Goal: Task Accomplishment & Management: Manage account settings

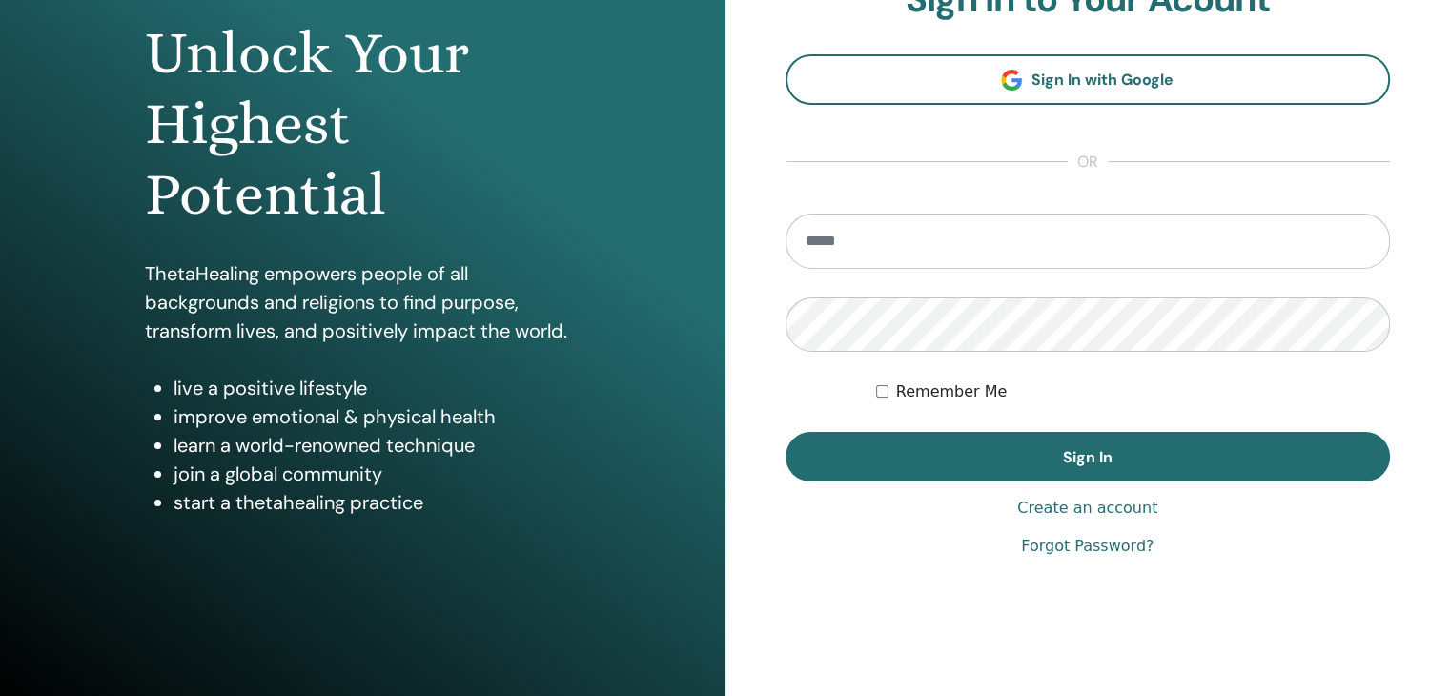
scroll to position [191, 0]
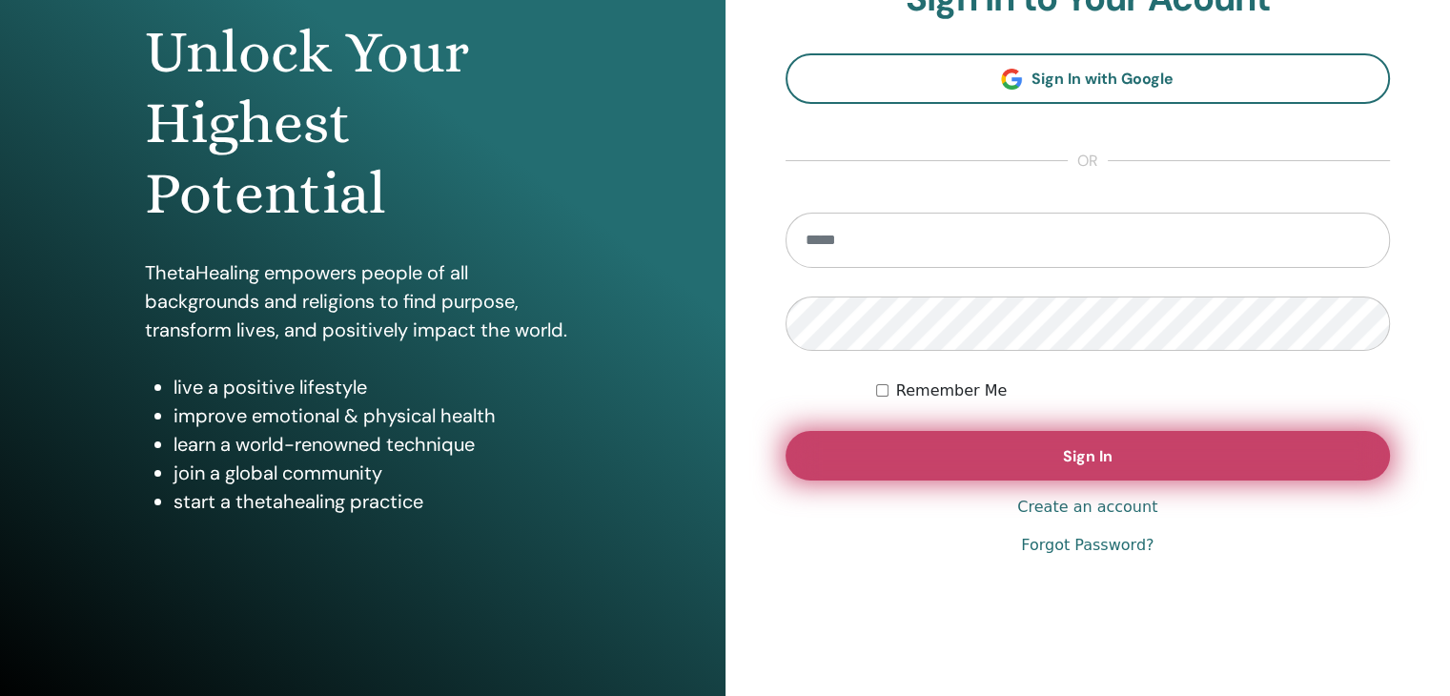
click at [1076, 461] on span "Sign In" at bounding box center [1088, 456] width 50 height 20
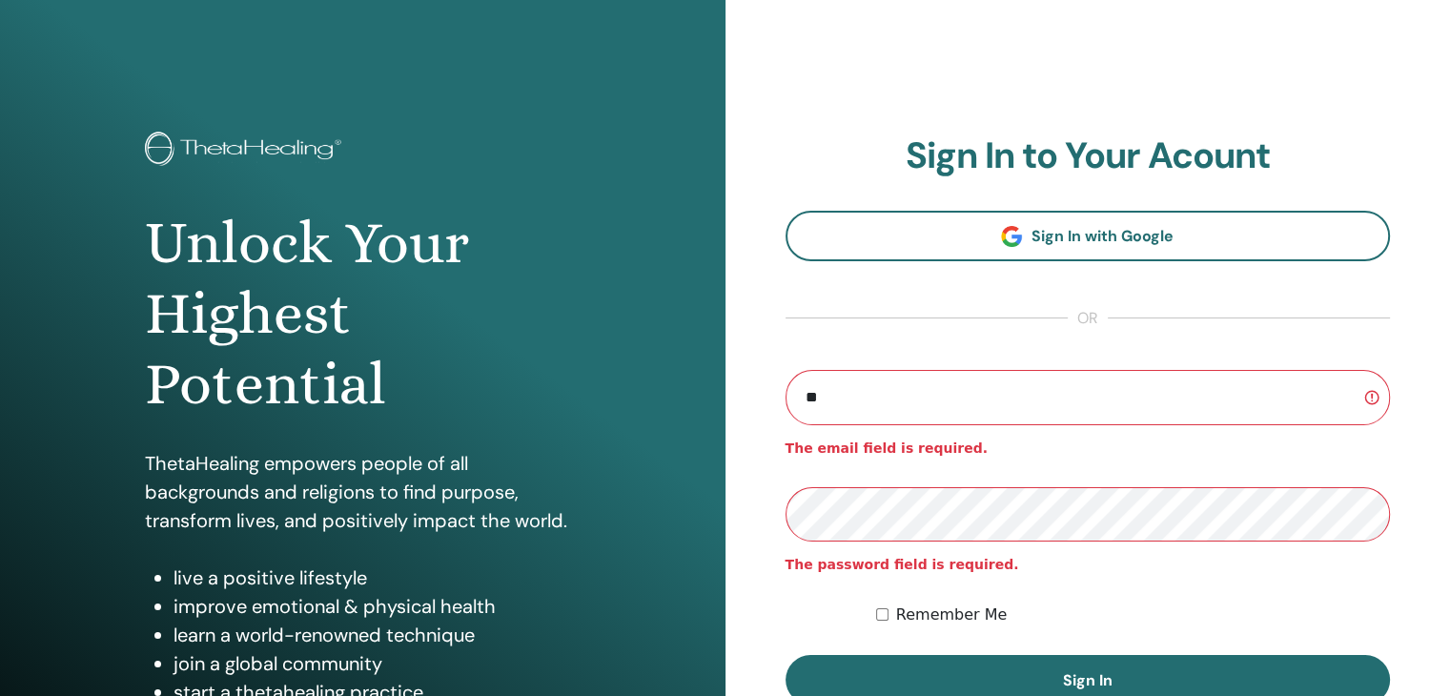
type input "**********"
click at [786, 655] on button "Sign In" at bounding box center [1088, 680] width 605 height 50
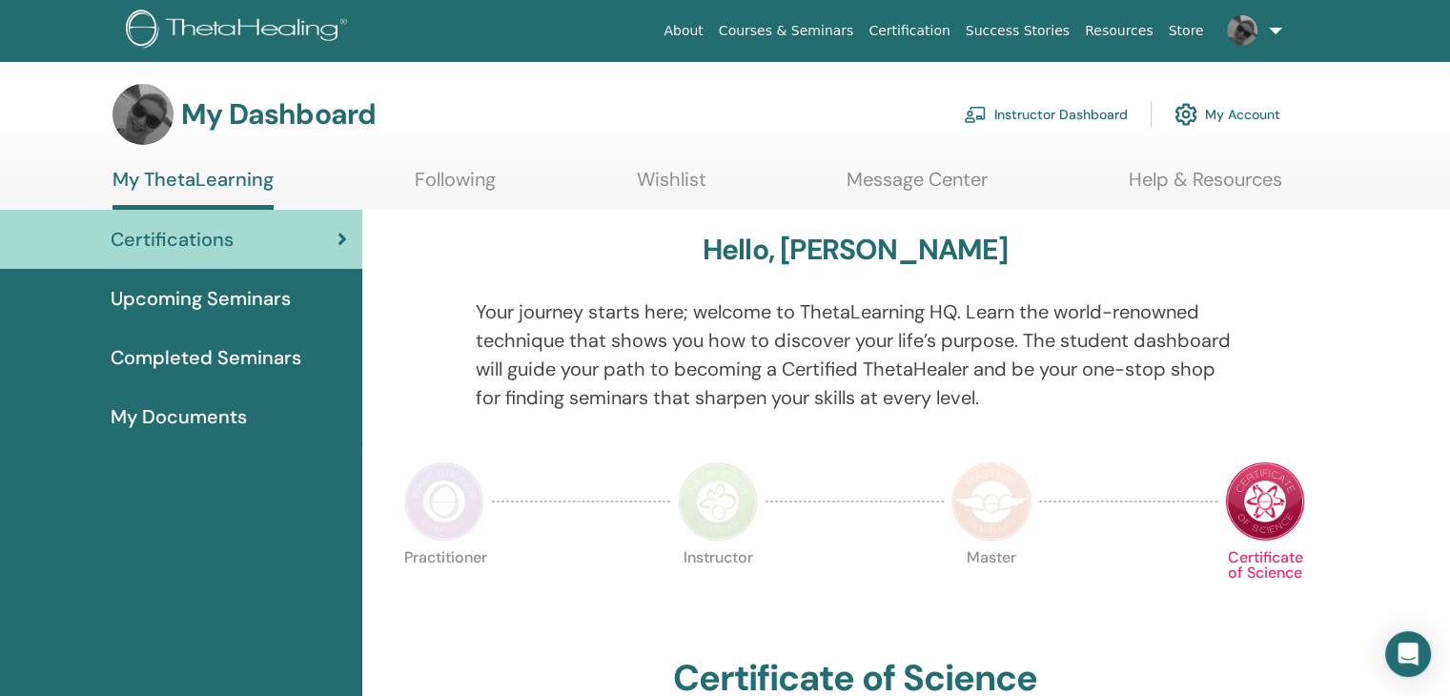
click at [137, 112] on img at bounding box center [142, 114] width 61 height 61
click at [1243, 114] on link "My Account" at bounding box center [1227, 114] width 106 height 42
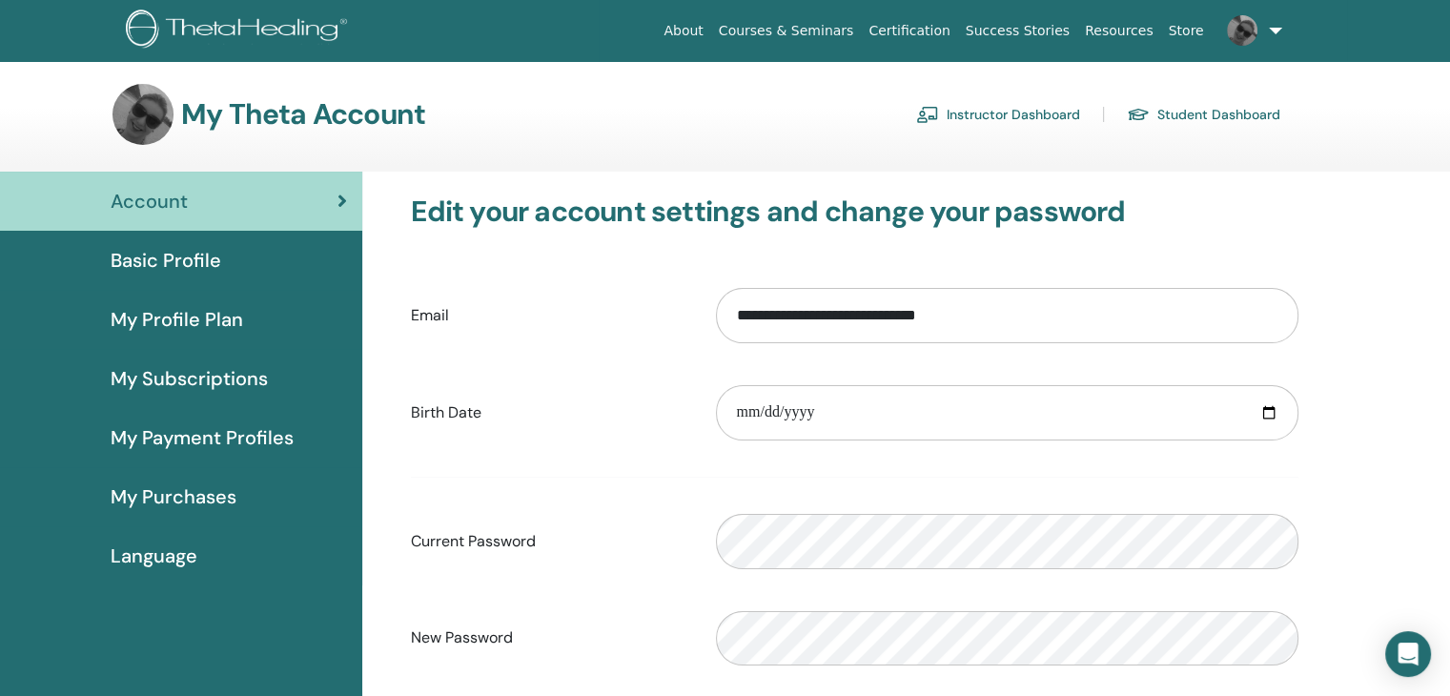
click at [170, 269] on span "Basic Profile" at bounding box center [166, 260] width 111 height 29
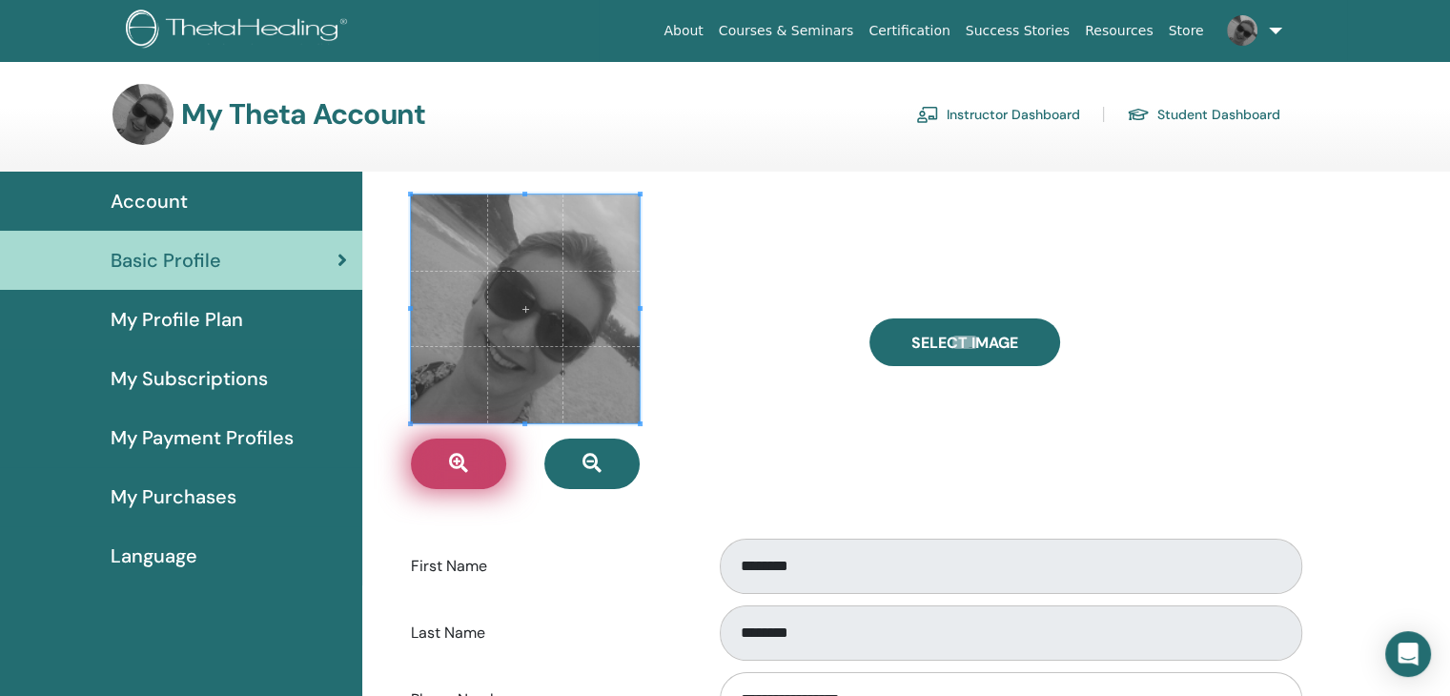
click at [471, 464] on button "button" at bounding box center [458, 464] width 95 height 51
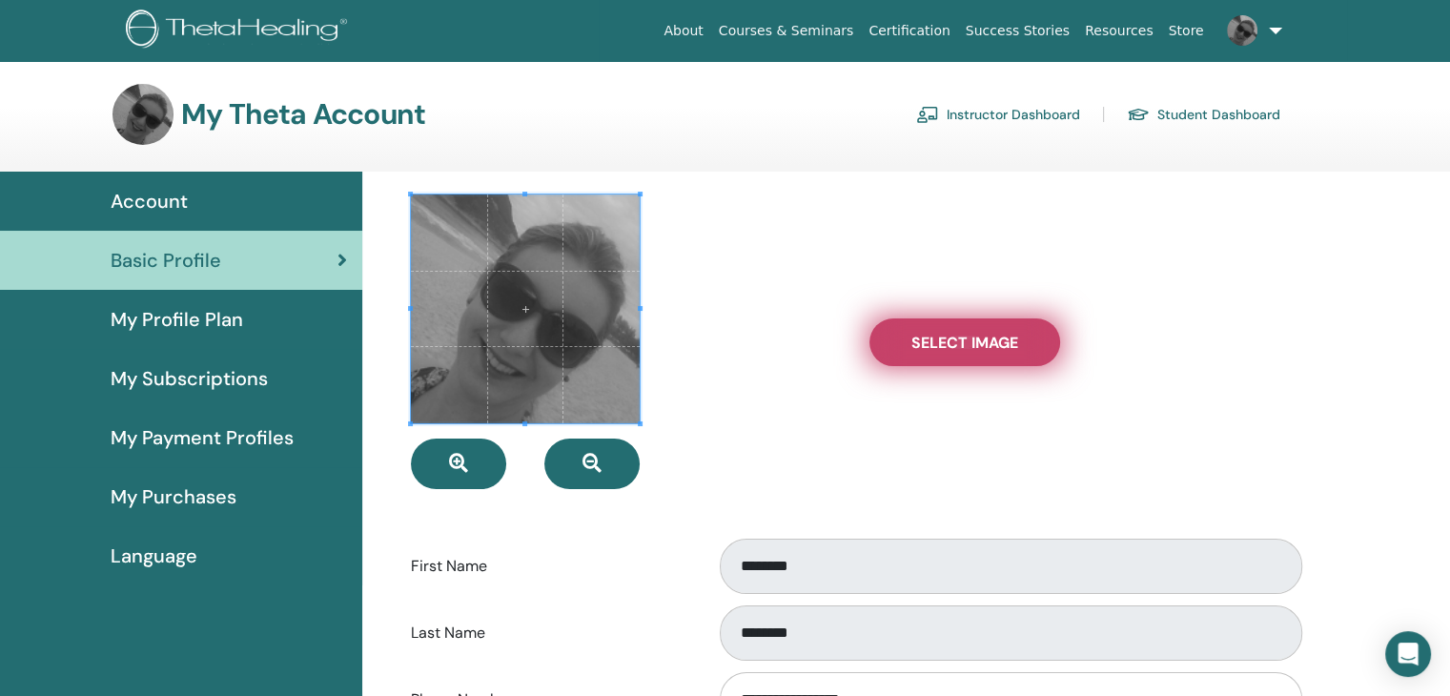
click at [969, 340] on span "Select Image" at bounding box center [964, 343] width 107 height 20
click at [969, 340] on input "Select Image" at bounding box center [964, 342] width 25 height 13
click at [990, 346] on span "Select Image" at bounding box center [964, 343] width 107 height 20
click at [977, 346] on input "Select Image" at bounding box center [964, 342] width 25 height 13
type input "**********"
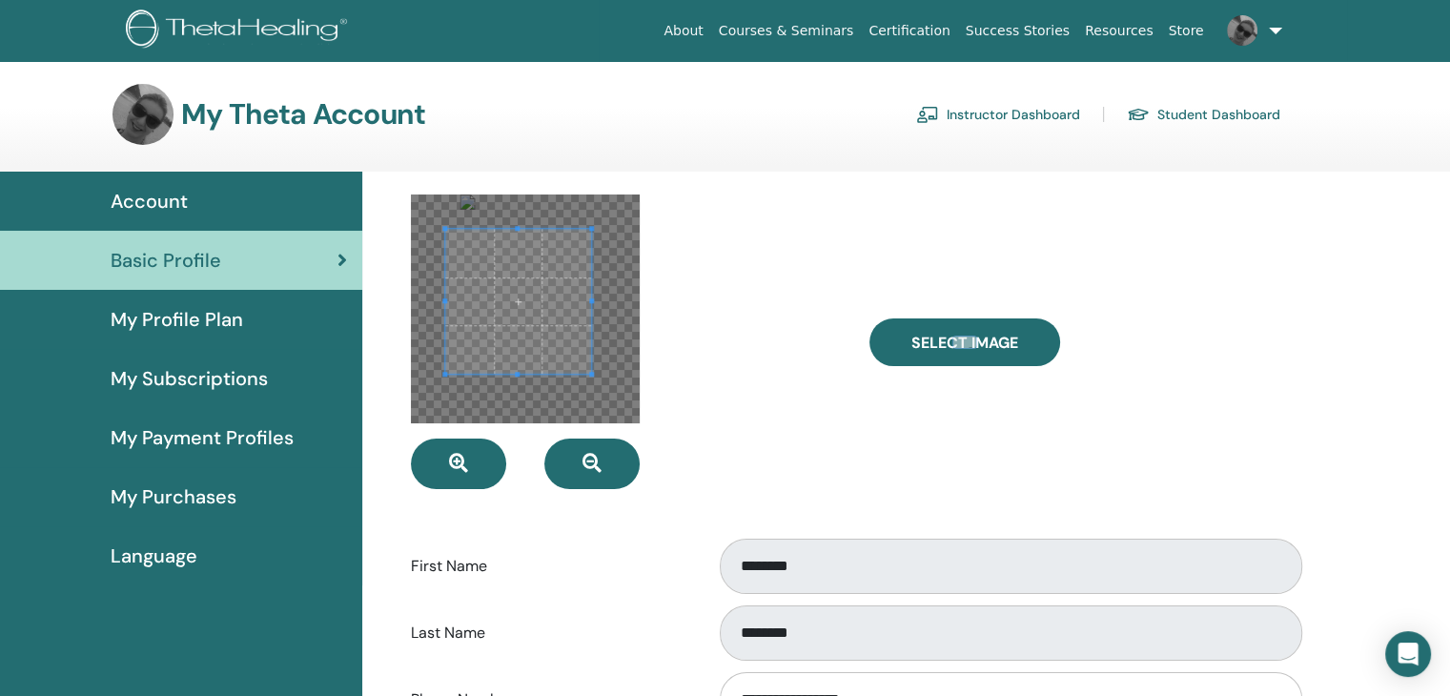
click at [459, 229] on div at bounding box center [517, 301] width 145 height 145
click at [583, 357] on div at bounding box center [514, 298] width 139 height 139
click at [532, 327] on span at bounding box center [522, 298] width 139 height 139
click at [460, 363] on div at bounding box center [525, 308] width 229 height 229
click at [523, 329] on span at bounding box center [526, 298] width 132 height 132
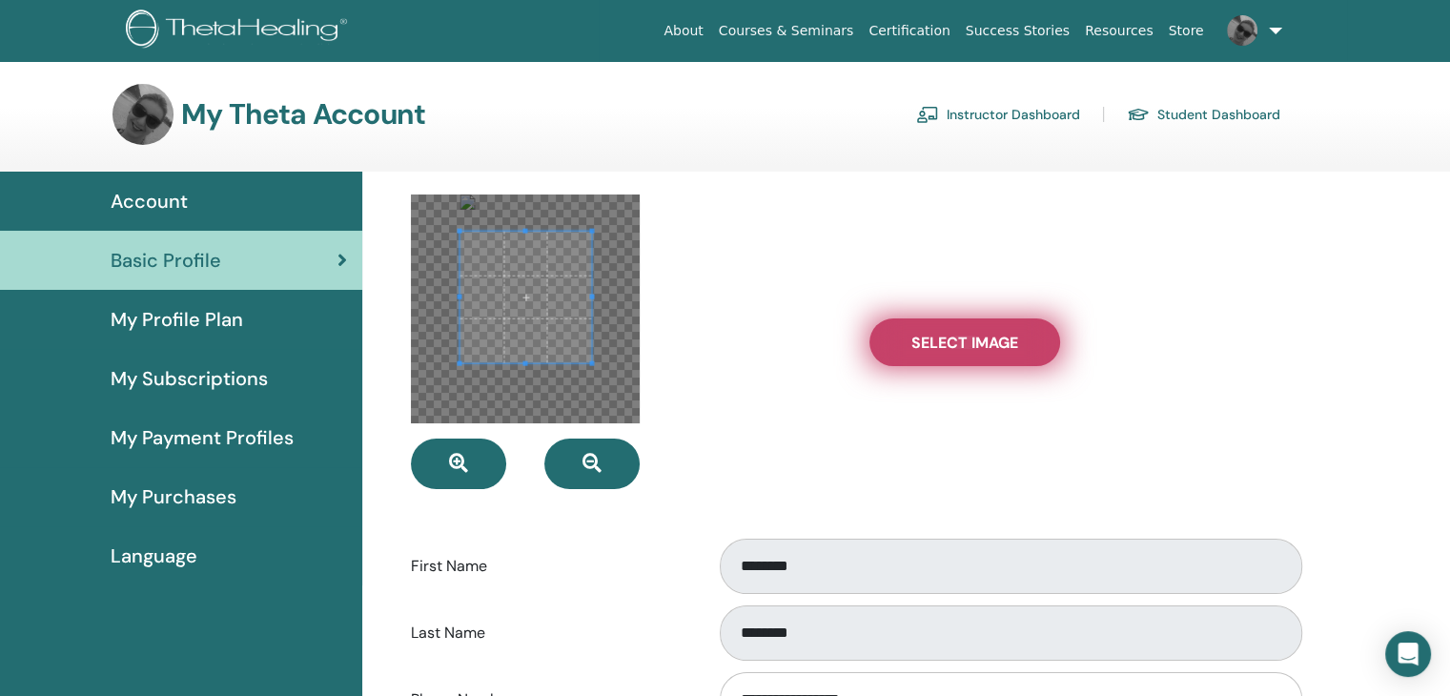
click at [962, 343] on span "Select Image" at bounding box center [964, 343] width 107 height 20
click at [962, 343] on input "Select Image" at bounding box center [964, 342] width 25 height 13
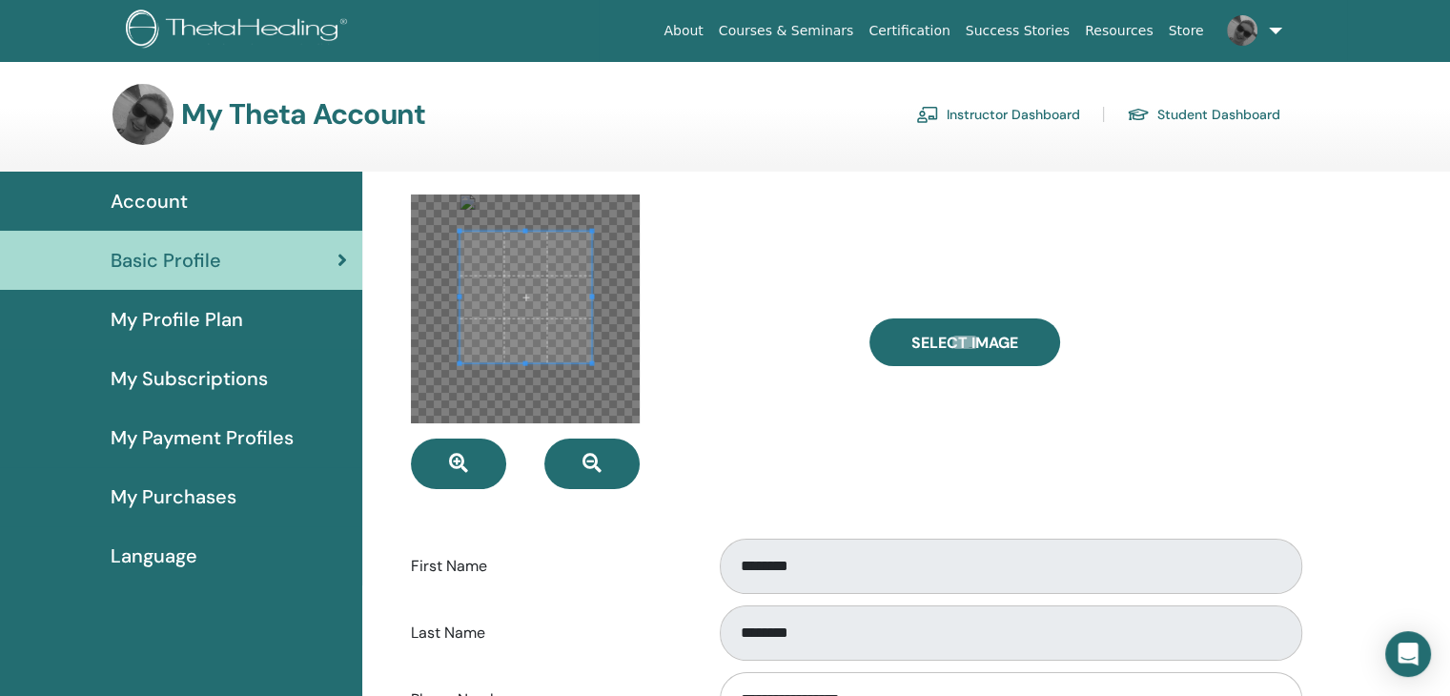
click at [779, 394] on div at bounding box center [626, 341] width 458 height 295
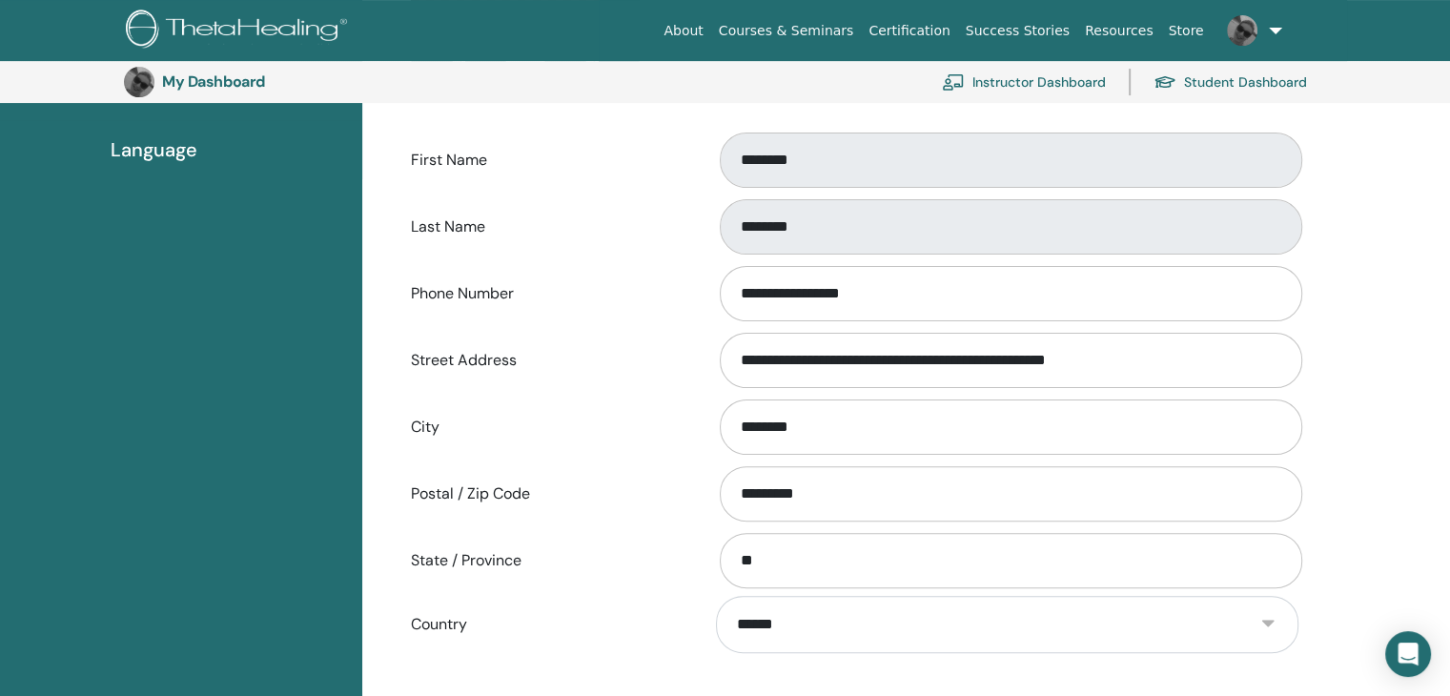
scroll to position [461, 0]
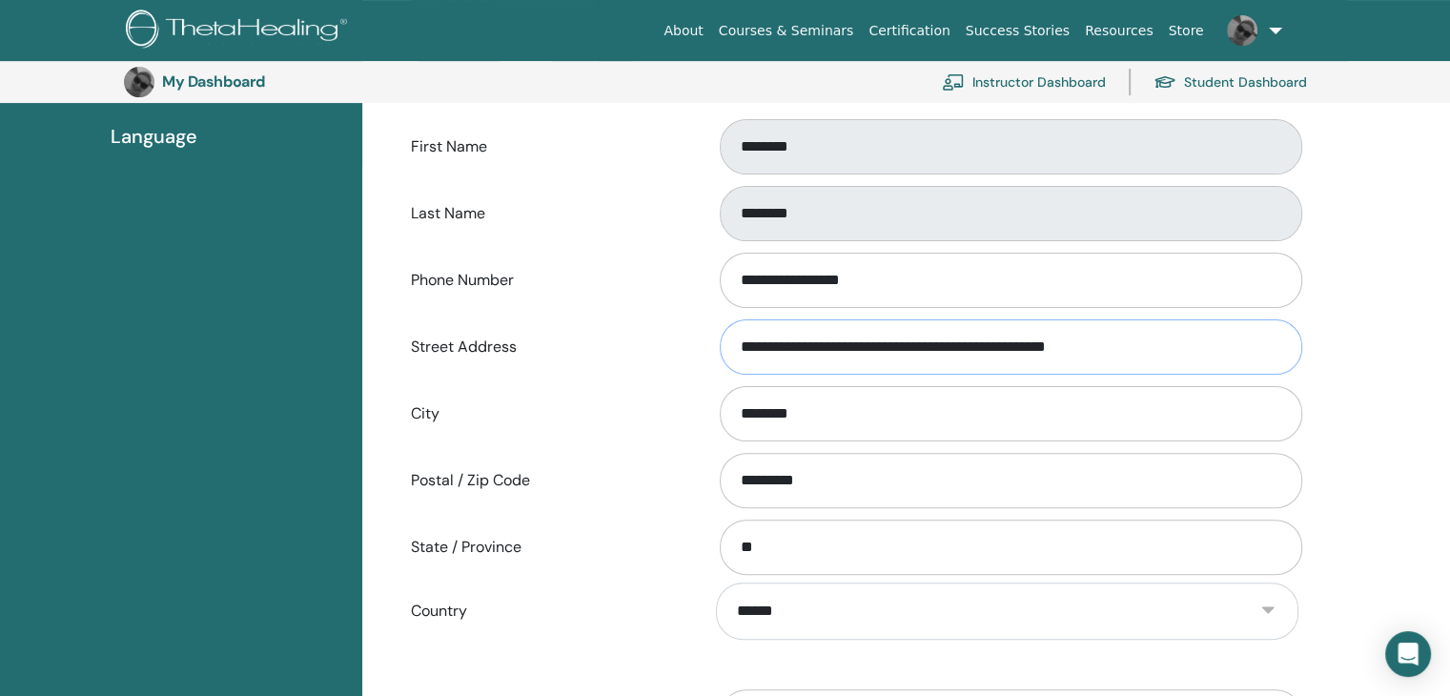
click at [1033, 344] on input "**********" at bounding box center [1011, 346] width 582 height 55
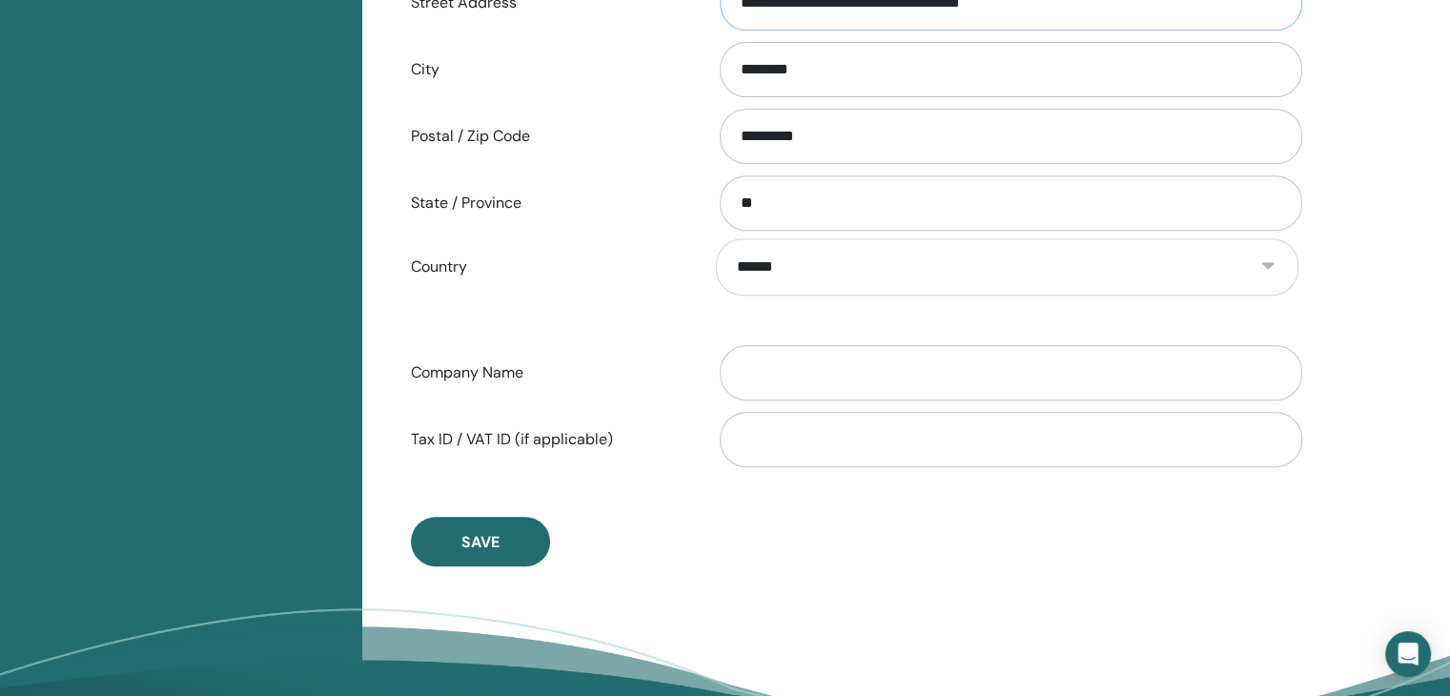
scroll to position [791, 0]
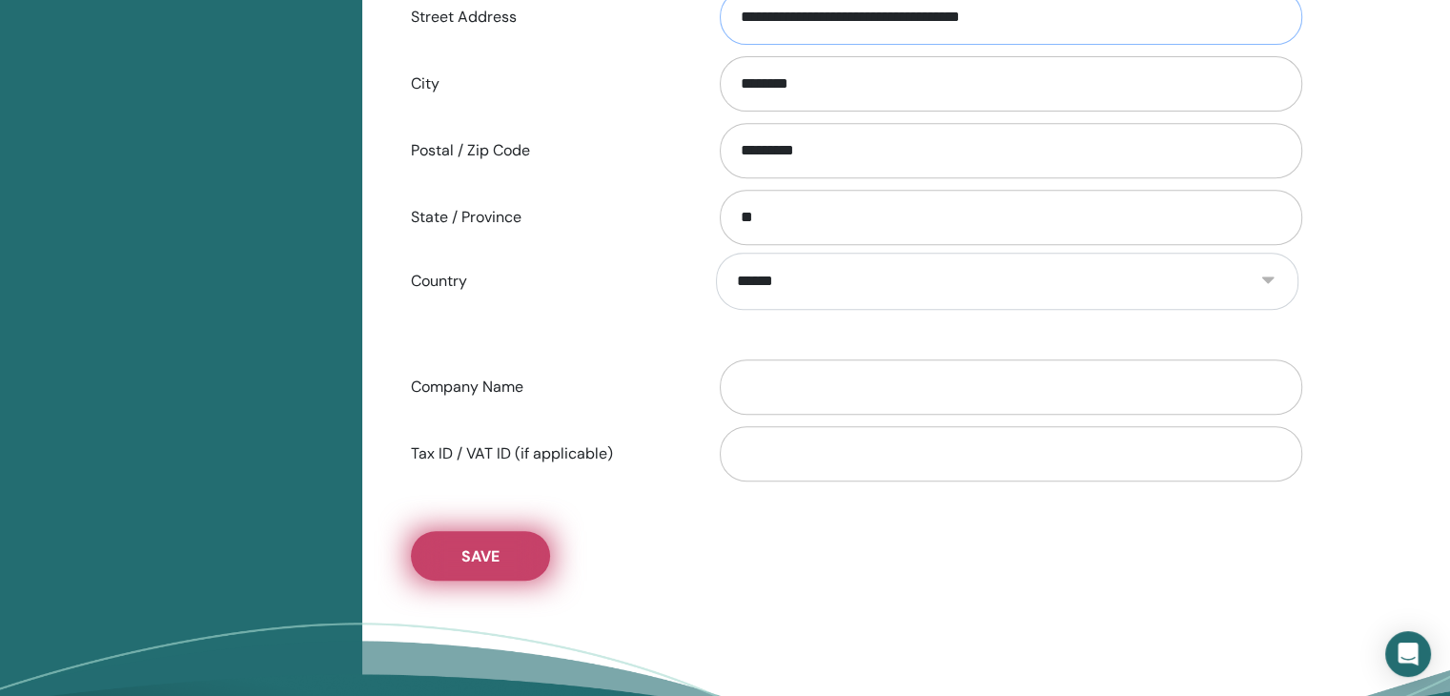
type input "**********"
click at [480, 552] on span "Save" at bounding box center [480, 556] width 38 height 20
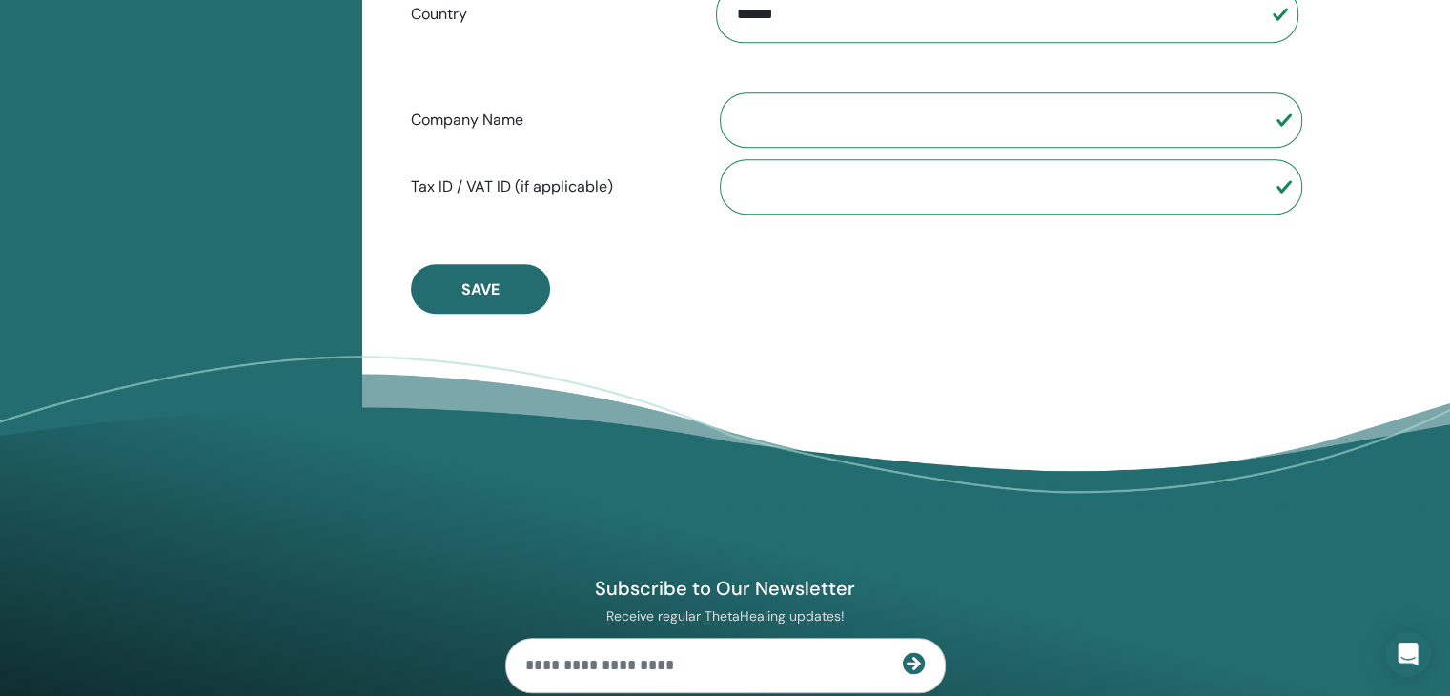
scroll to position [1103, 0]
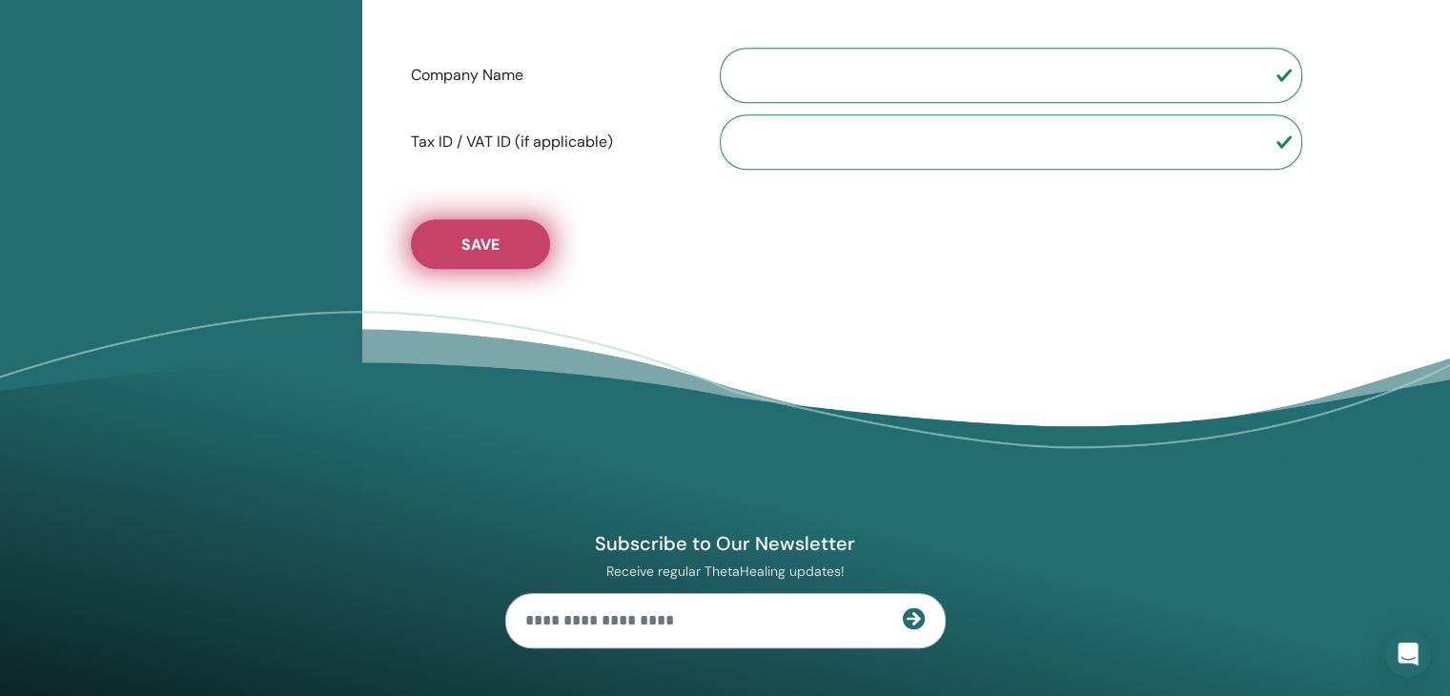
click at [477, 235] on span "Save" at bounding box center [480, 245] width 38 height 20
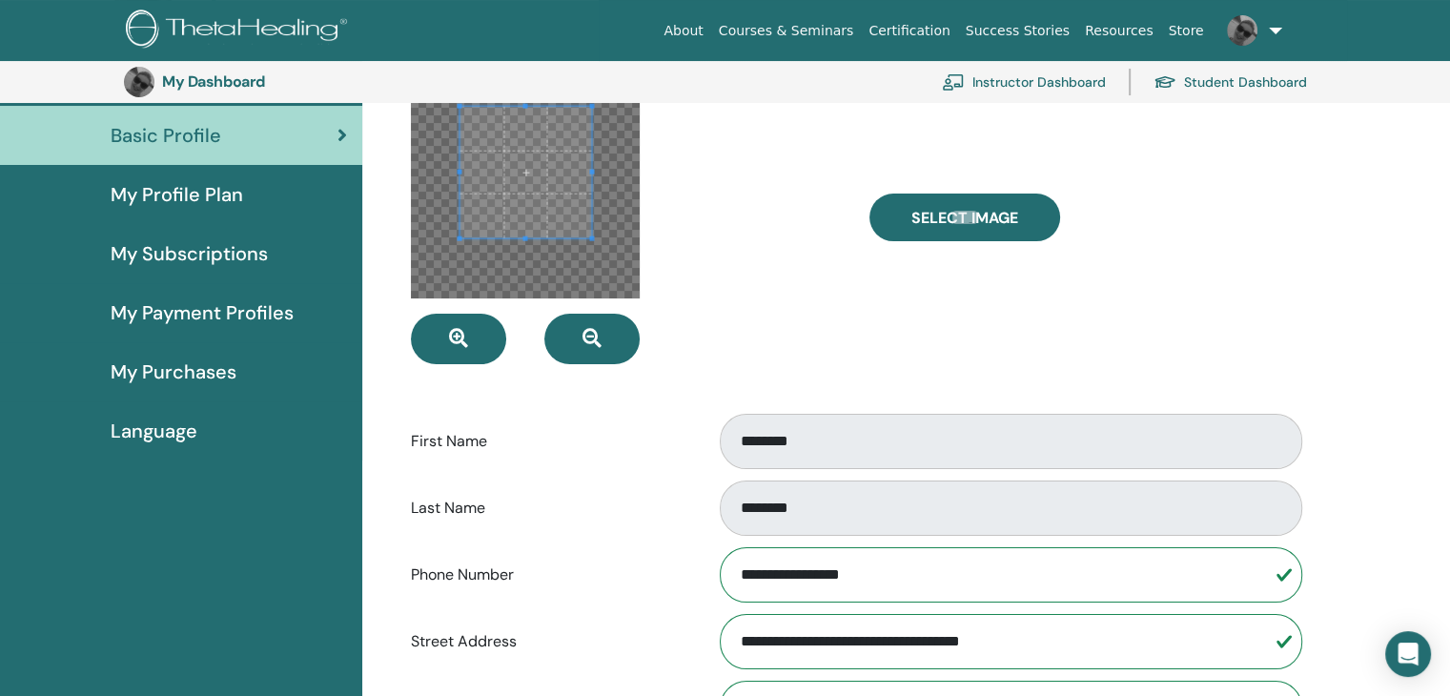
scroll to position [0, 0]
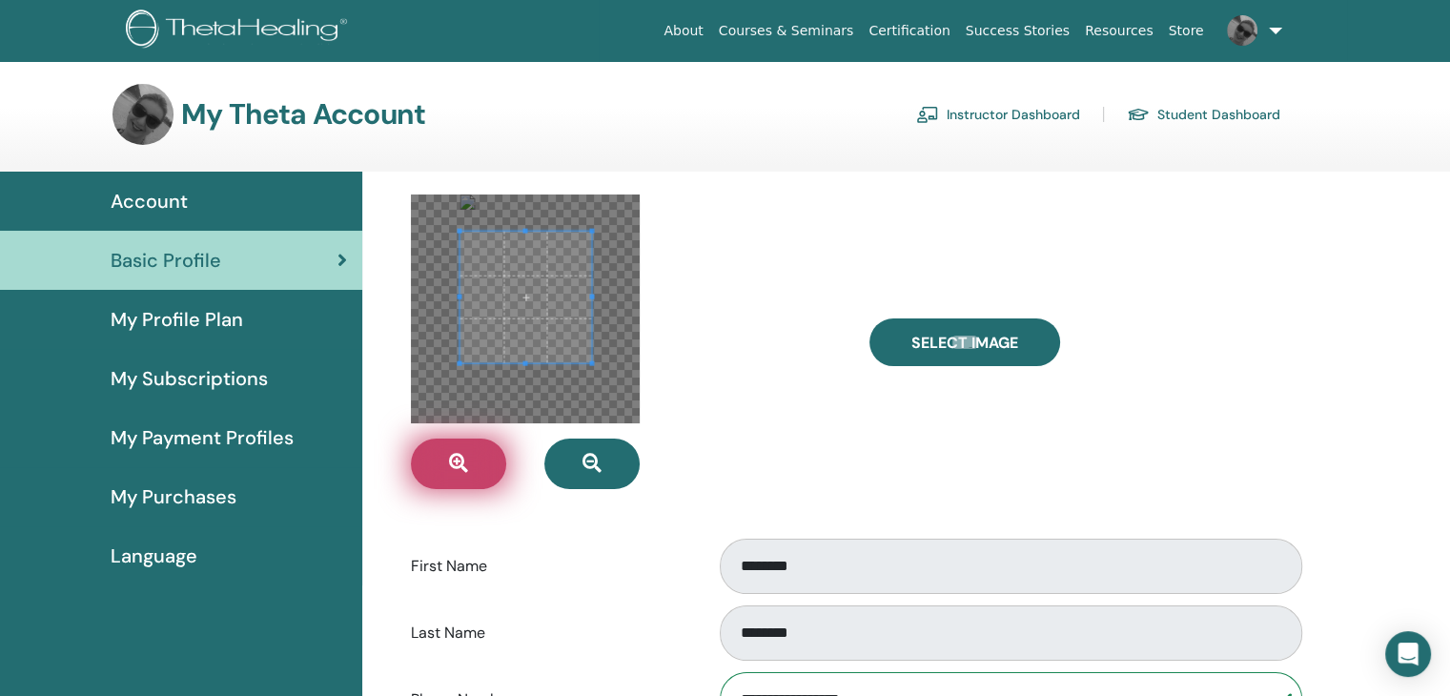
click at [460, 468] on icon "button" at bounding box center [458, 463] width 19 height 19
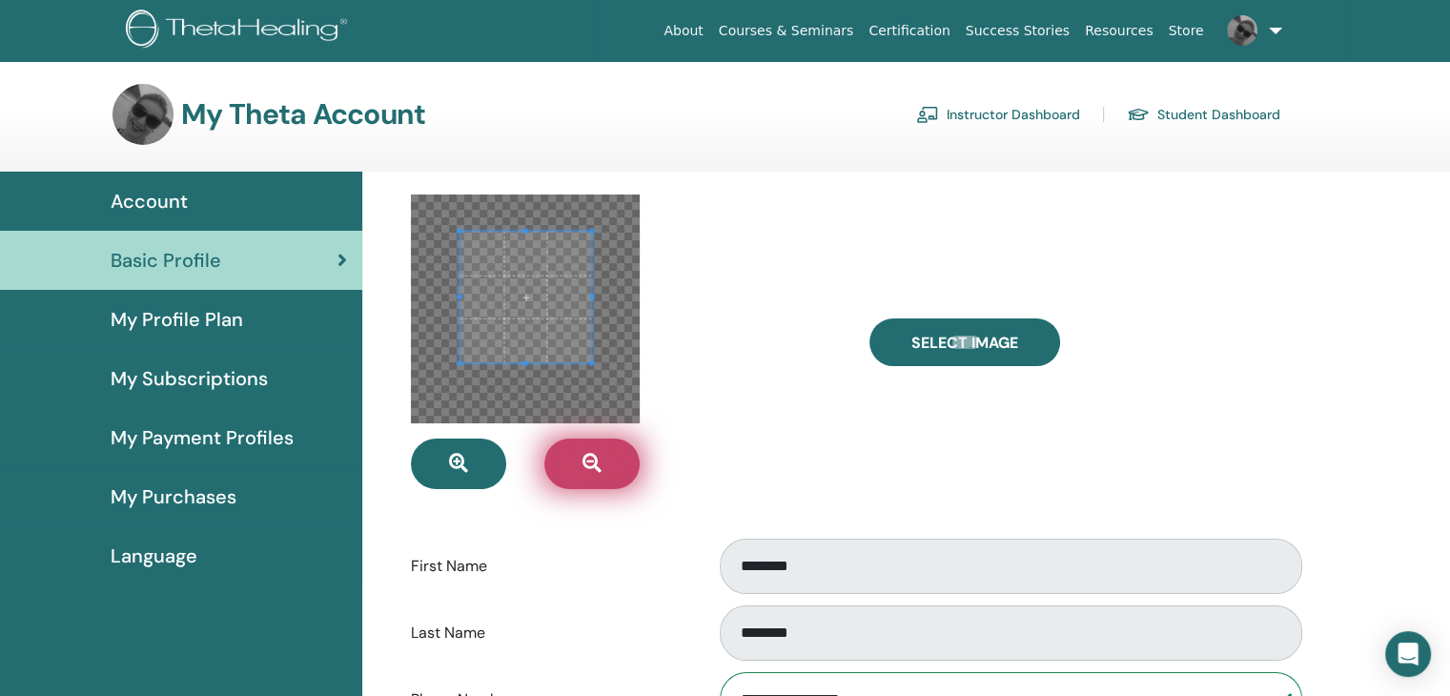
click at [588, 456] on icon "button" at bounding box center [591, 463] width 19 height 19
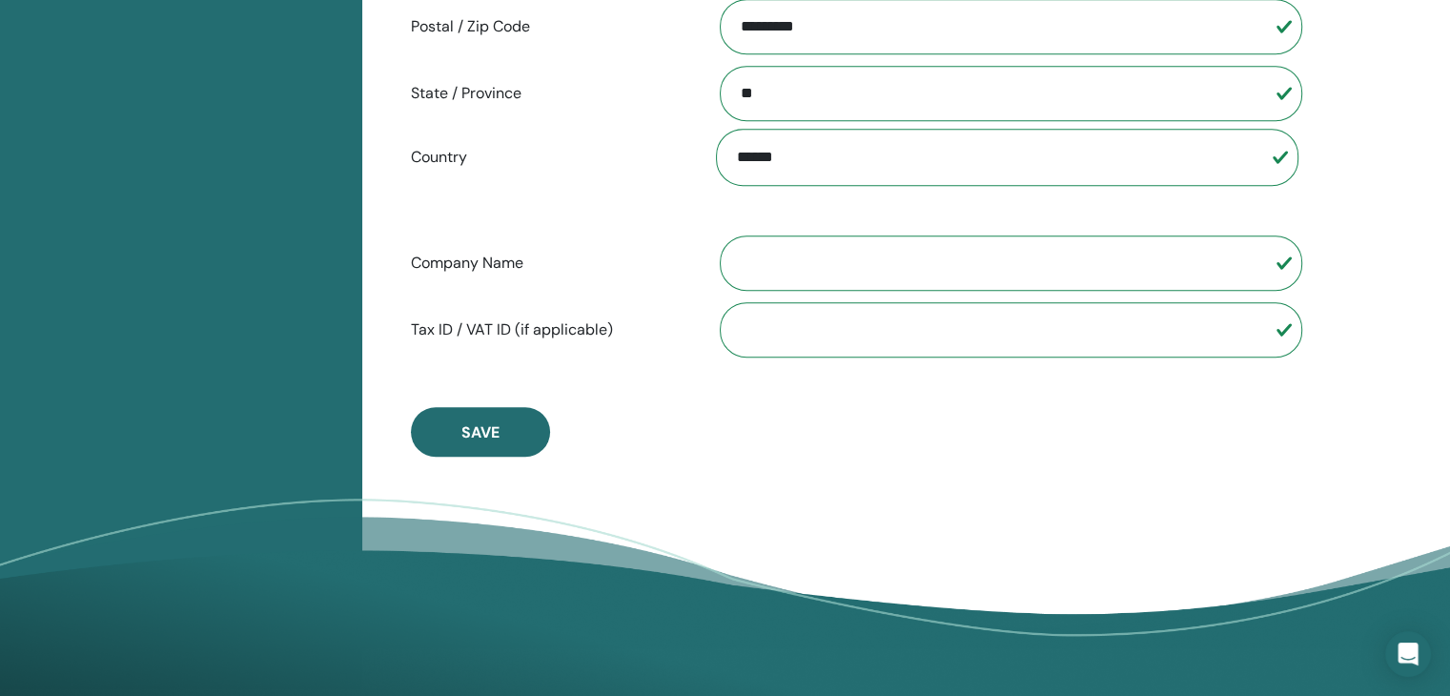
scroll to position [925, 0]
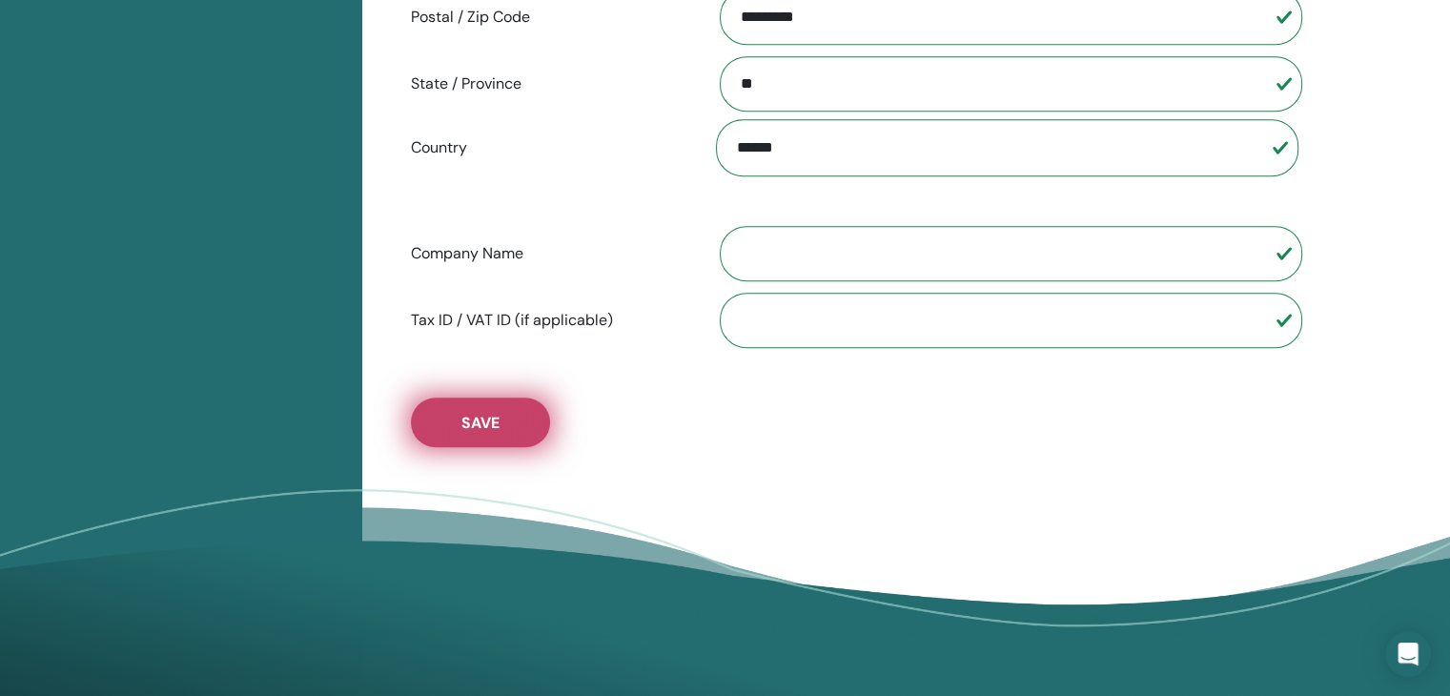
click at [486, 424] on span "Save" at bounding box center [480, 423] width 38 height 20
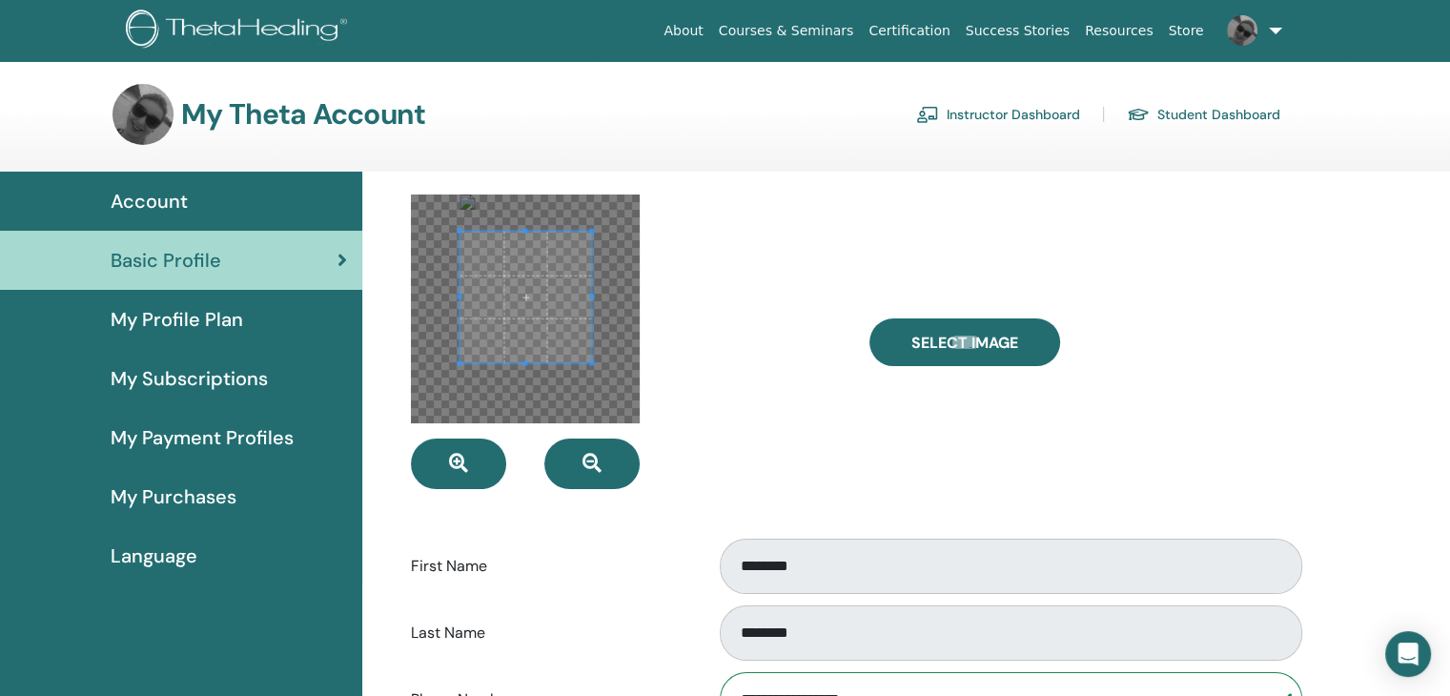
scroll to position [0, 0]
click at [156, 196] on span "Account" at bounding box center [149, 201] width 77 height 29
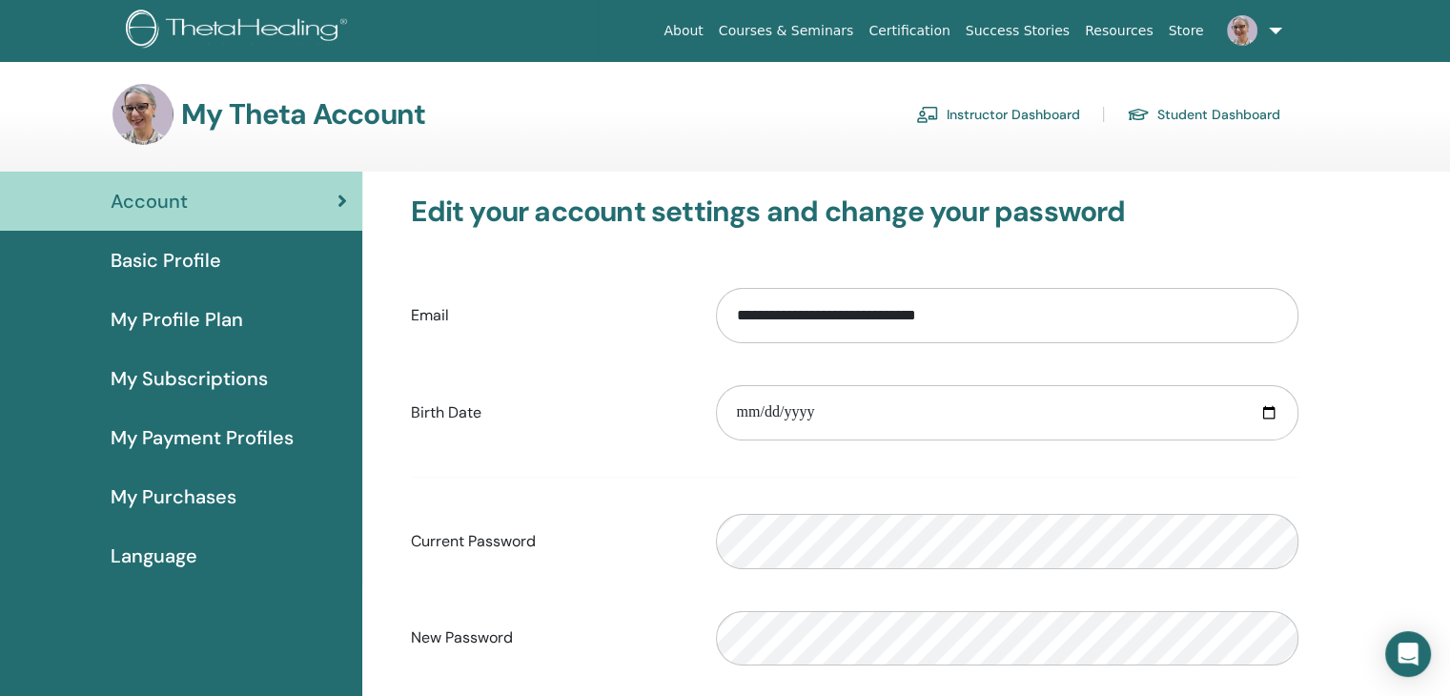
click at [175, 255] on span "Basic Profile" at bounding box center [166, 260] width 111 height 29
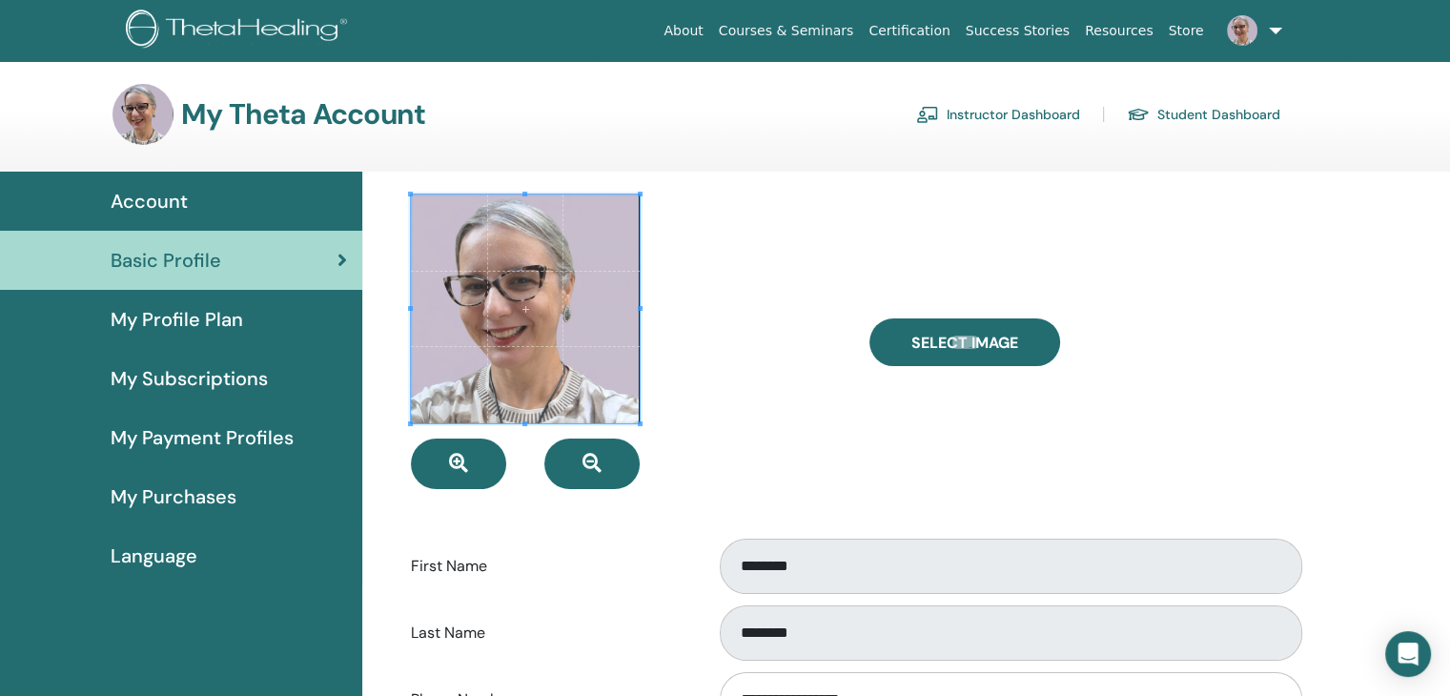
click at [190, 256] on span "Basic Profile" at bounding box center [166, 260] width 111 height 29
click at [163, 314] on span "My Profile Plan" at bounding box center [177, 319] width 133 height 29
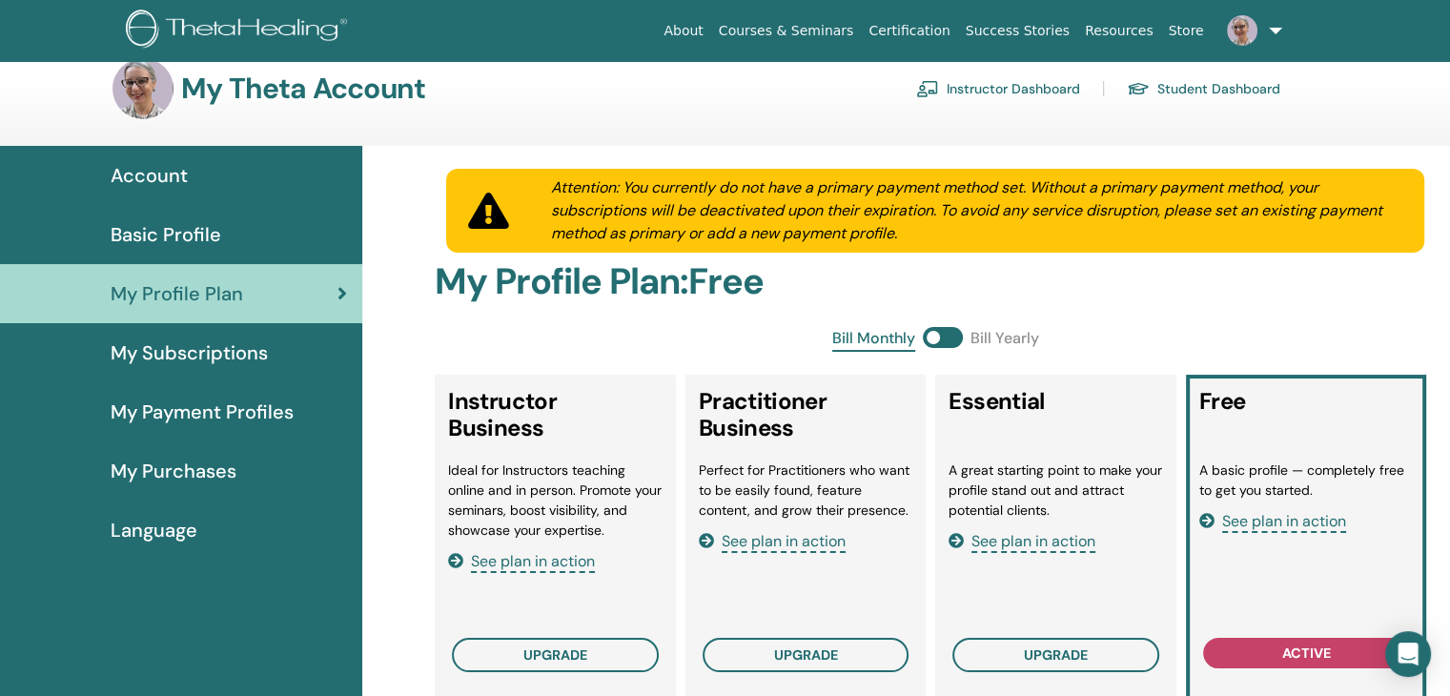
scroll to position [25, 0]
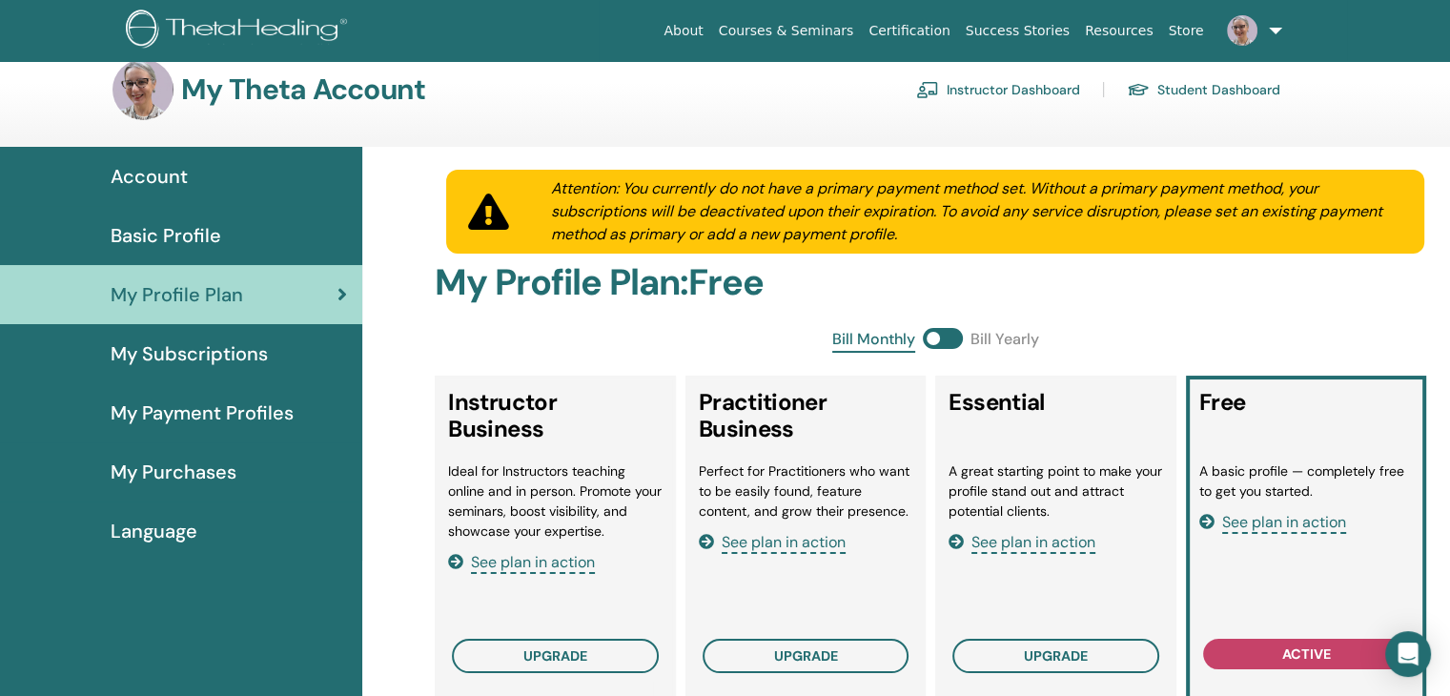
click at [160, 229] on span "Basic Profile" at bounding box center [166, 235] width 111 height 29
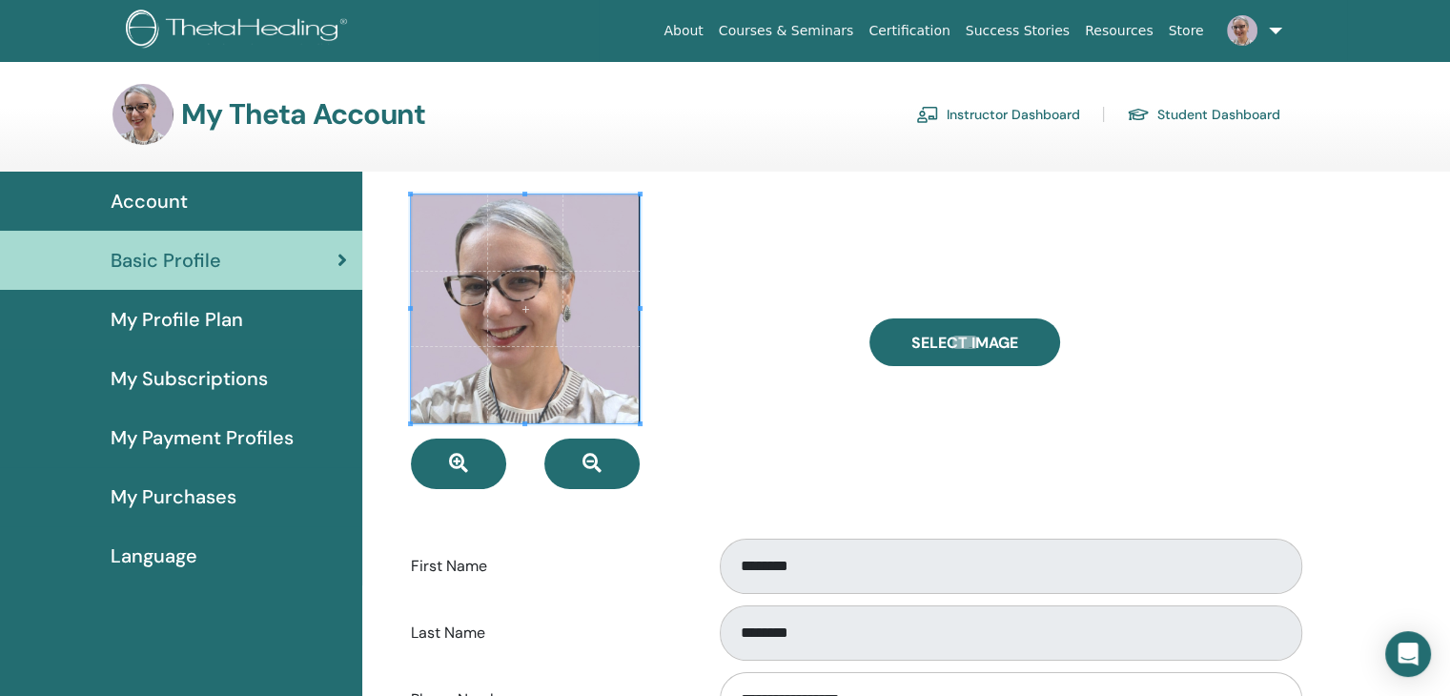
click at [175, 194] on span "Account" at bounding box center [149, 201] width 77 height 29
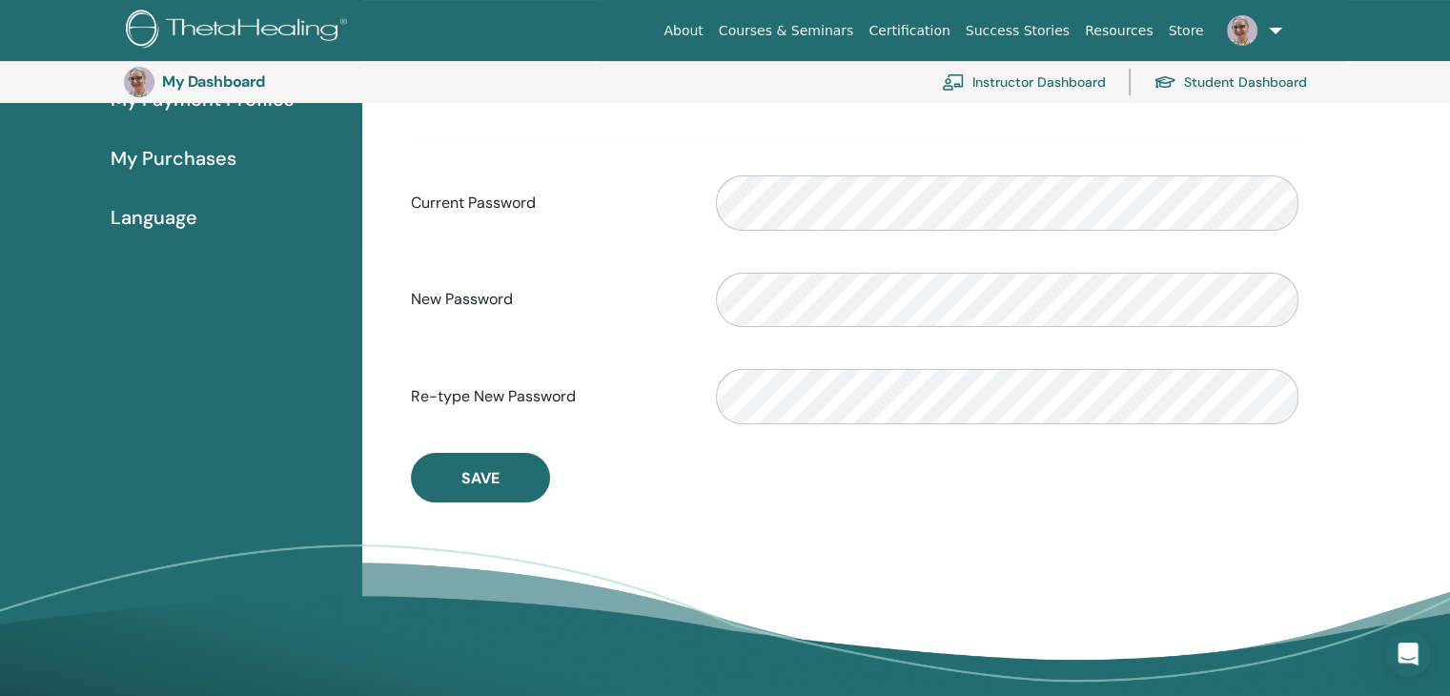
scroll to position [391, 0]
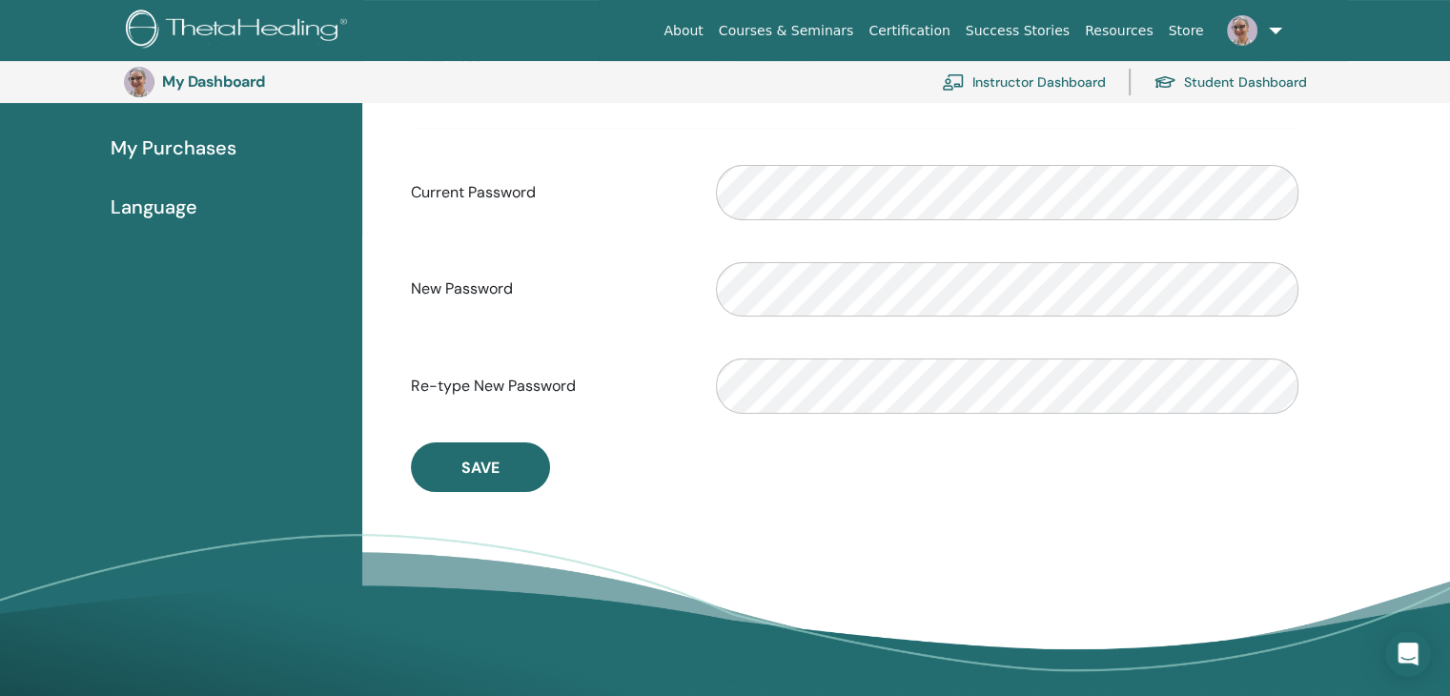
click at [155, 208] on span "Language" at bounding box center [154, 207] width 87 height 29
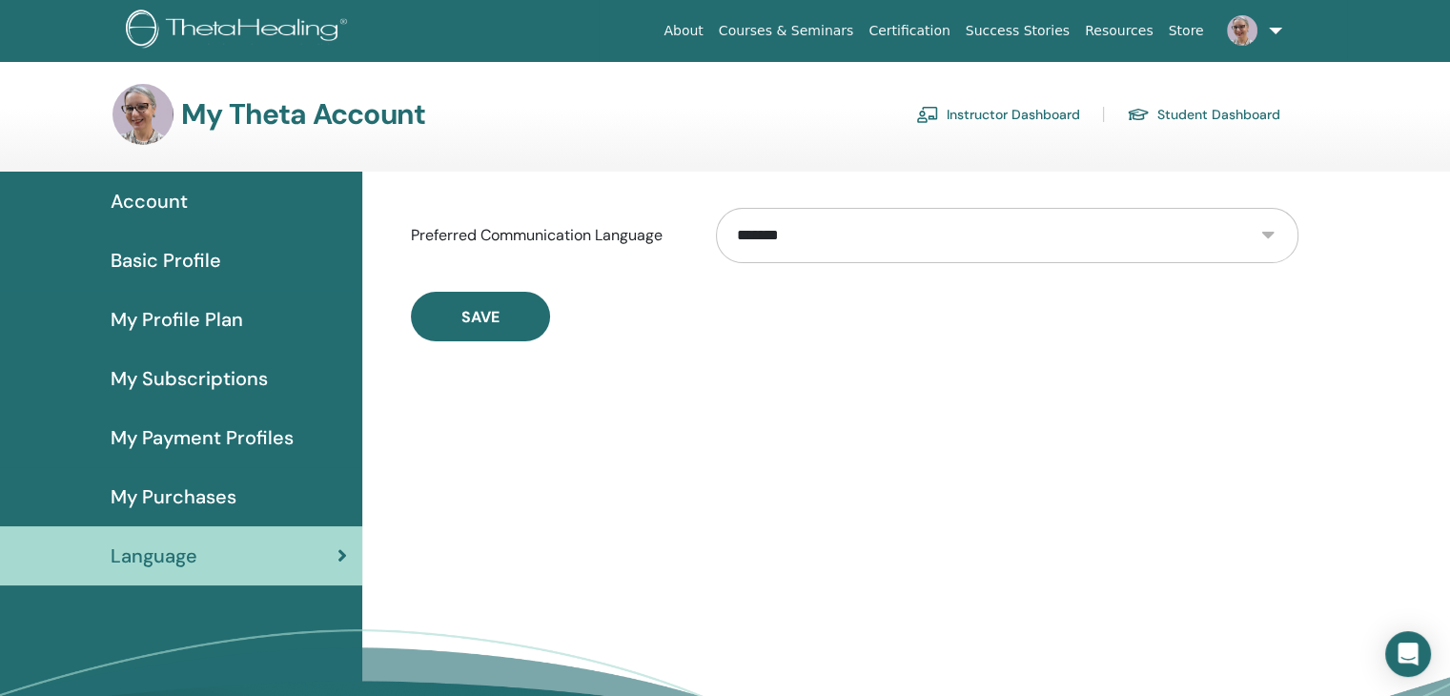
click at [1266, 234] on select "**********" at bounding box center [1007, 235] width 582 height 55
select select "***"
click at [716, 208] on select "**********" at bounding box center [1007, 235] width 582 height 55
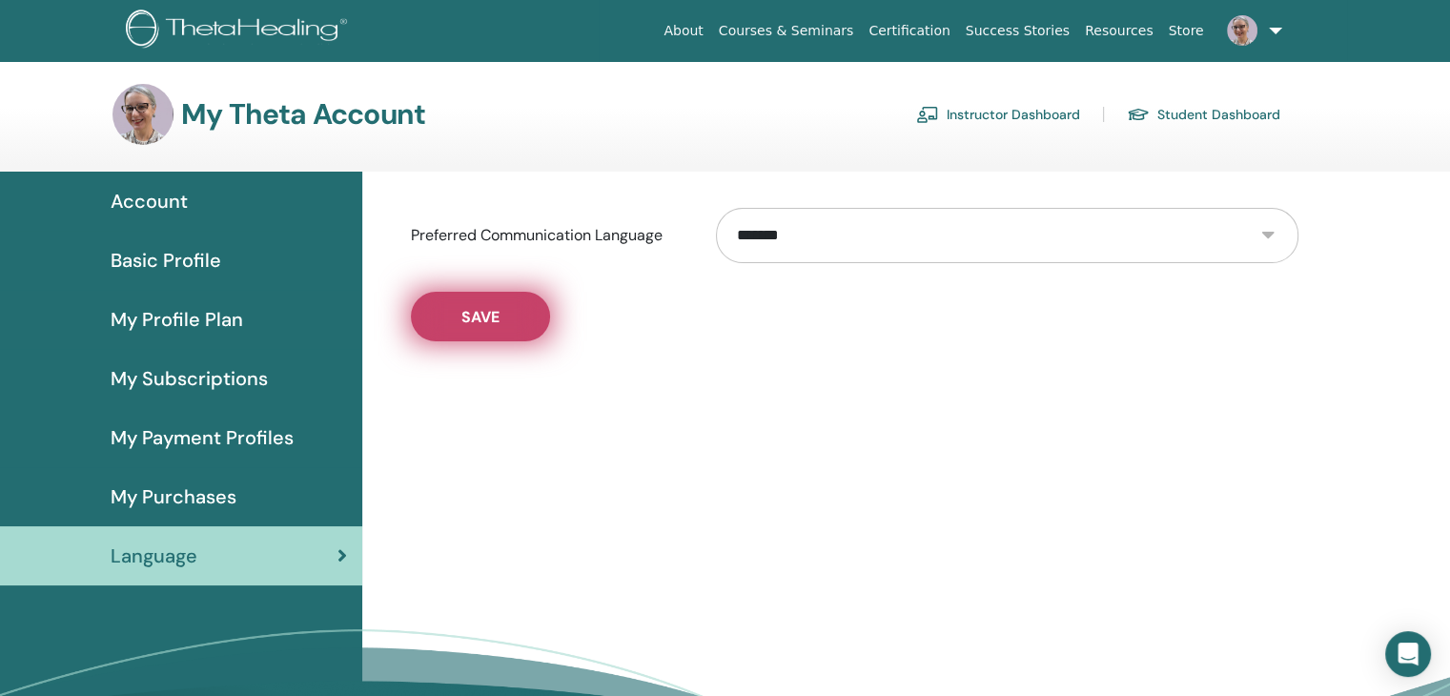
click at [473, 313] on span "Save" at bounding box center [480, 317] width 38 height 20
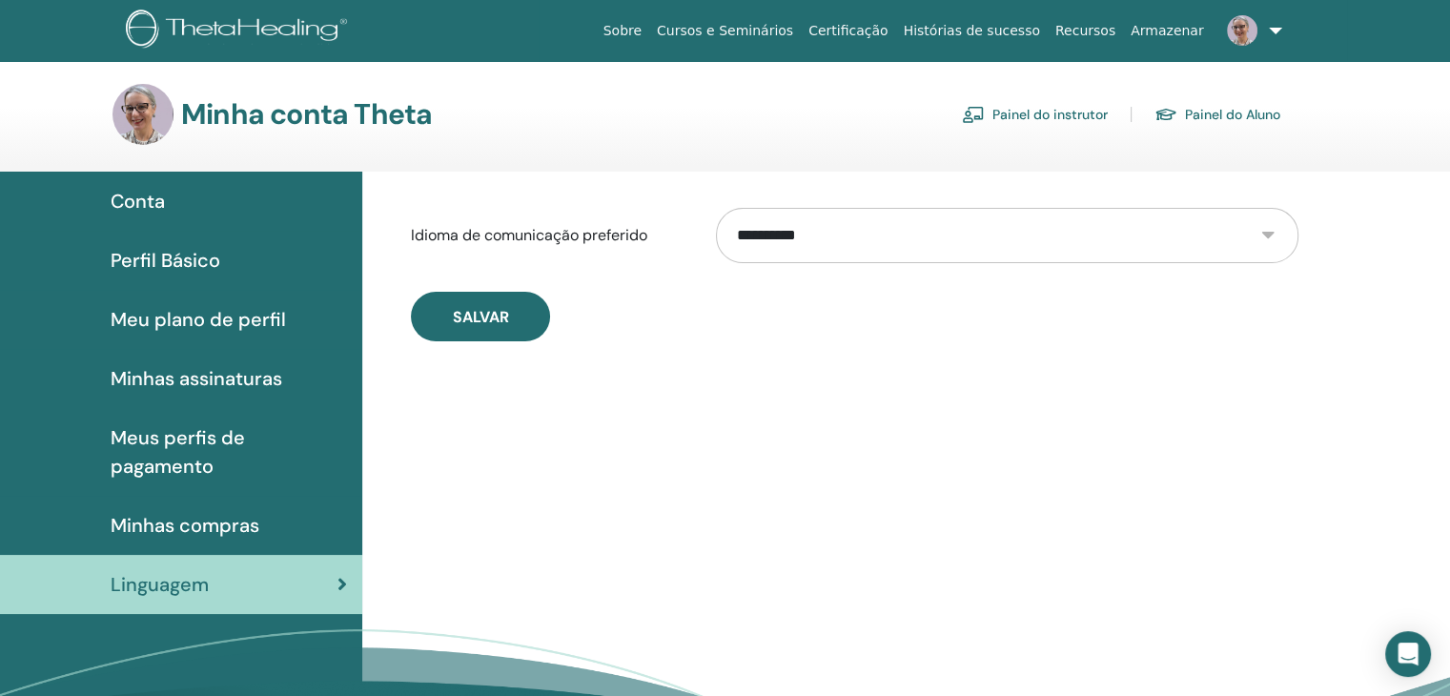
click at [181, 528] on span "Minhas compras" at bounding box center [185, 525] width 149 height 29
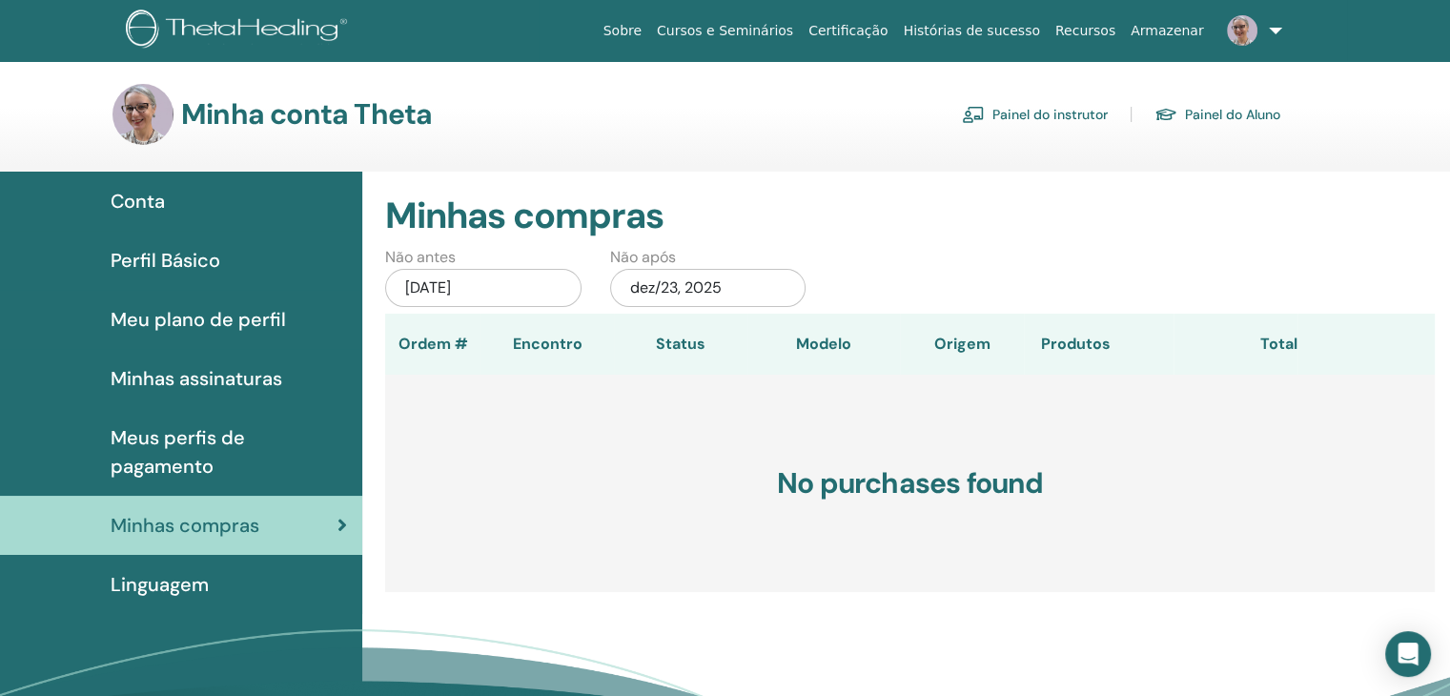
click at [182, 451] on span "Meus perfis de pagamento" at bounding box center [229, 451] width 236 height 57
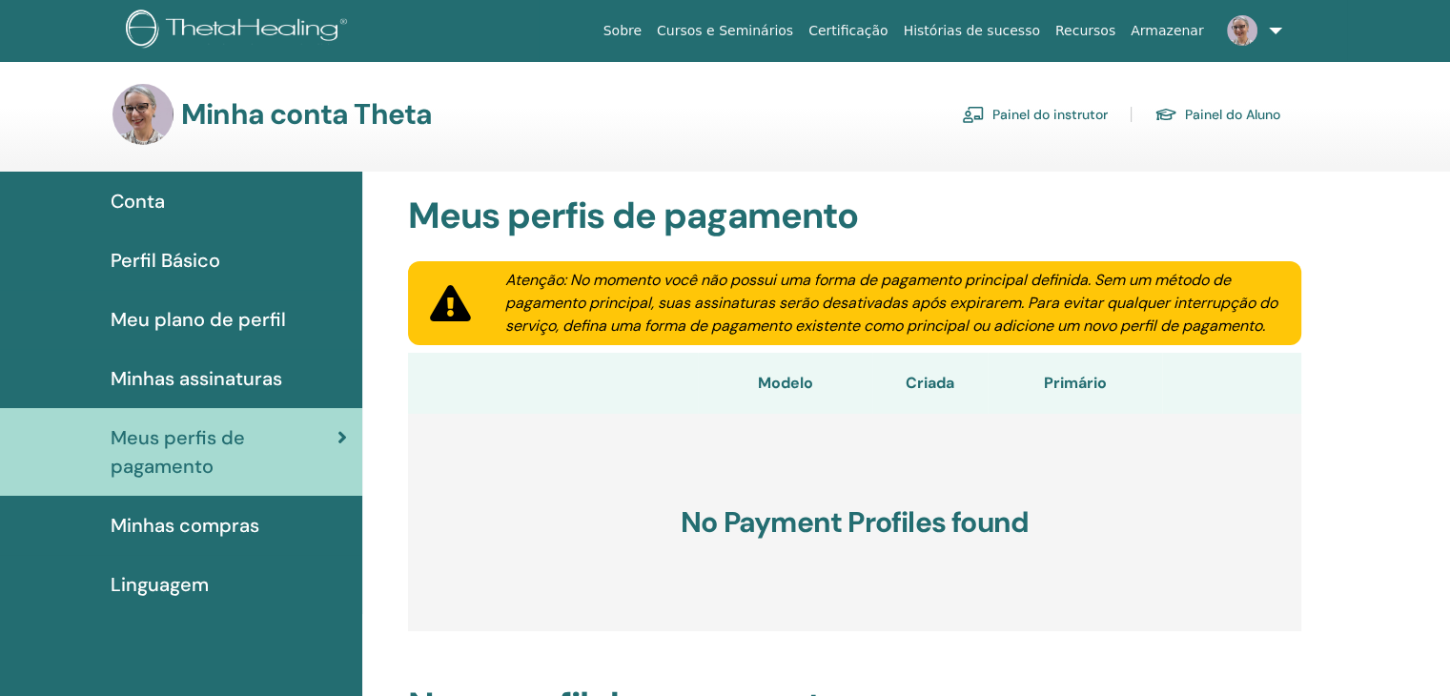
click at [197, 376] on span "Minhas assinaturas" at bounding box center [197, 378] width 172 height 29
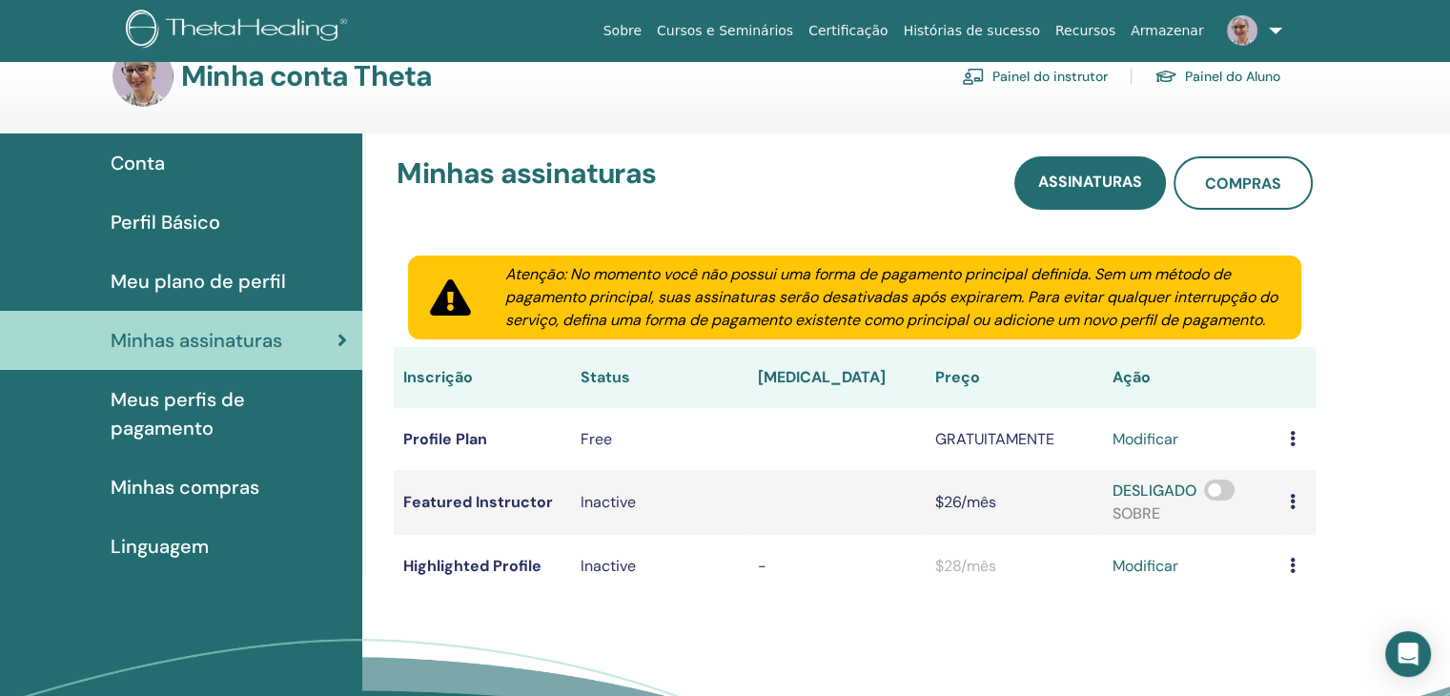
scroll to position [76, 0]
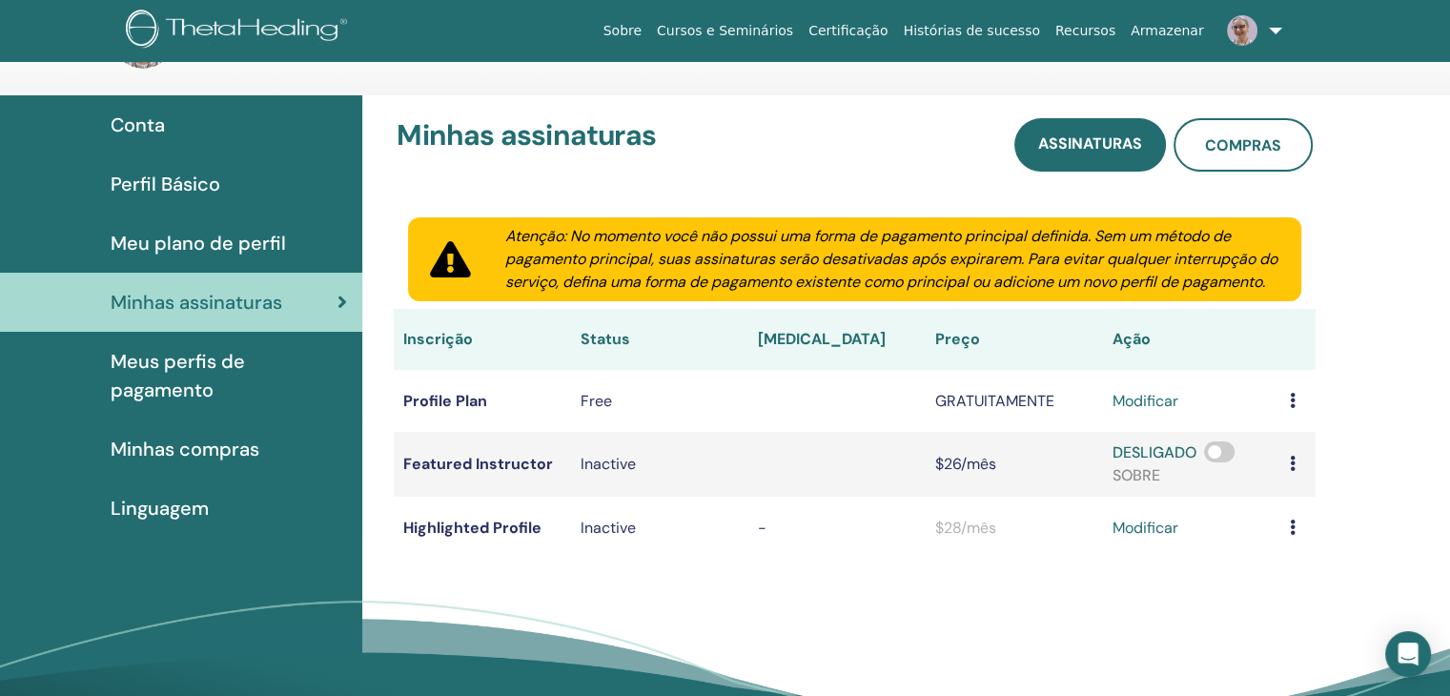
click at [209, 235] on span "Meu plano de perfil" at bounding box center [198, 243] width 175 height 29
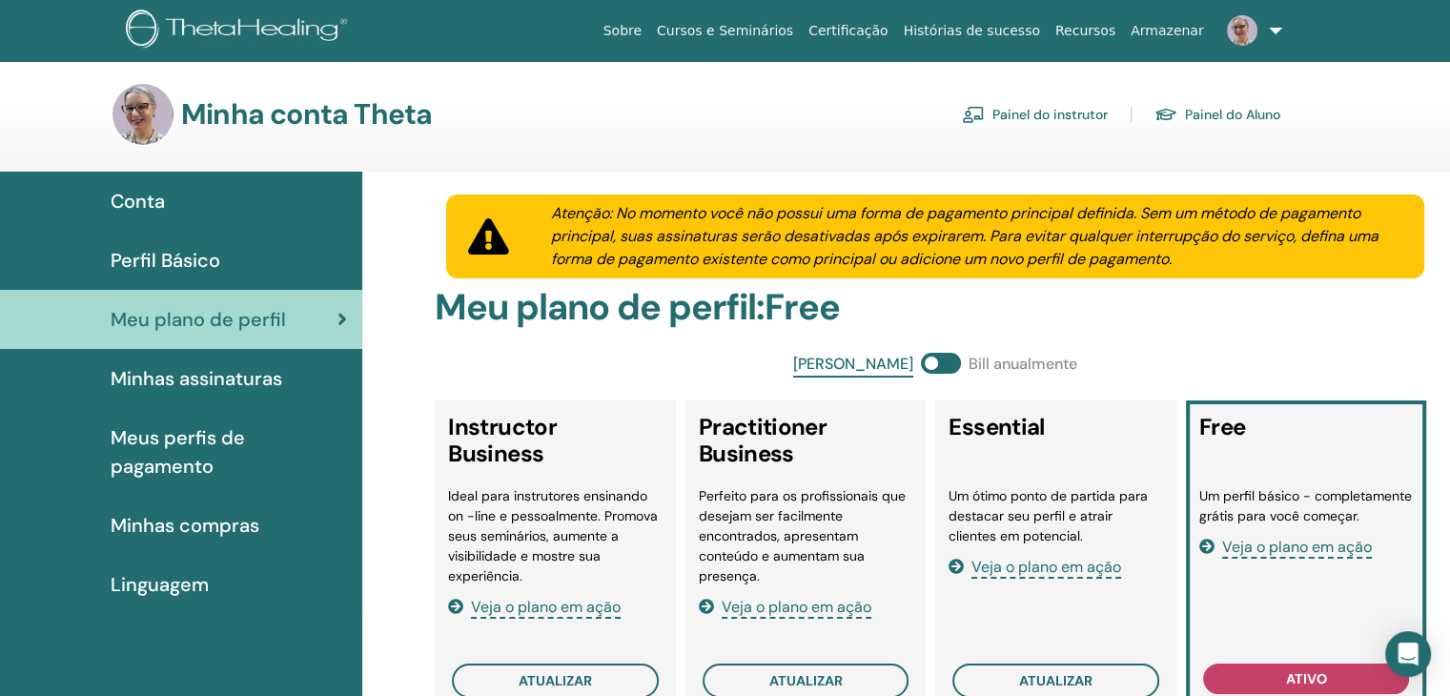
click at [194, 261] on span "Perfil Básico" at bounding box center [166, 260] width 110 height 29
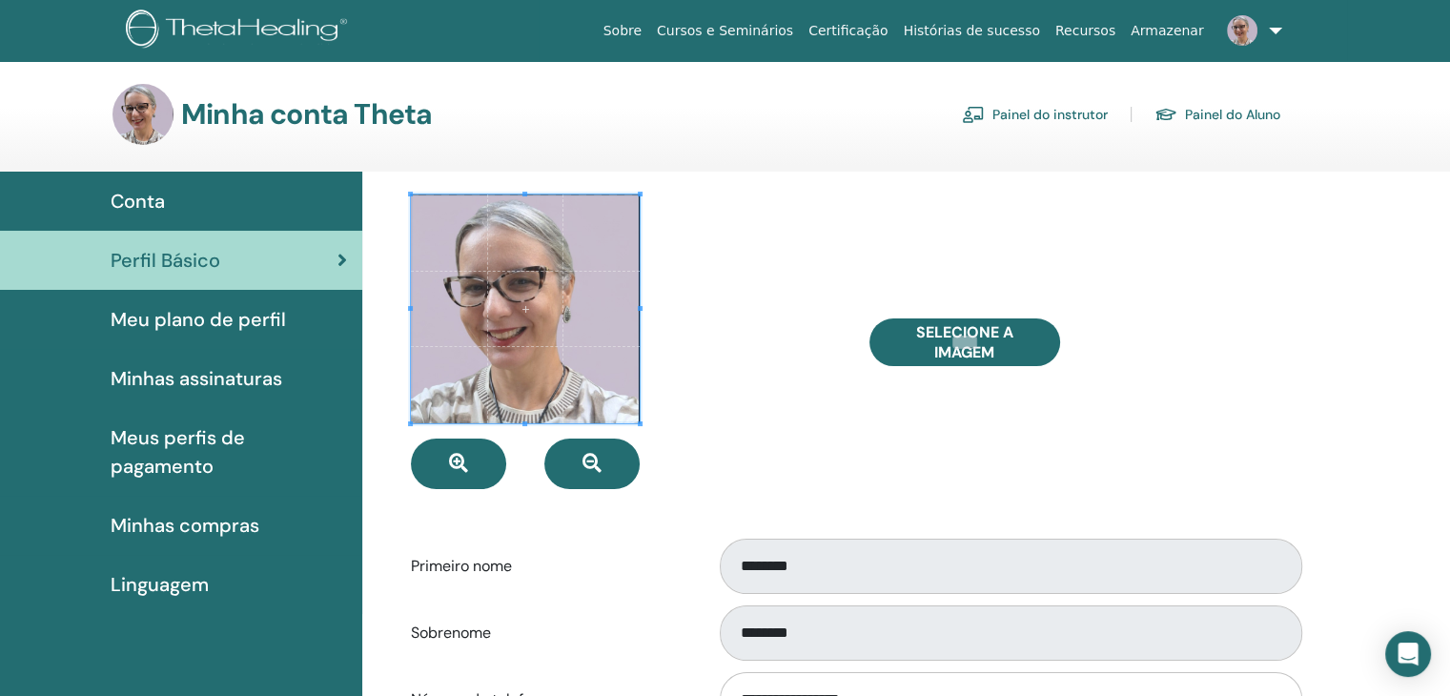
click at [834, 398] on div at bounding box center [626, 341] width 458 height 295
click at [1229, 405] on div "Selecione a imagem" at bounding box center [1084, 341] width 458 height 295
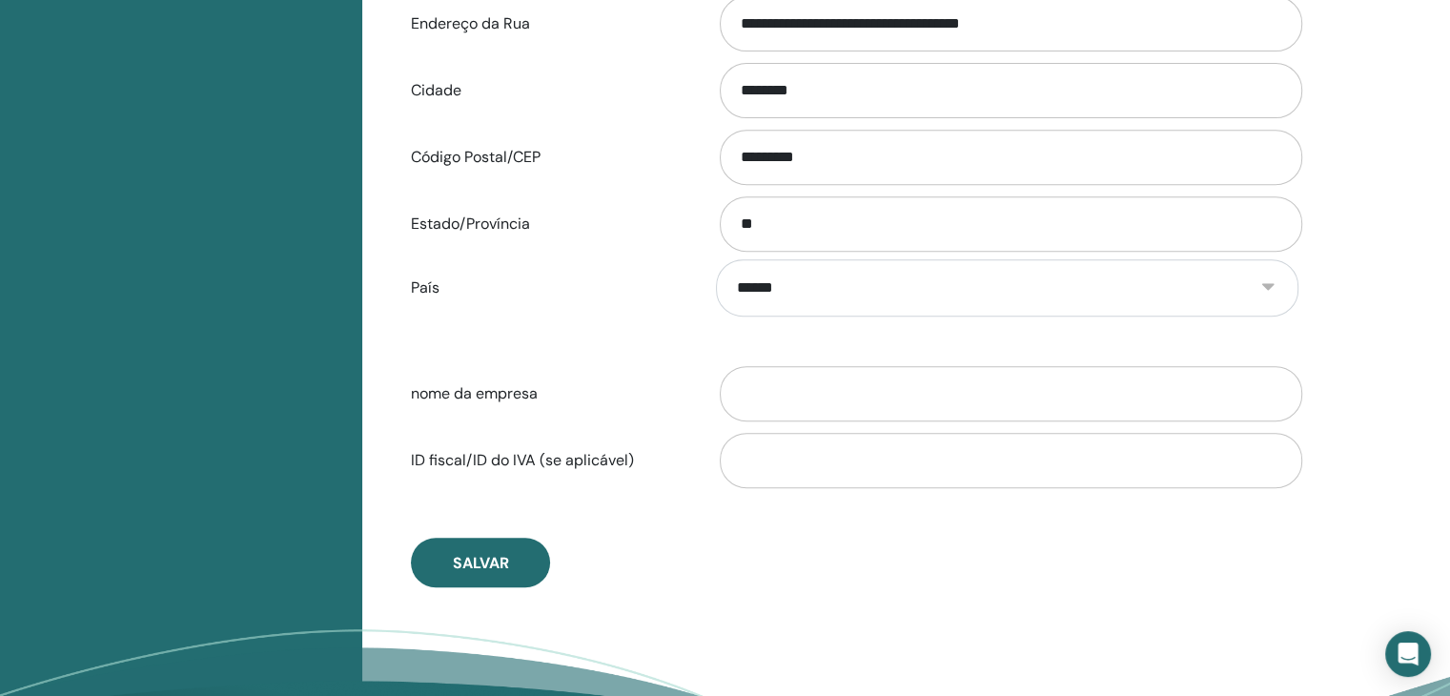
scroll to position [817, 0]
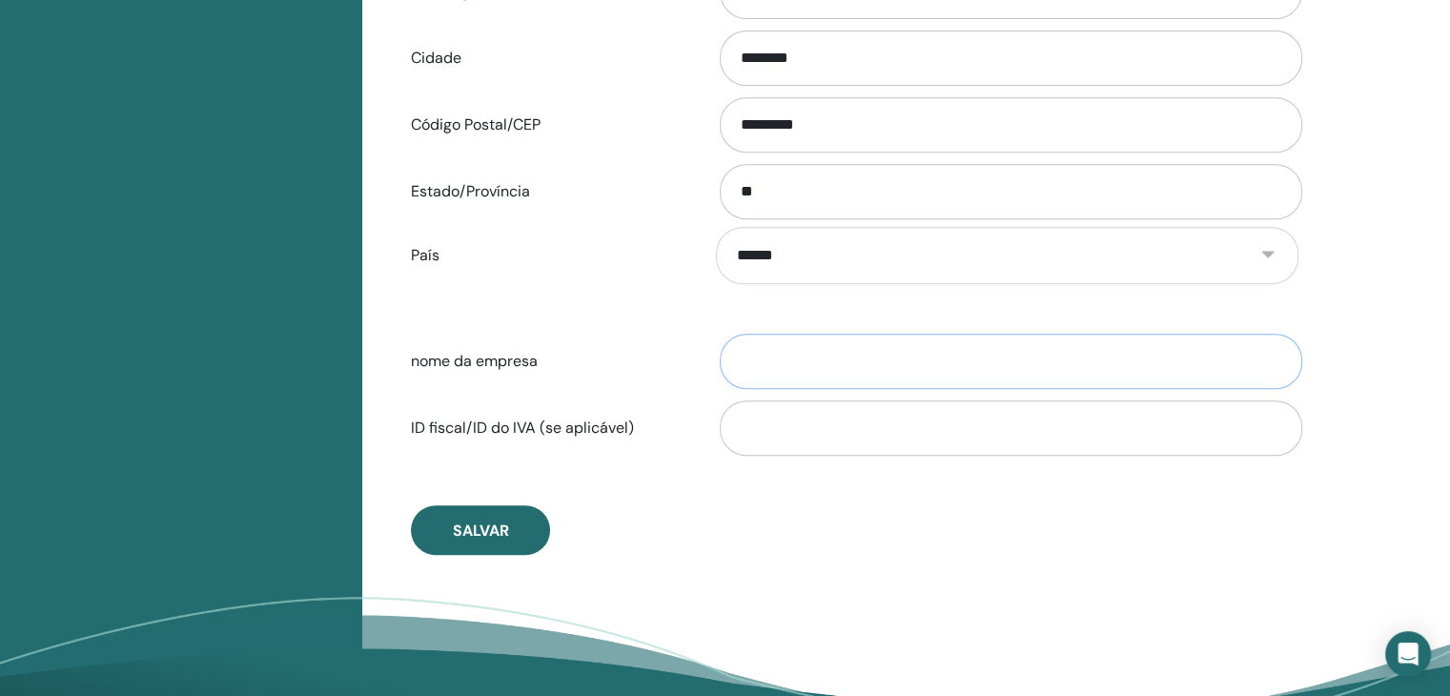
click at [781, 359] on input "nome da empresa" at bounding box center [1011, 361] width 582 height 55
click at [1376, 293] on div "**********" at bounding box center [906, 92] width 1088 height 1391
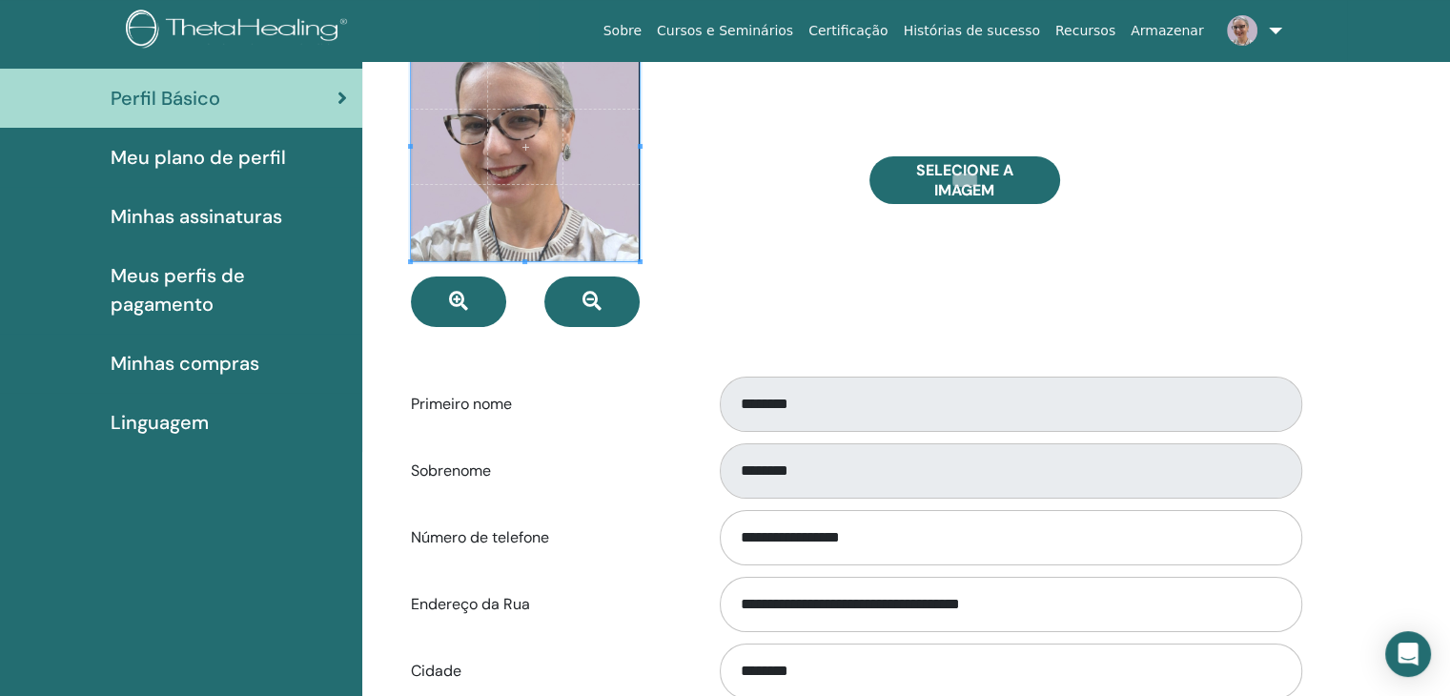
scroll to position [0, 0]
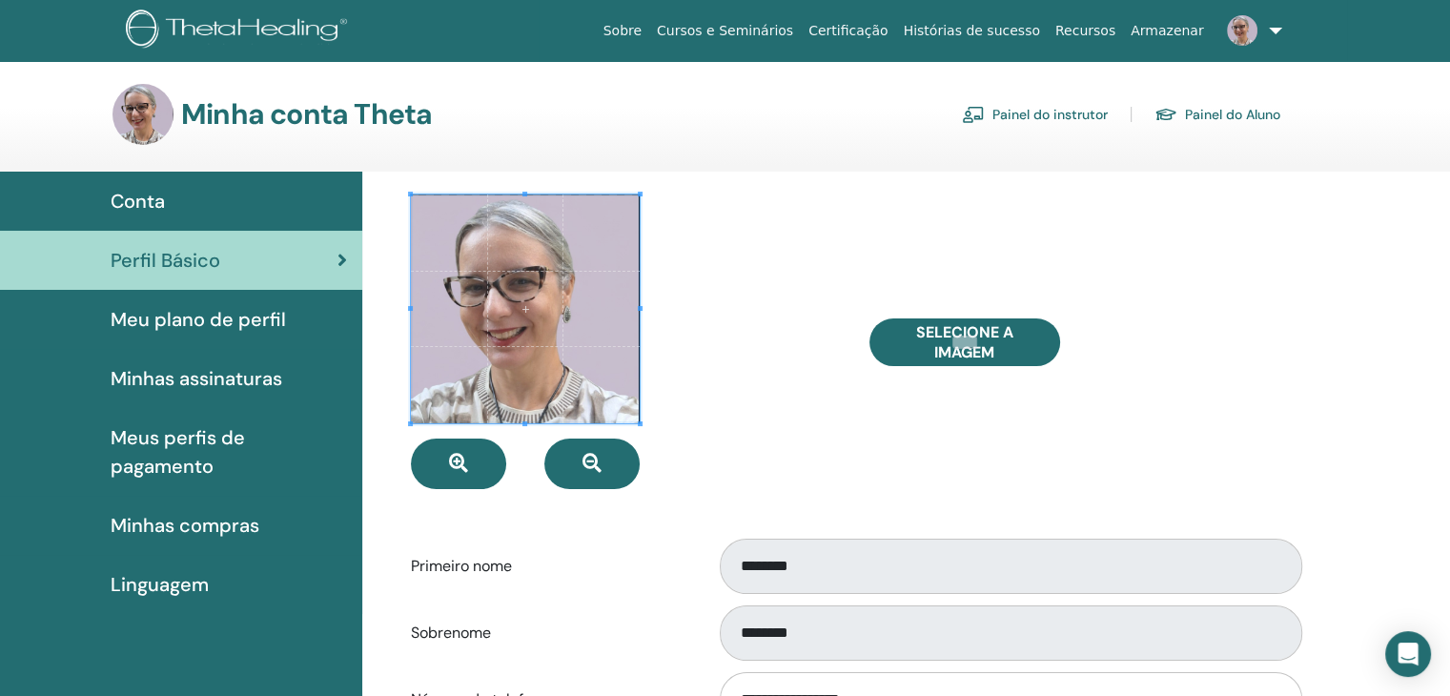
click at [1027, 115] on link "Painel do instrutor" at bounding box center [1035, 114] width 146 height 31
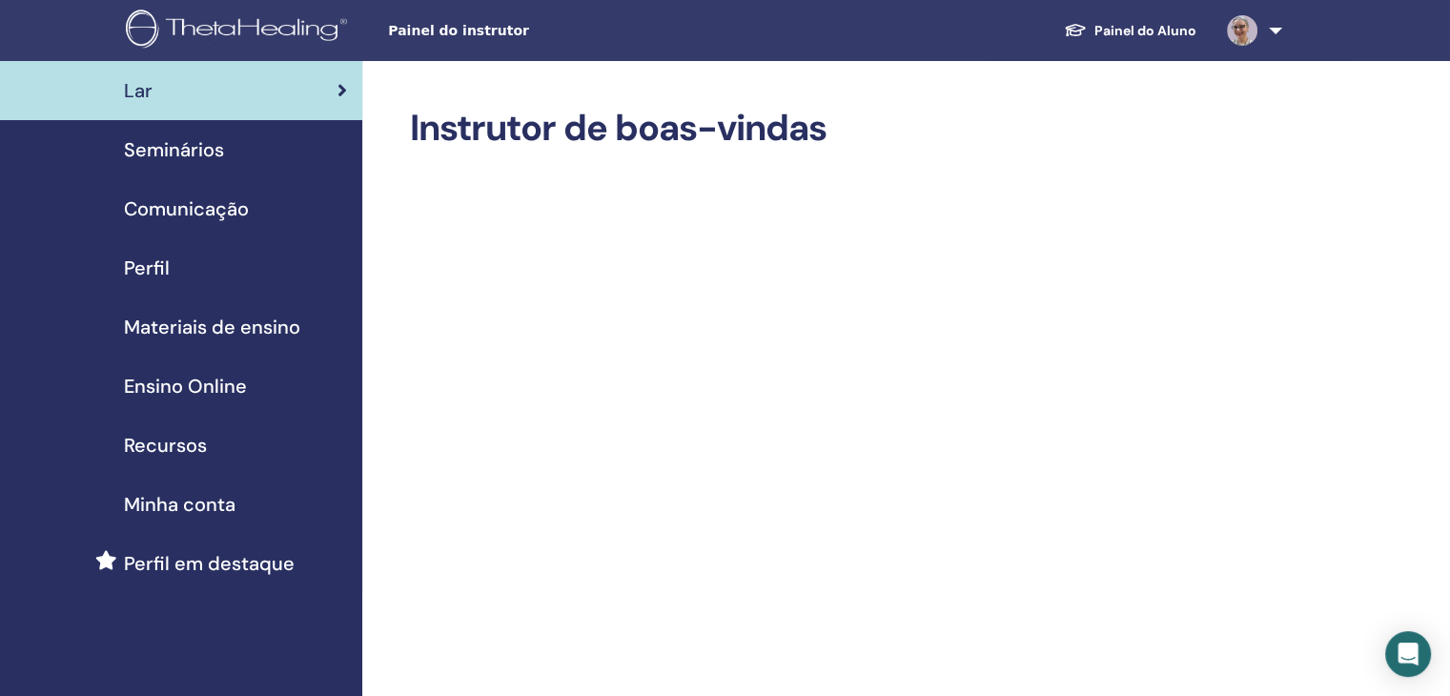
click at [1274, 28] on link at bounding box center [1251, 30] width 78 height 61
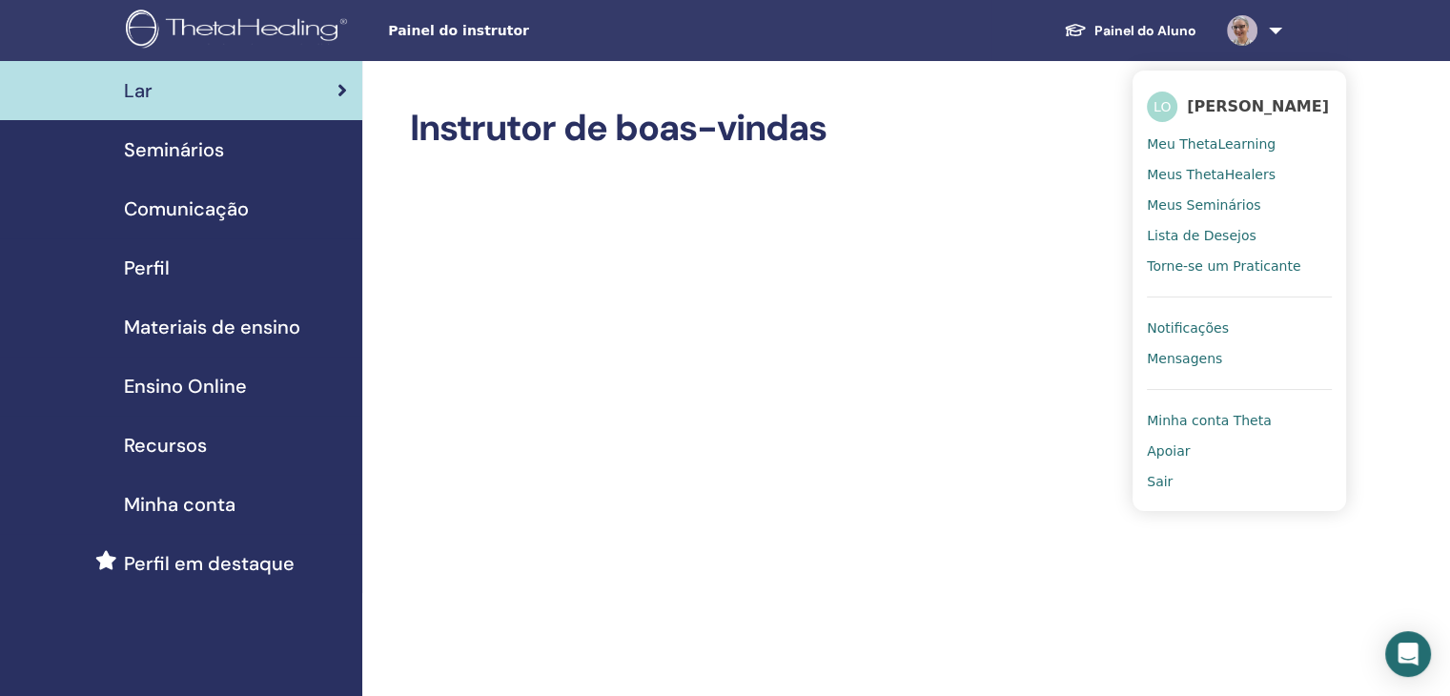
click at [1190, 422] on span "Minha conta Theta" at bounding box center [1209, 420] width 125 height 17
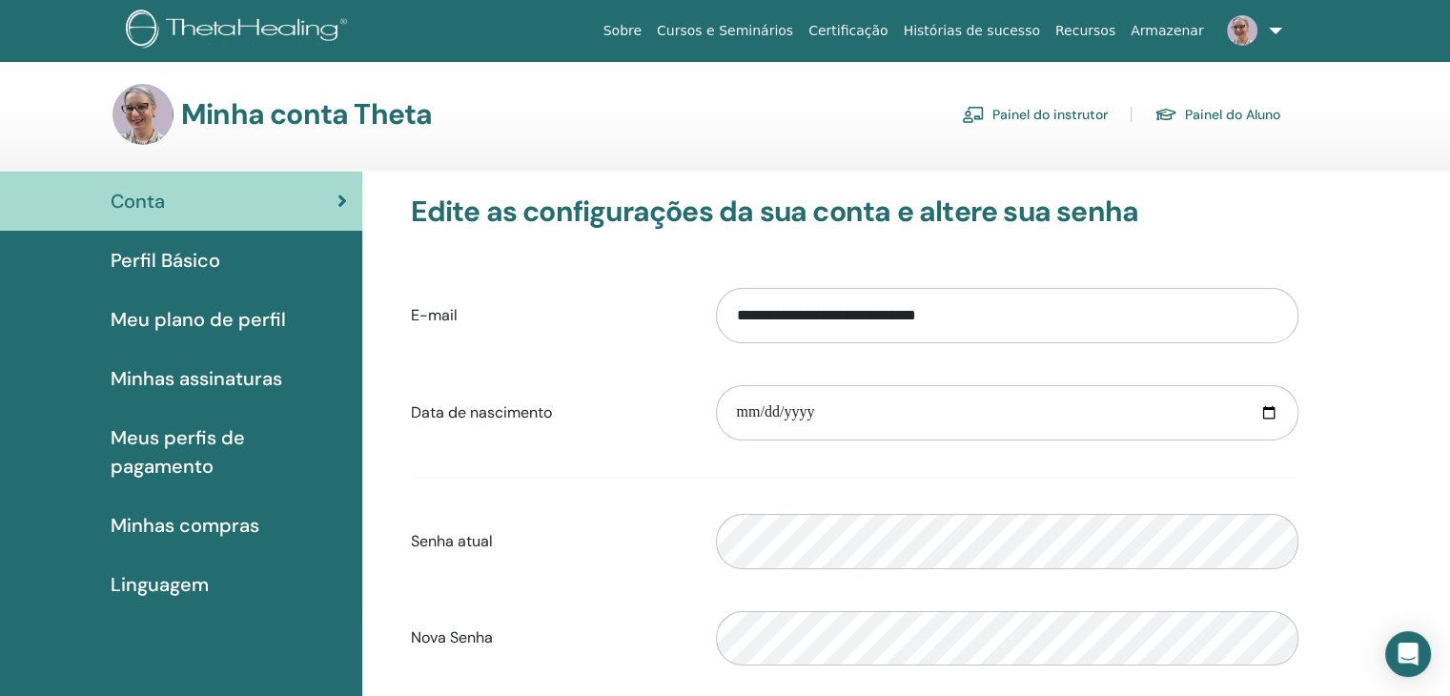
click at [182, 263] on span "Perfil Básico" at bounding box center [166, 260] width 110 height 29
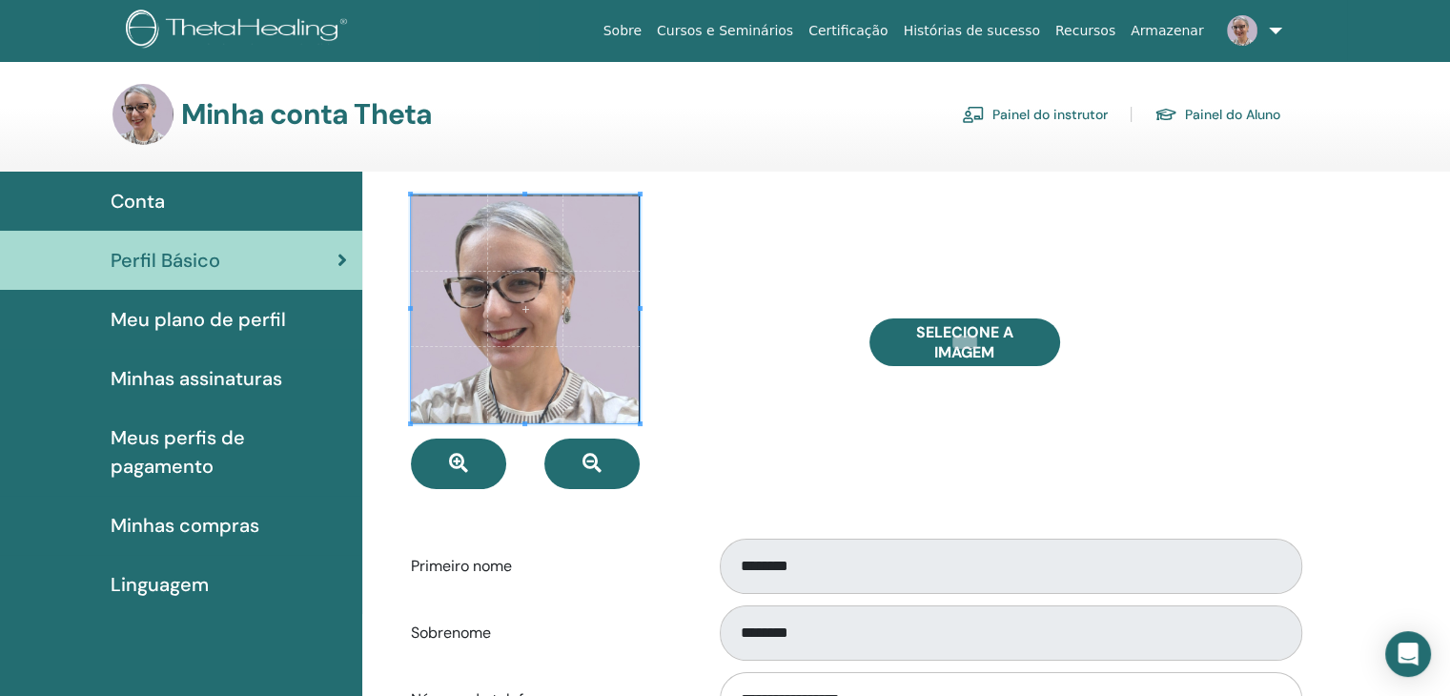
click at [1264, 318] on div "Selecione a imagem" at bounding box center [1084, 341] width 458 height 295
click at [1235, 115] on link "Painel do Aluno" at bounding box center [1217, 114] width 126 height 31
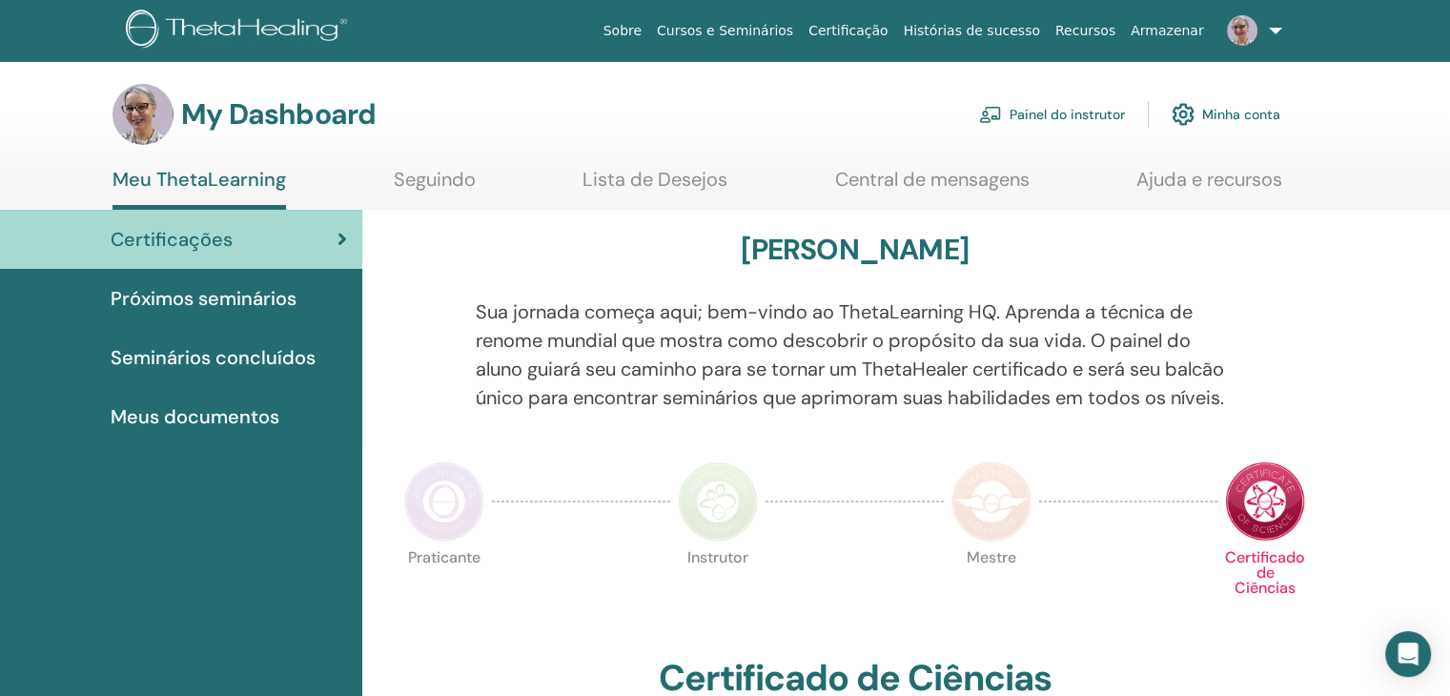
click at [250, 357] on span "Seminários concluídos" at bounding box center [213, 357] width 205 height 29
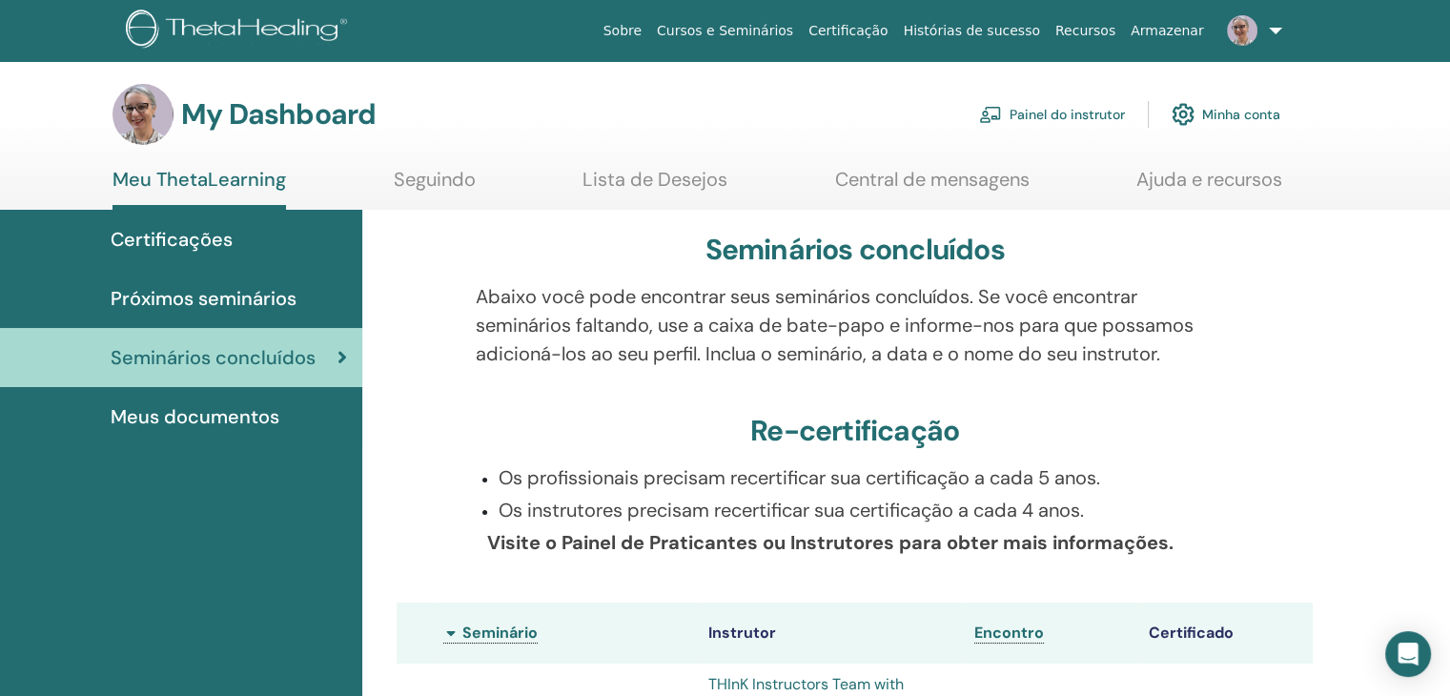
click at [1277, 23] on link at bounding box center [1251, 30] width 78 height 61
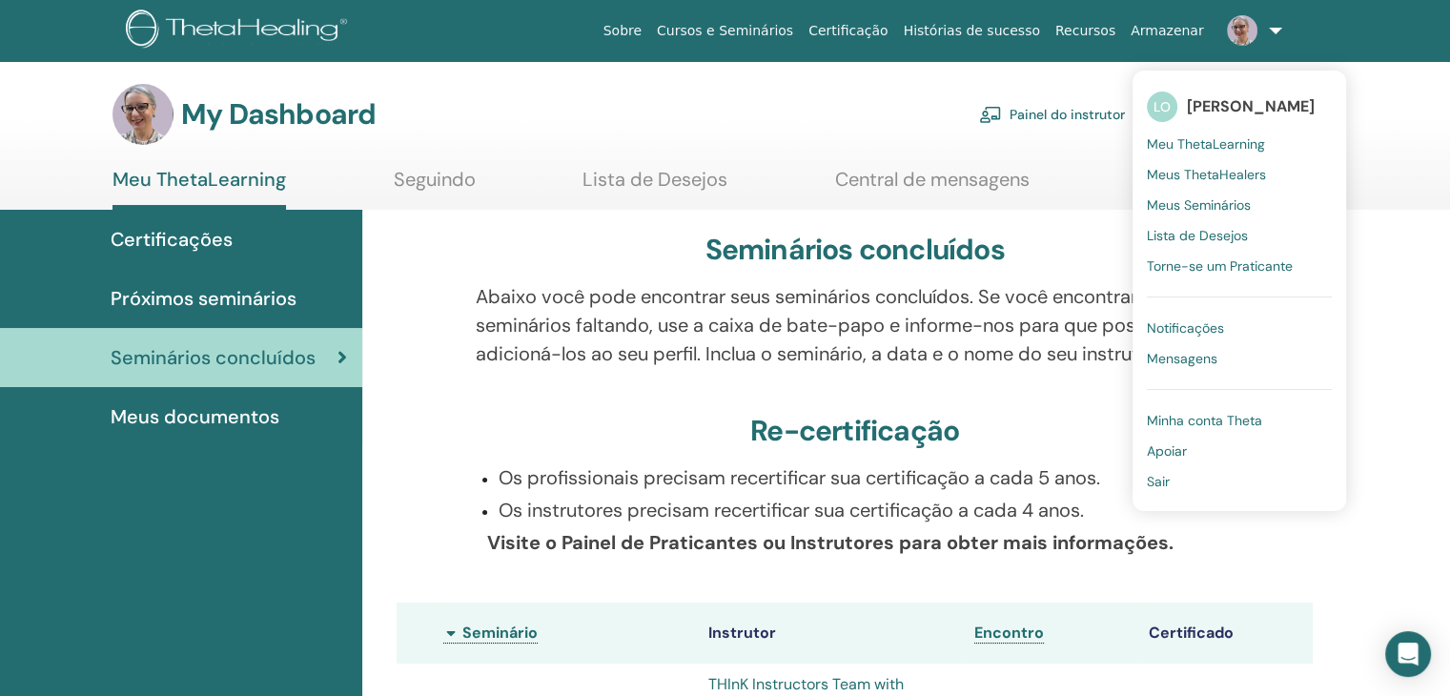
click at [1208, 202] on span "Meus Seminários" at bounding box center [1199, 204] width 104 height 17
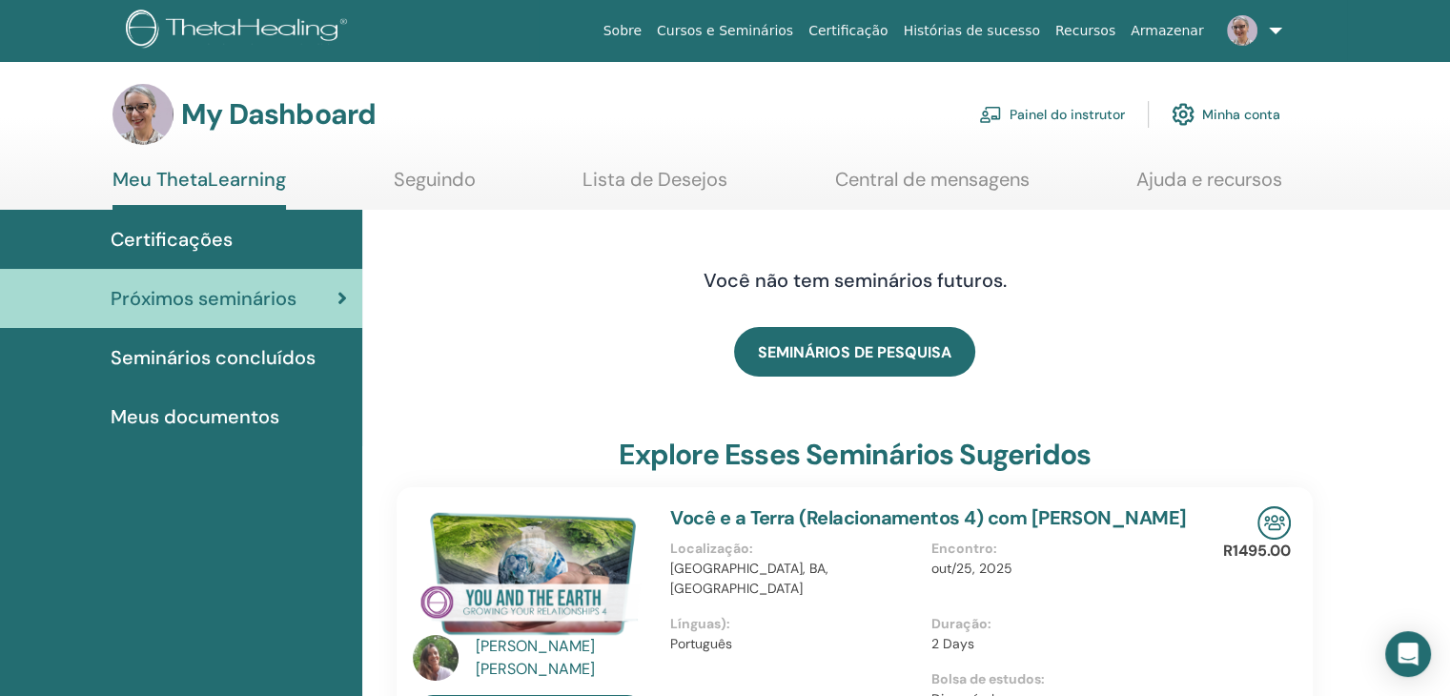
click at [420, 178] on link "Seguindo" at bounding box center [435, 186] width 82 height 37
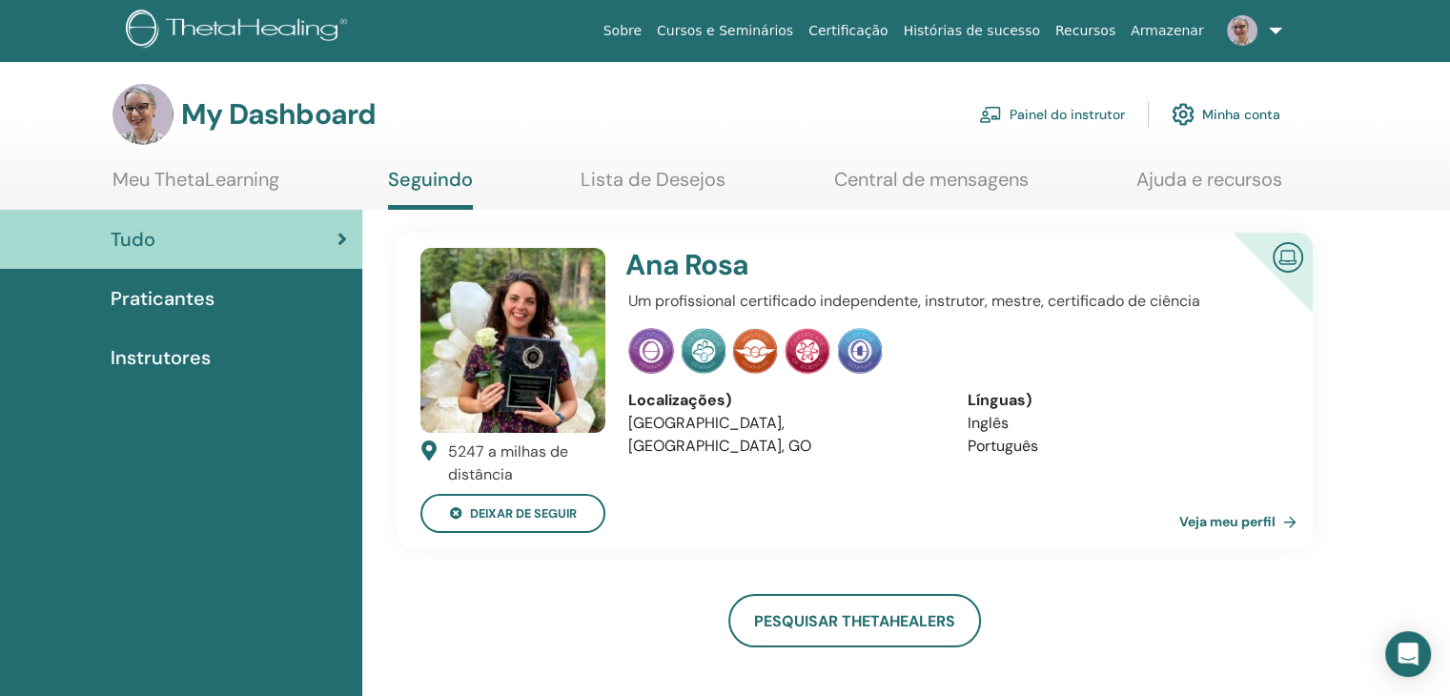
click at [194, 173] on link "Meu ThetaLearning" at bounding box center [195, 186] width 167 height 37
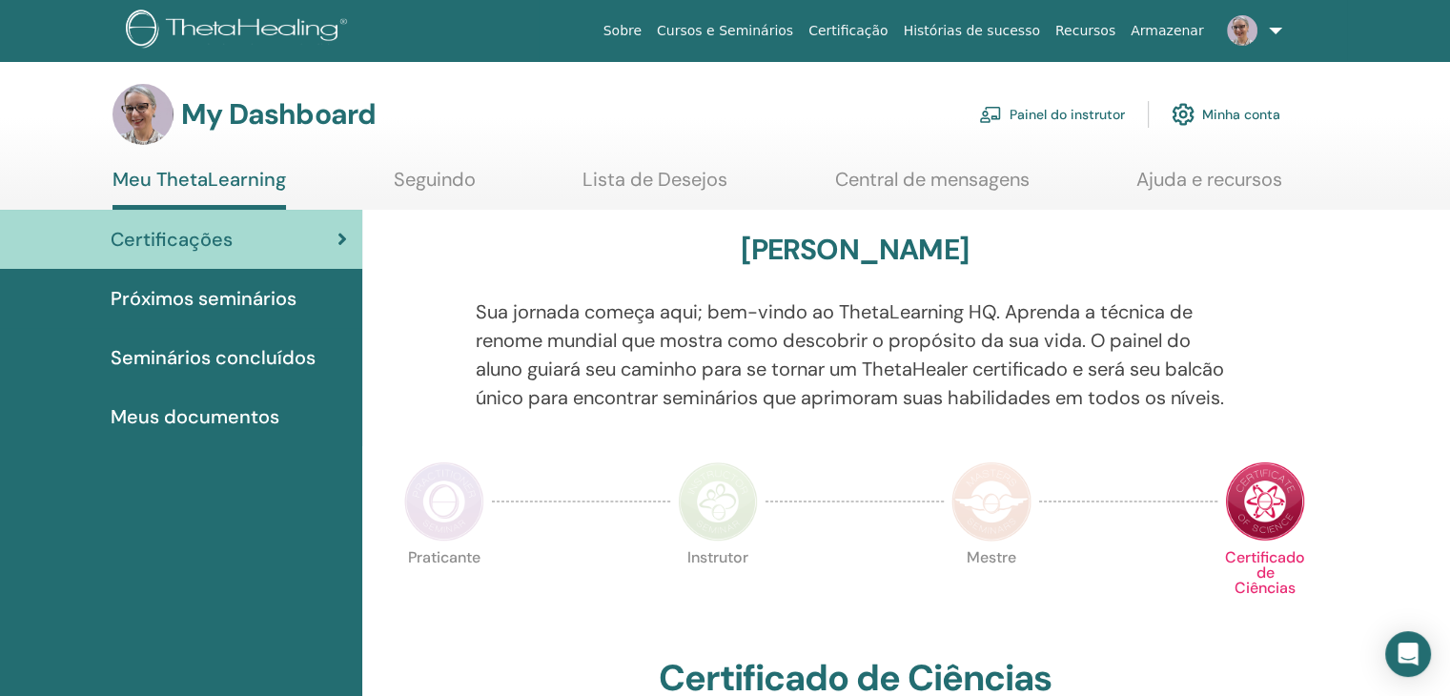
click at [1277, 26] on link at bounding box center [1251, 30] width 78 height 61
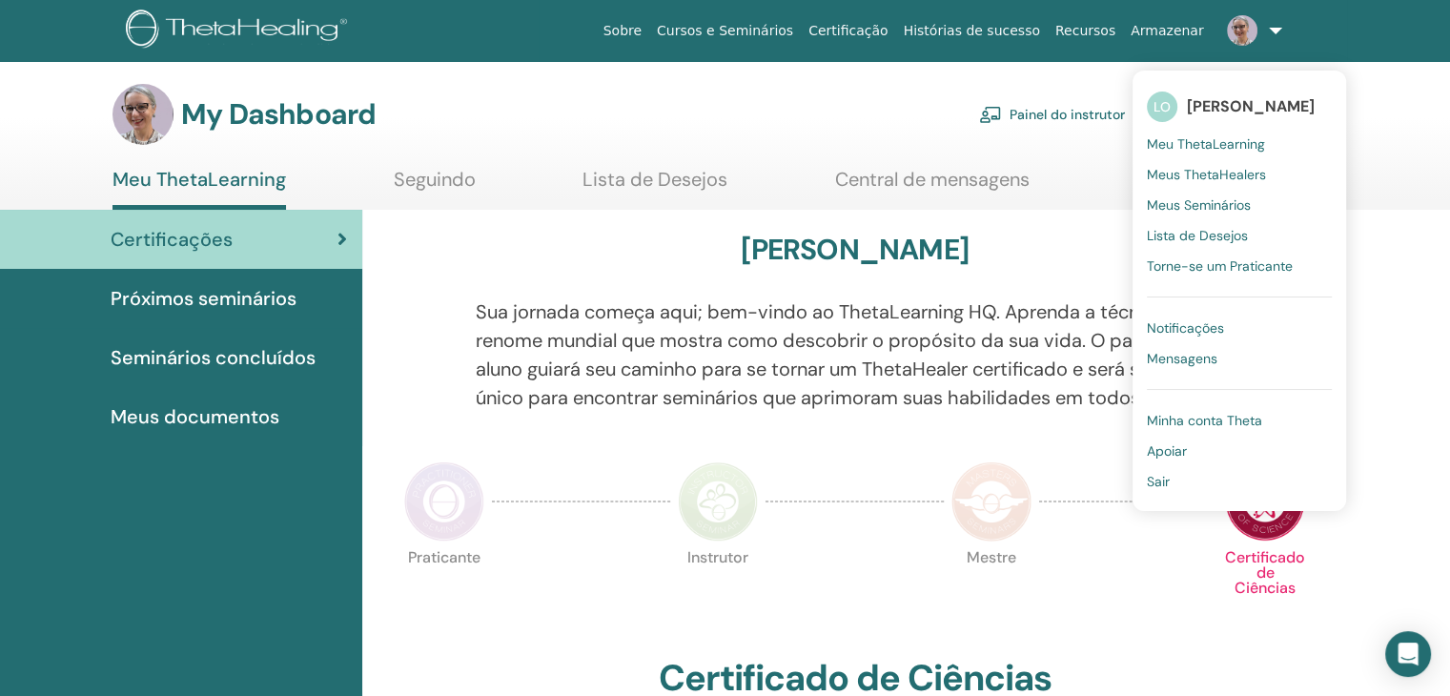
click at [1215, 419] on span "Minha conta Theta" at bounding box center [1204, 420] width 115 height 17
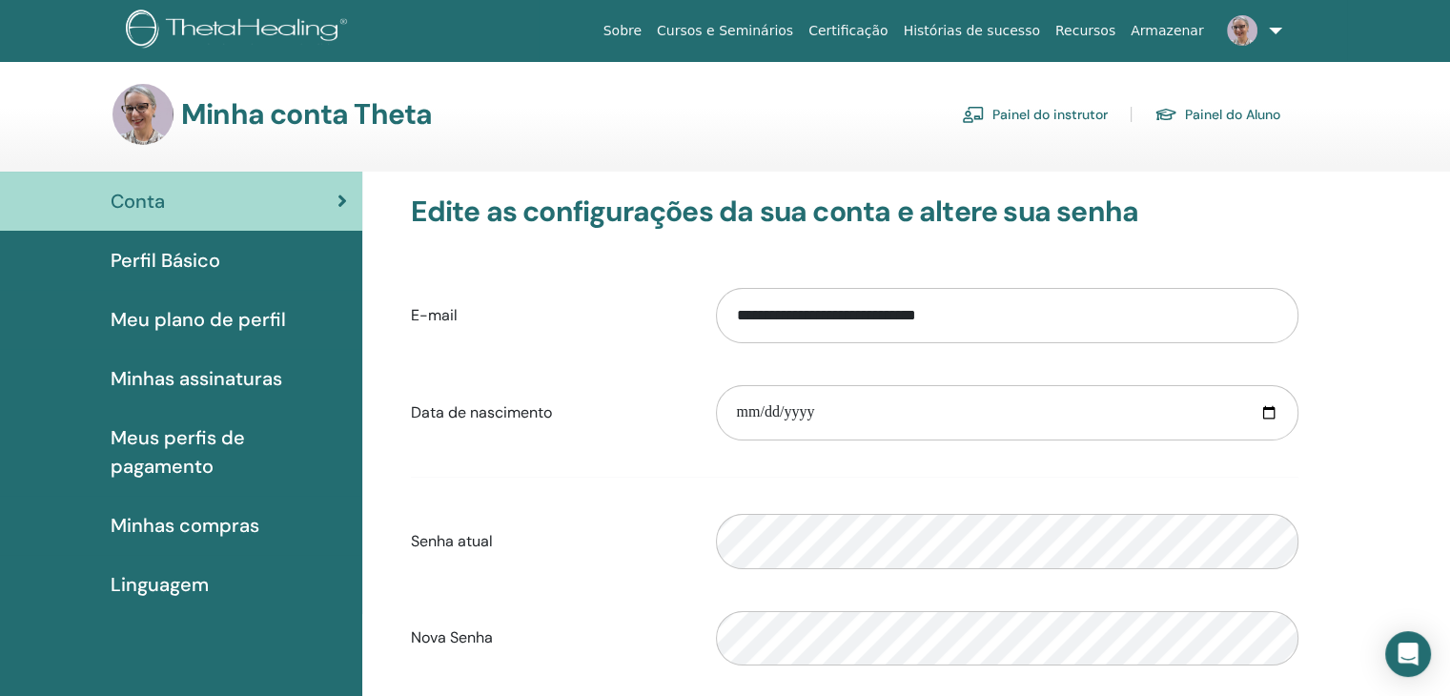
click at [168, 260] on span "Perfil Básico" at bounding box center [166, 260] width 110 height 29
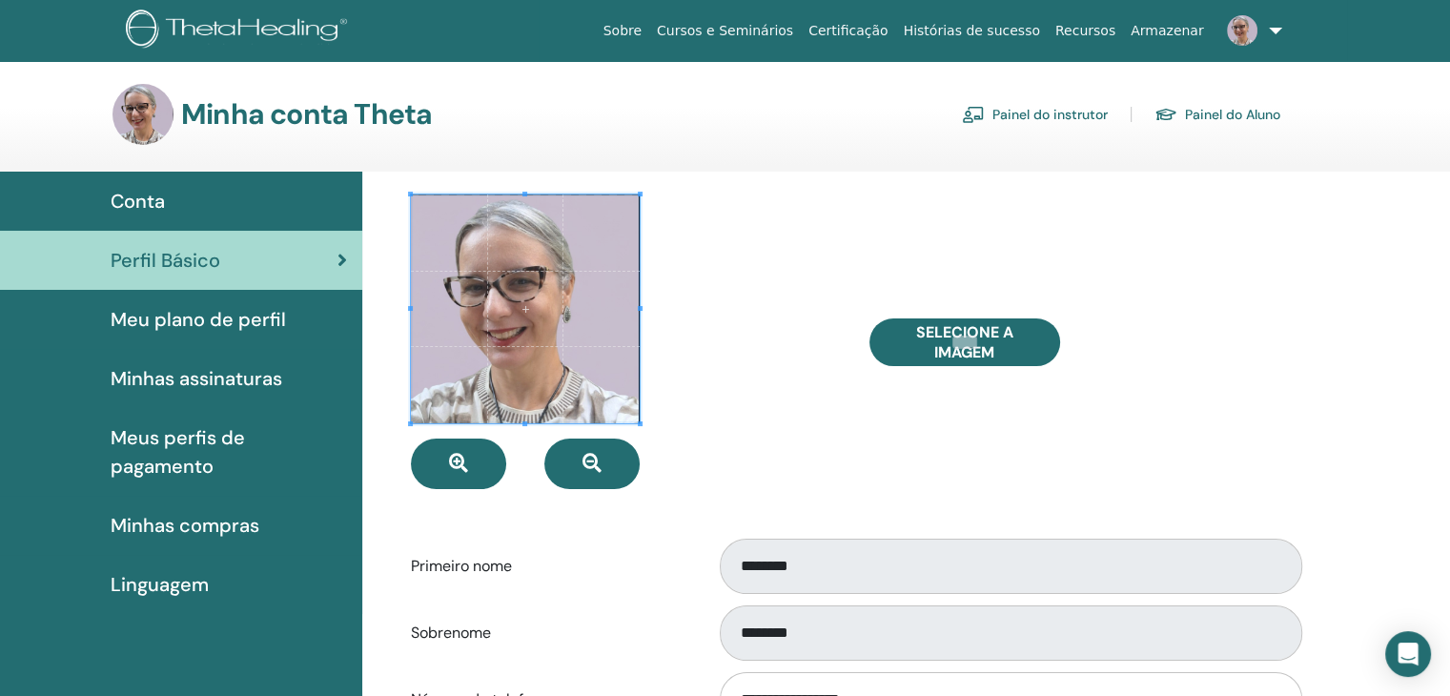
click at [1156, 439] on div "Selecione a imagem" at bounding box center [1084, 341] width 458 height 295
click at [1285, 441] on div "Selecione a imagem" at bounding box center [1084, 341] width 458 height 295
click at [649, 30] on link "Sobre" at bounding box center [622, 30] width 53 height 35
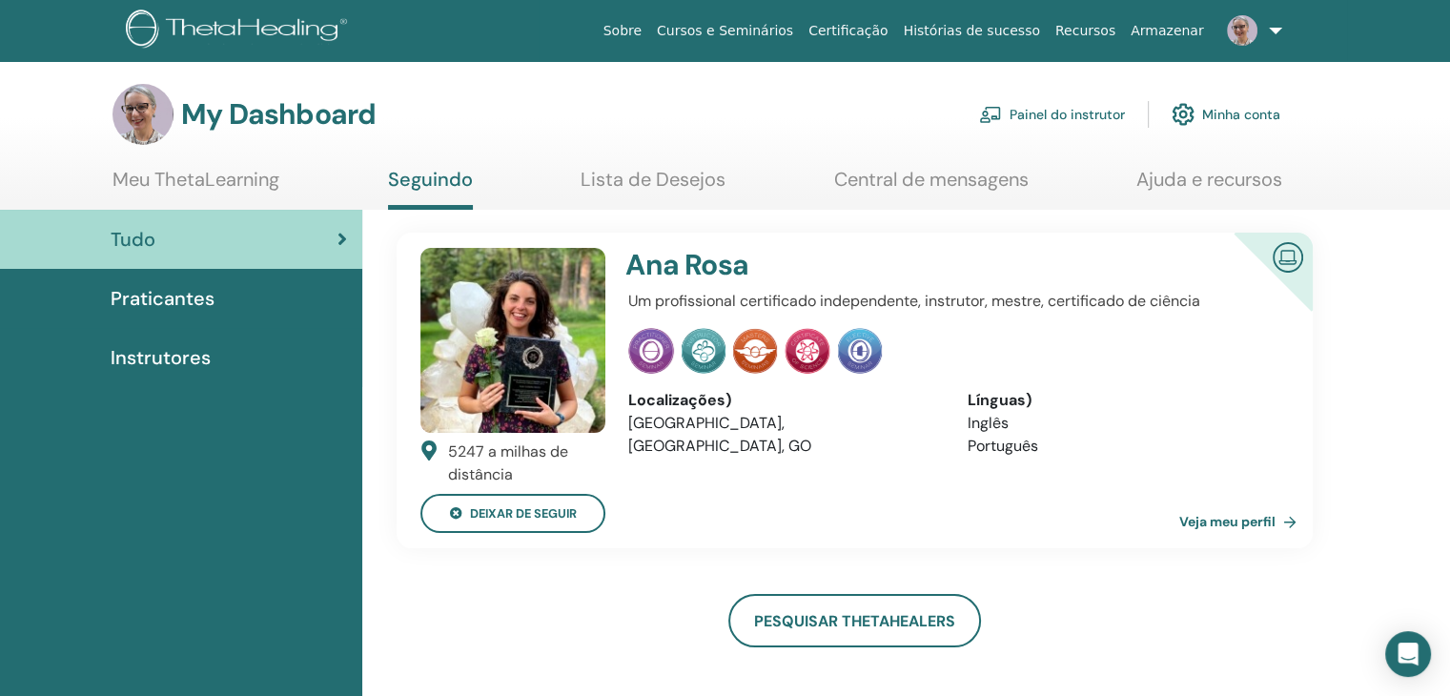
click at [179, 360] on span "Instrutores" at bounding box center [161, 357] width 100 height 29
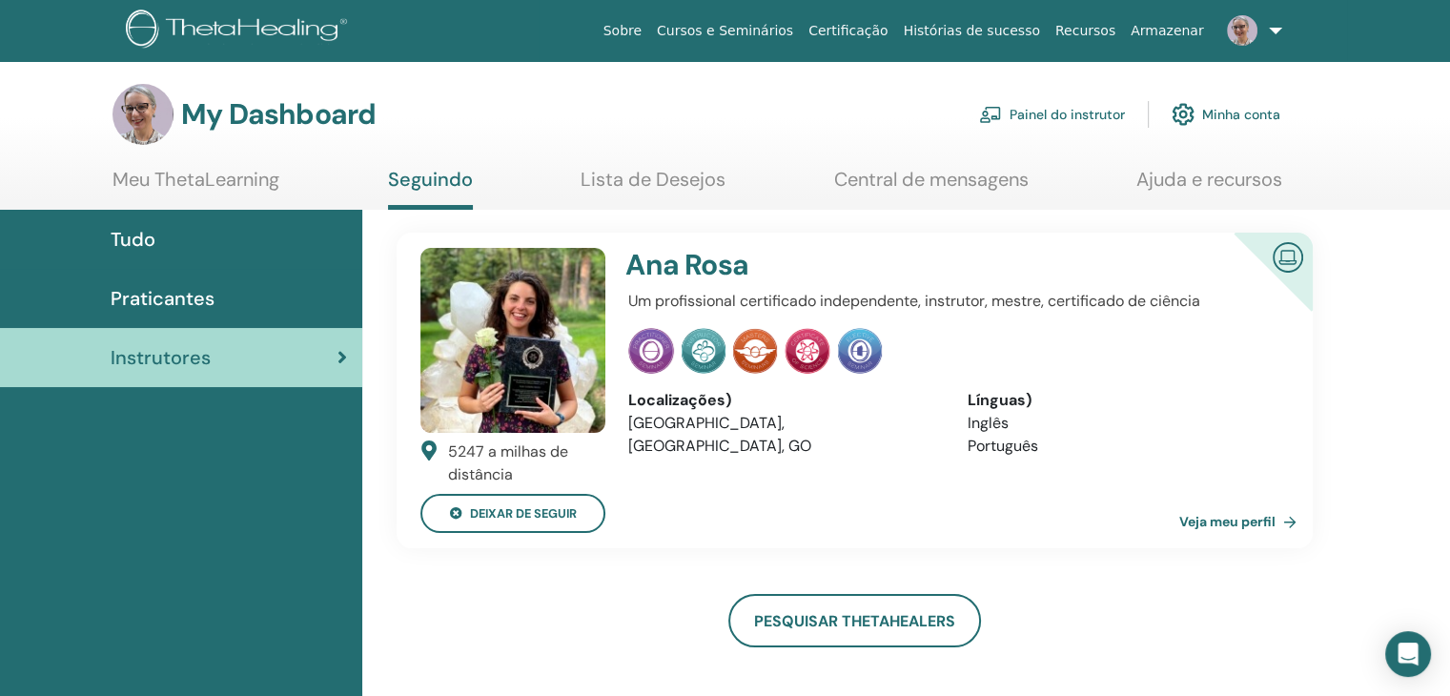
click at [153, 299] on span "Praticantes" at bounding box center [163, 298] width 104 height 29
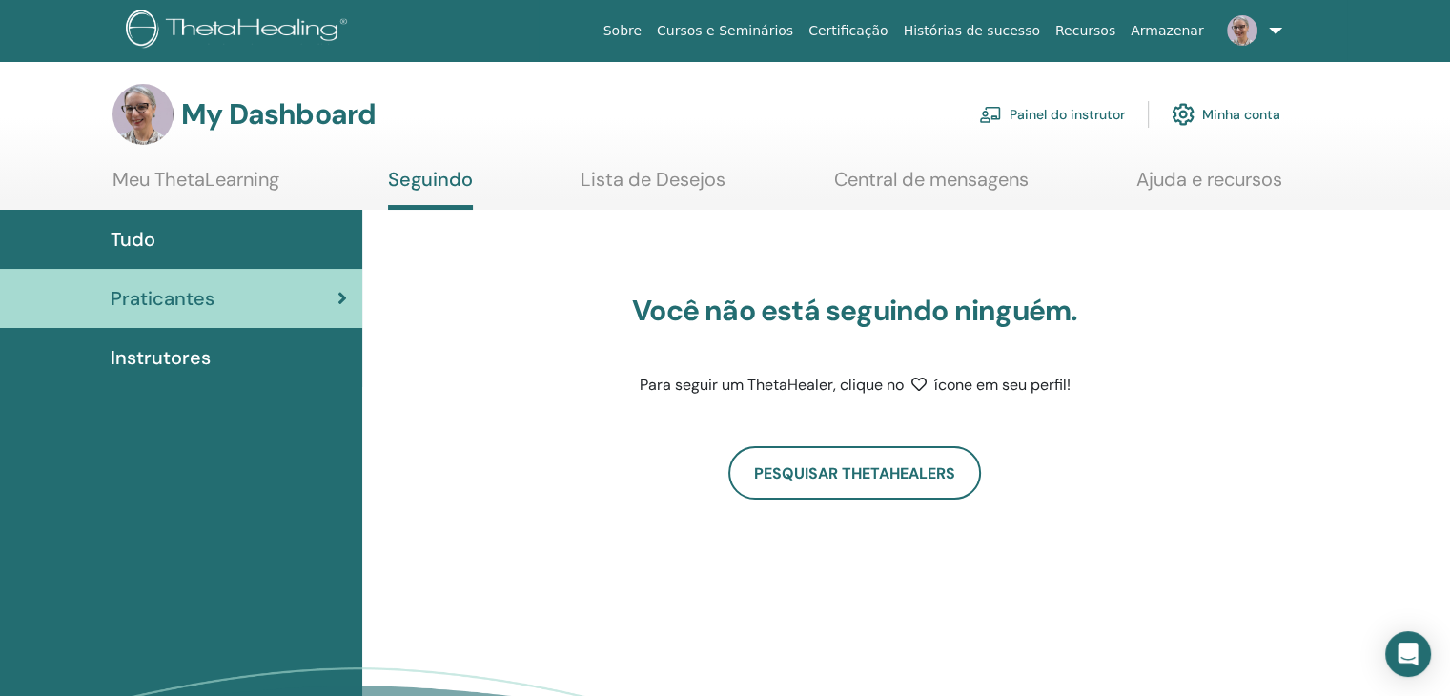
click at [224, 174] on link "Meu ThetaLearning" at bounding box center [195, 186] width 167 height 37
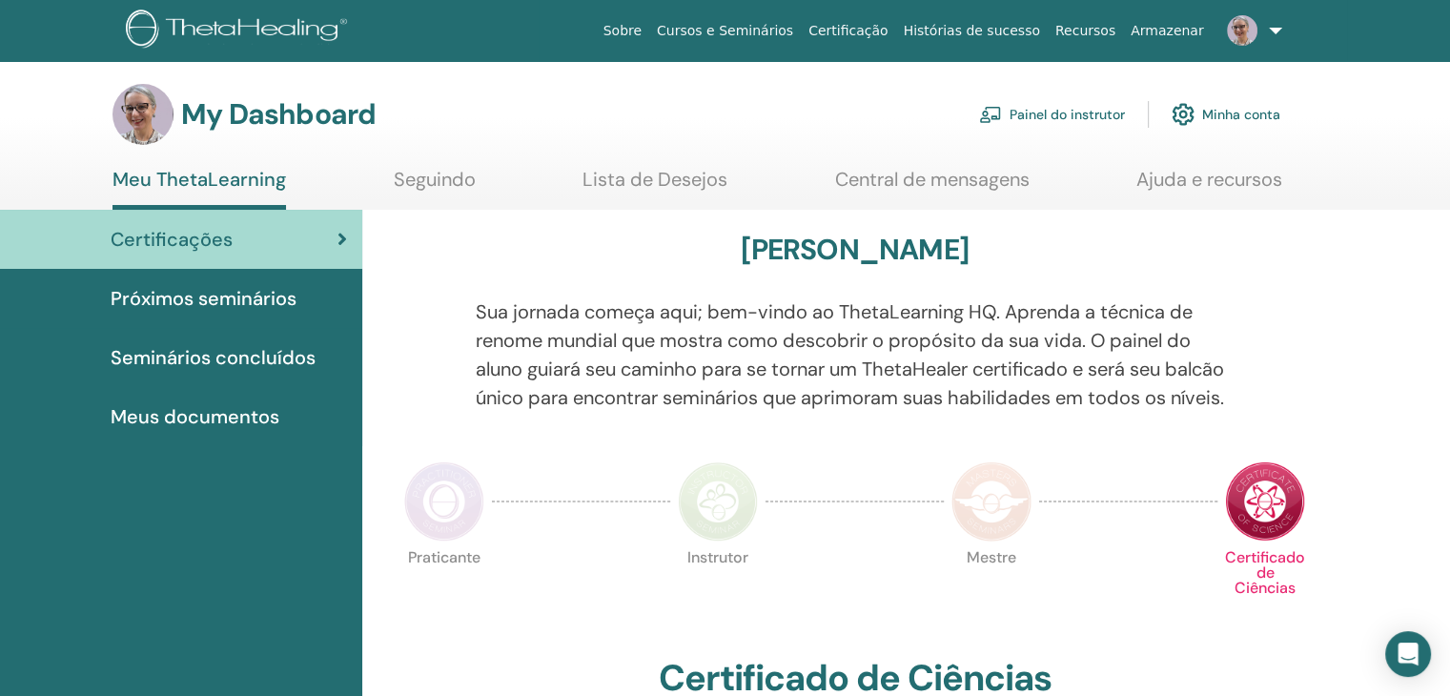
click at [245, 414] on span "Meus documentos" at bounding box center [195, 416] width 169 height 29
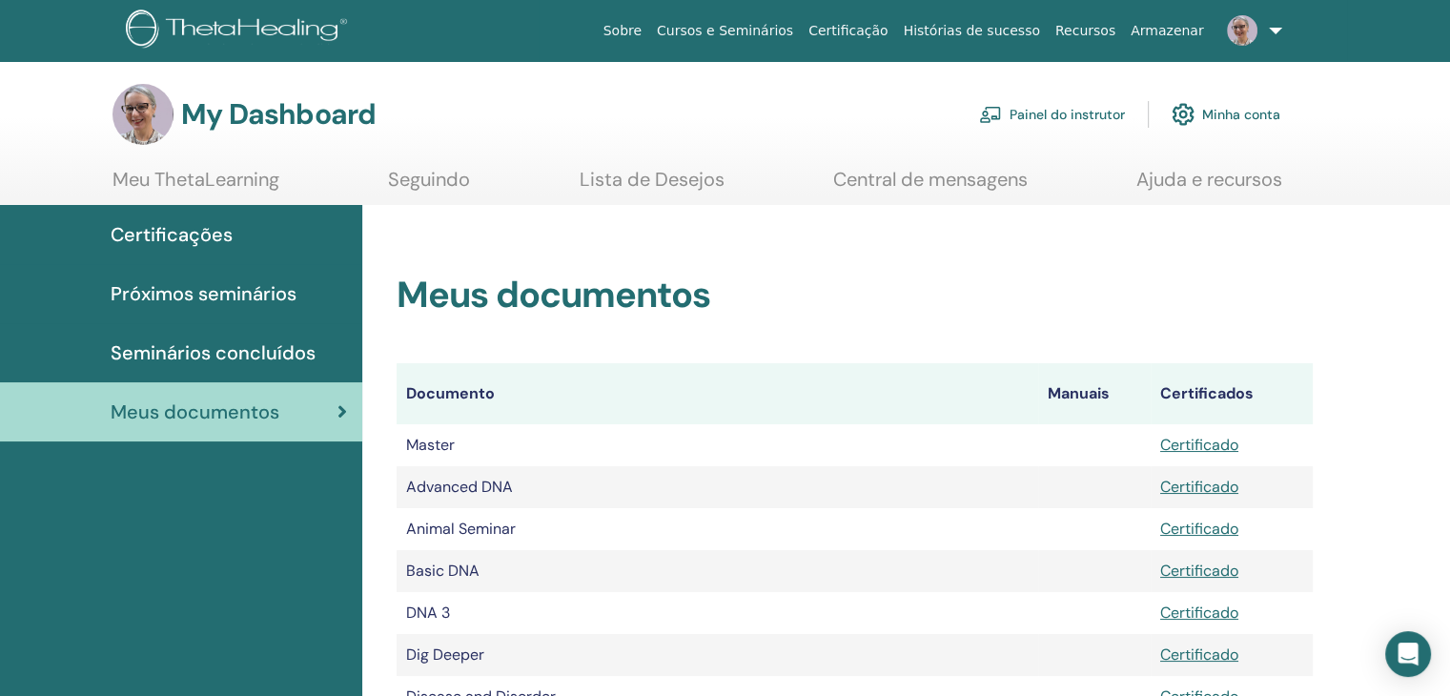
click at [682, 173] on link "Lista de Desejos" at bounding box center [652, 186] width 145 height 37
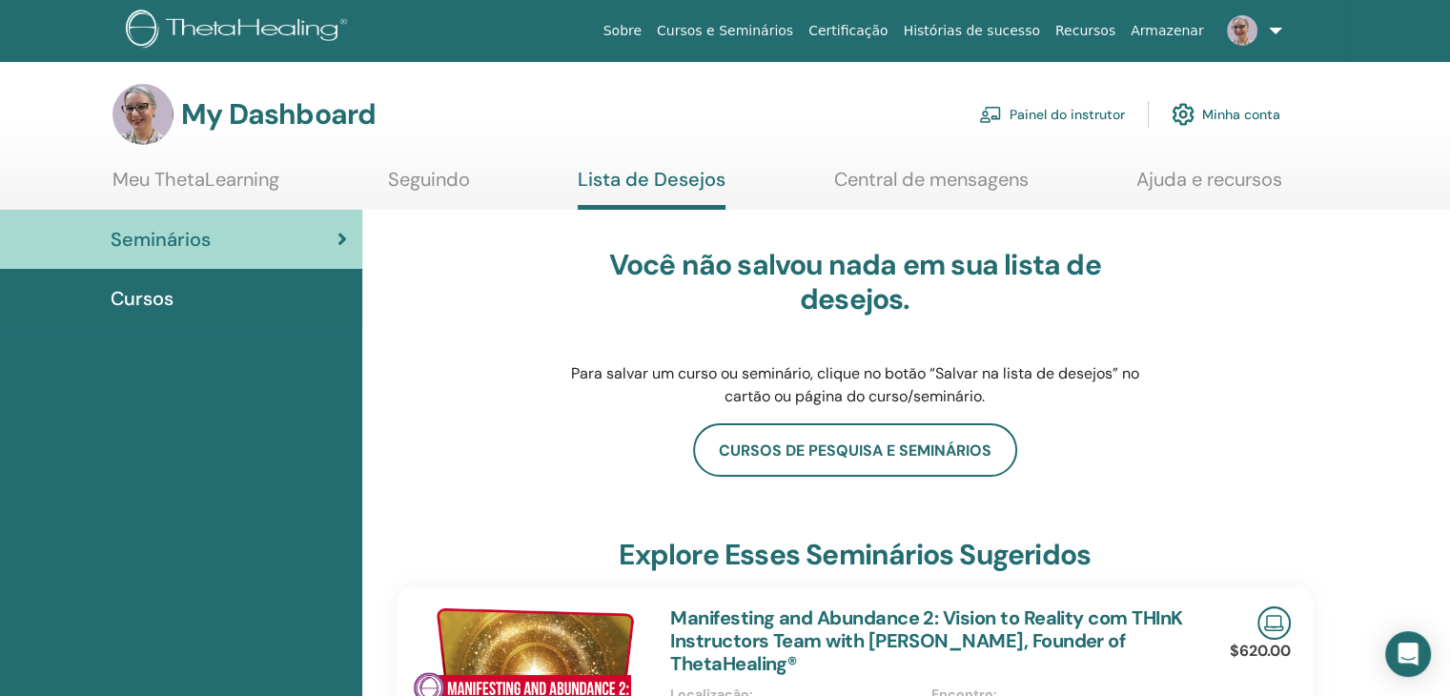
click at [917, 181] on link "Central de mensagens" at bounding box center [931, 186] width 194 height 37
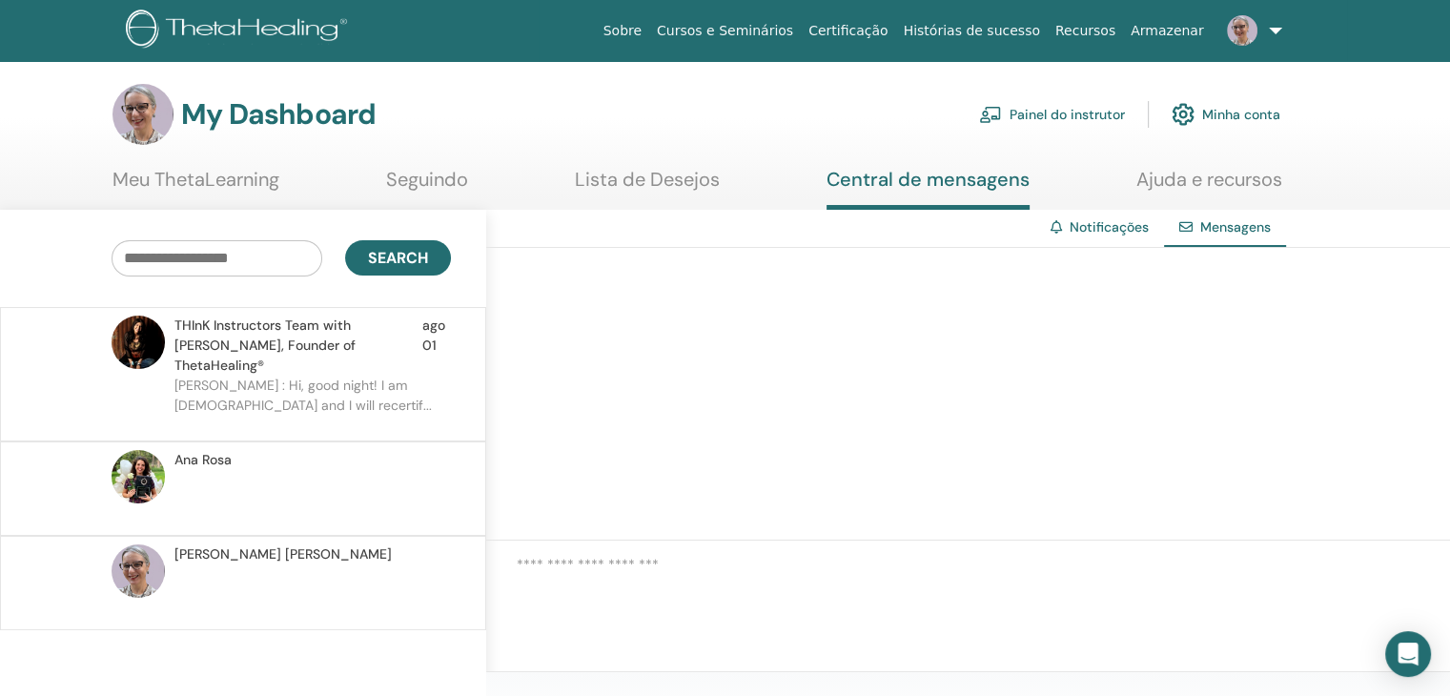
click at [1105, 226] on link "Notificações" at bounding box center [1109, 226] width 79 height 17
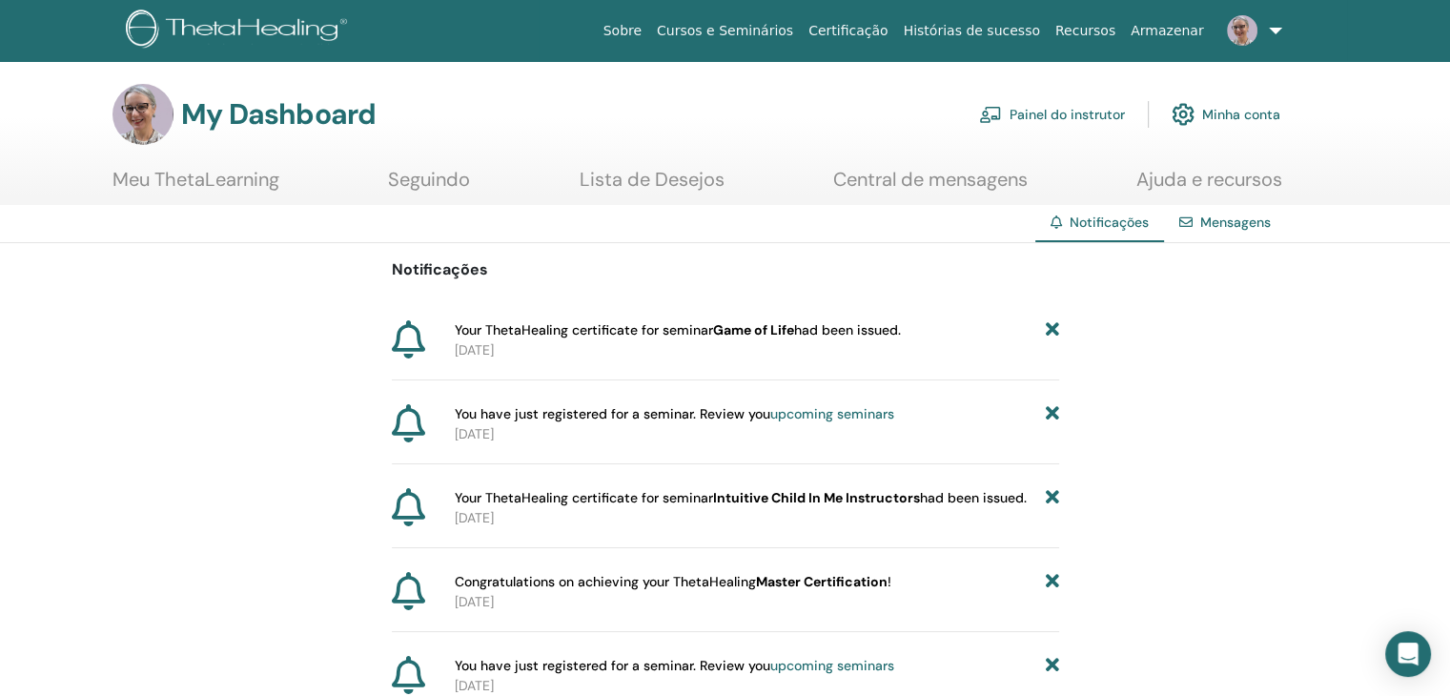
click at [1243, 113] on link "Minha conta" at bounding box center [1226, 114] width 109 height 42
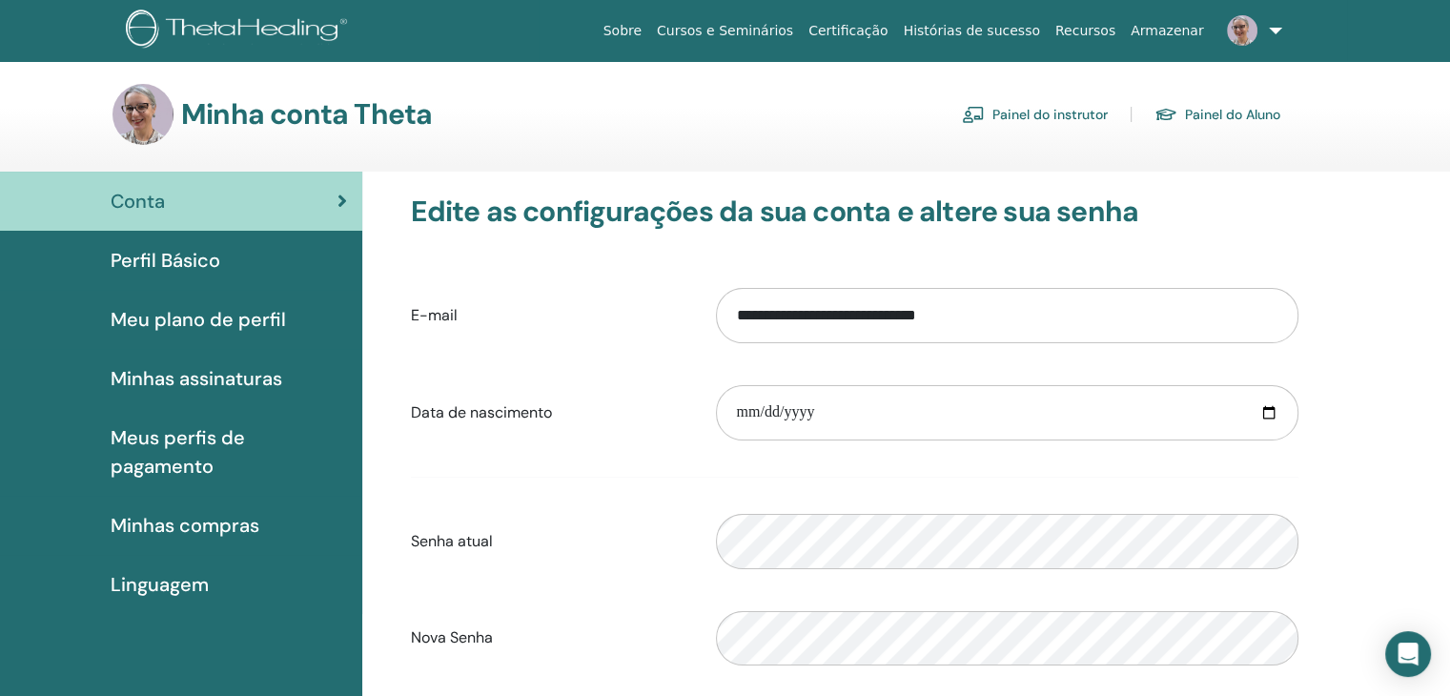
click at [164, 260] on span "Perfil Básico" at bounding box center [166, 260] width 110 height 29
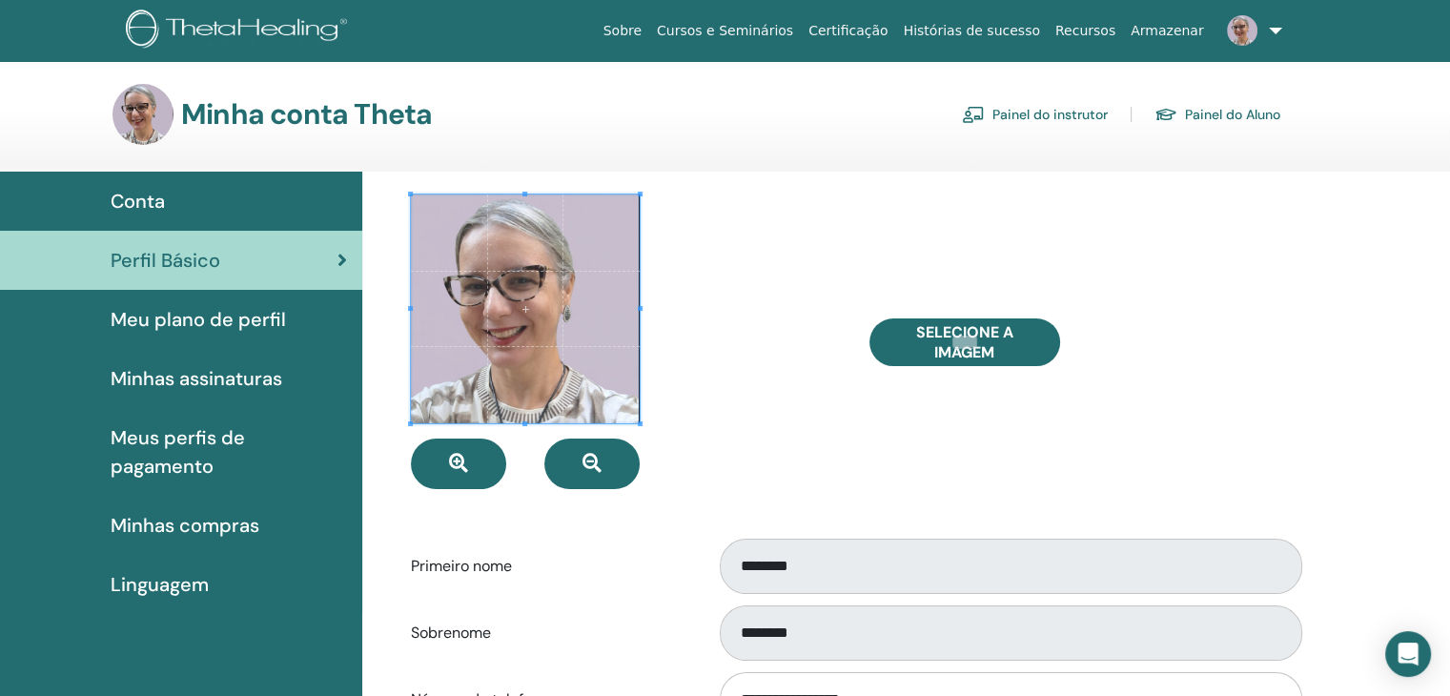
click at [192, 325] on span "Meu plano de perfil" at bounding box center [198, 319] width 175 height 29
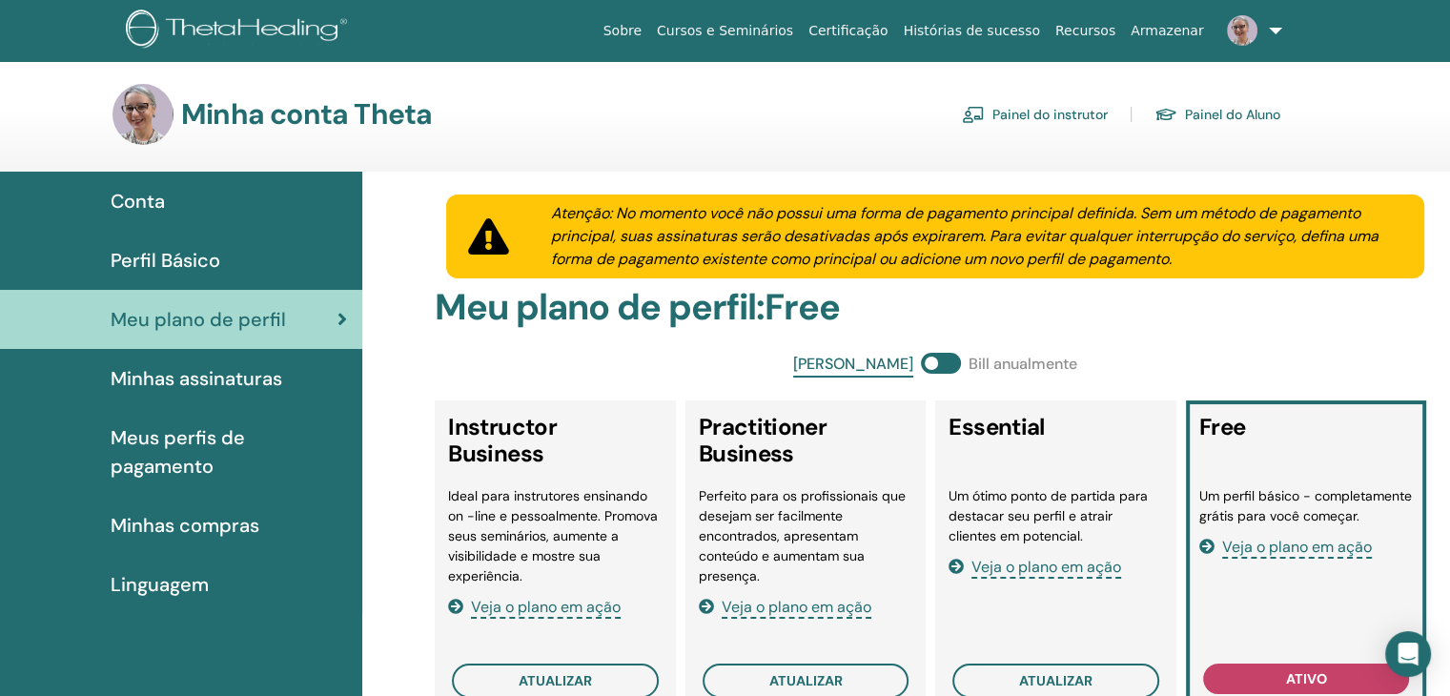
click at [1077, 119] on link "Painel do instrutor" at bounding box center [1035, 114] width 146 height 31
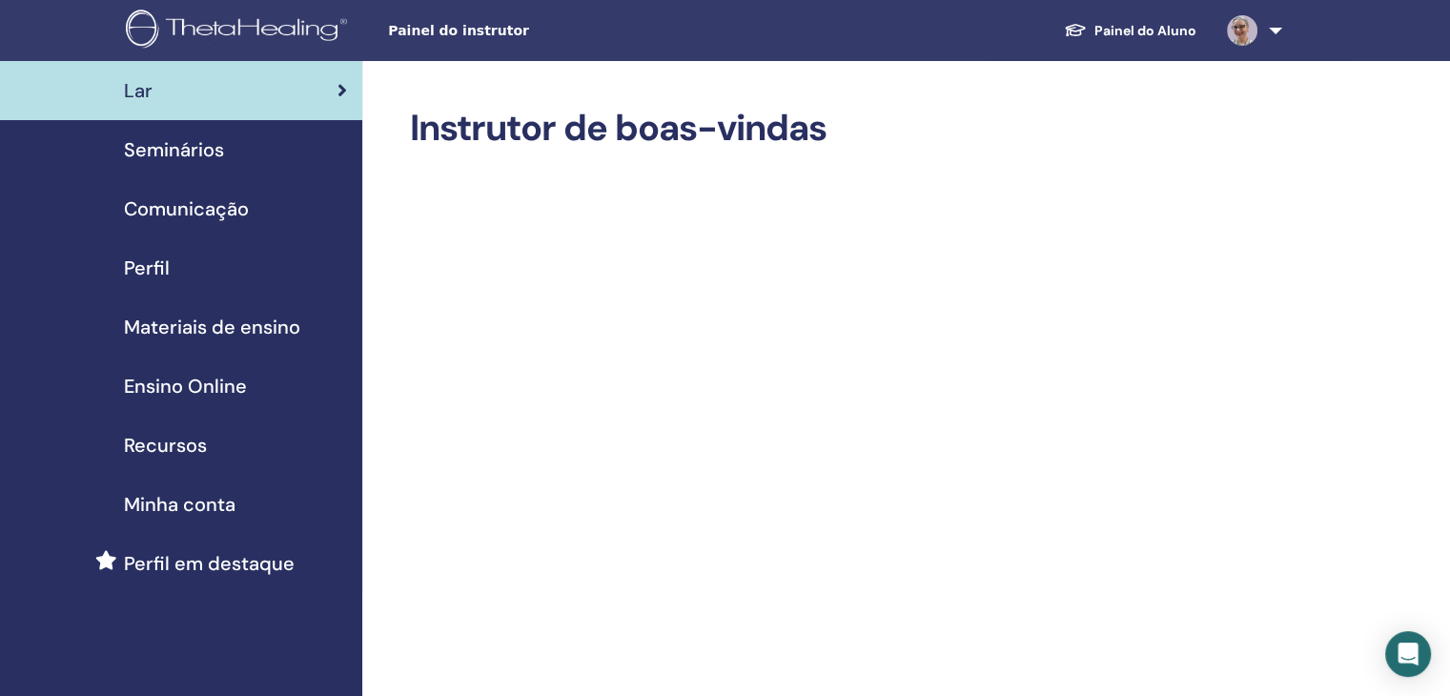
click at [146, 268] on span "Perfil" at bounding box center [147, 268] width 46 height 29
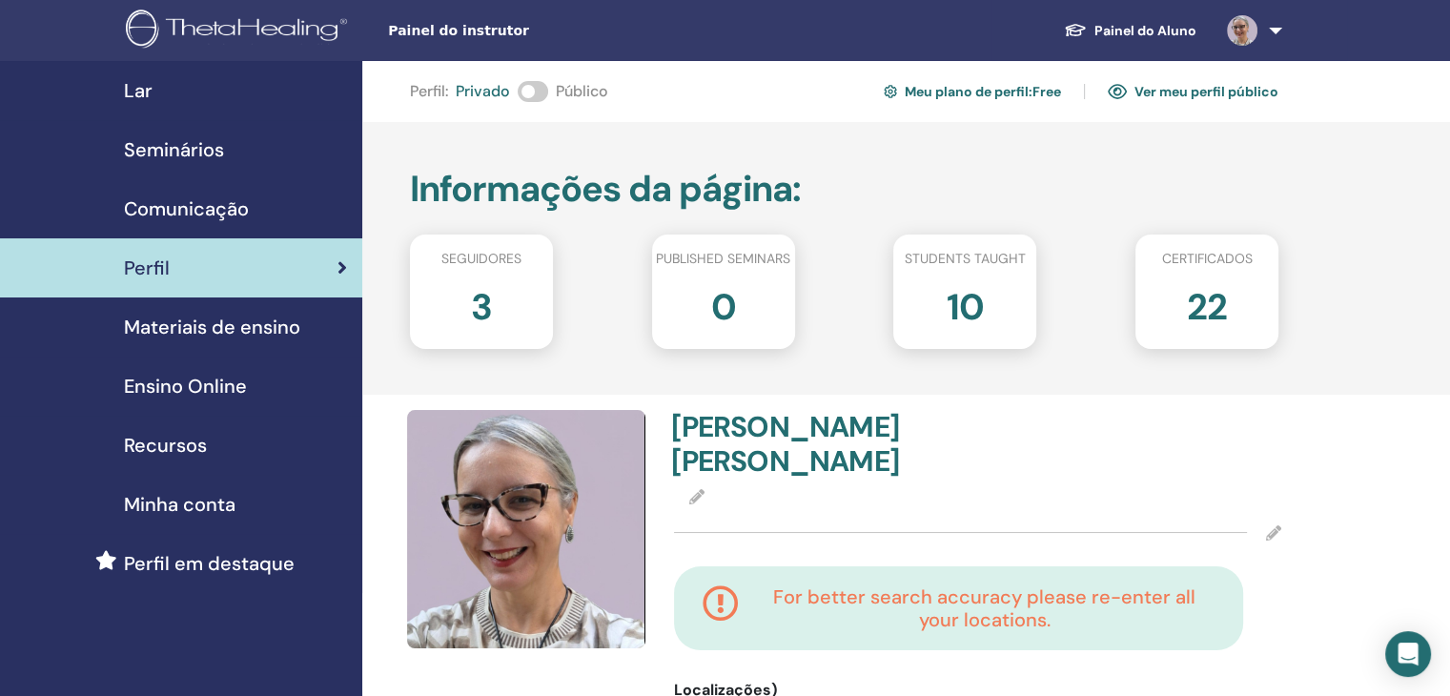
click at [539, 96] on span at bounding box center [533, 91] width 31 height 21
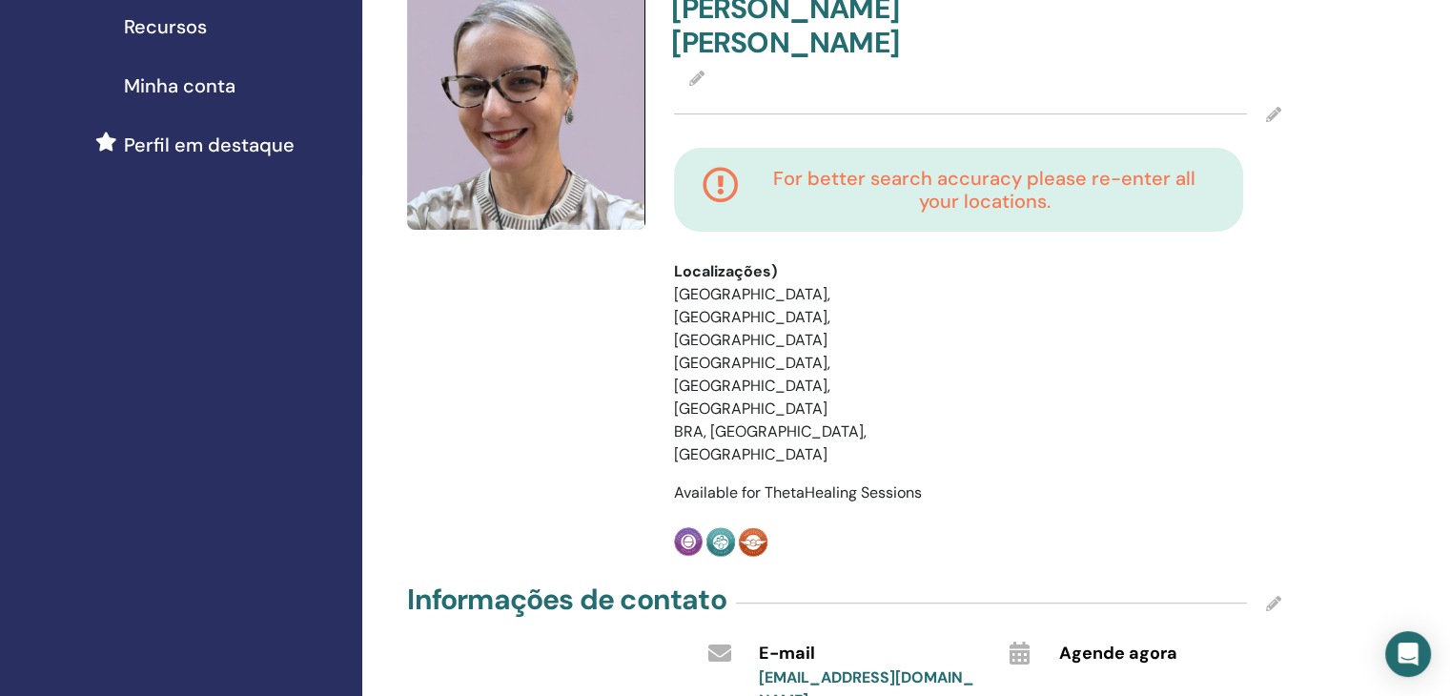
scroll to position [419, 0]
click at [1274, 106] on icon at bounding box center [1273, 113] width 15 height 15
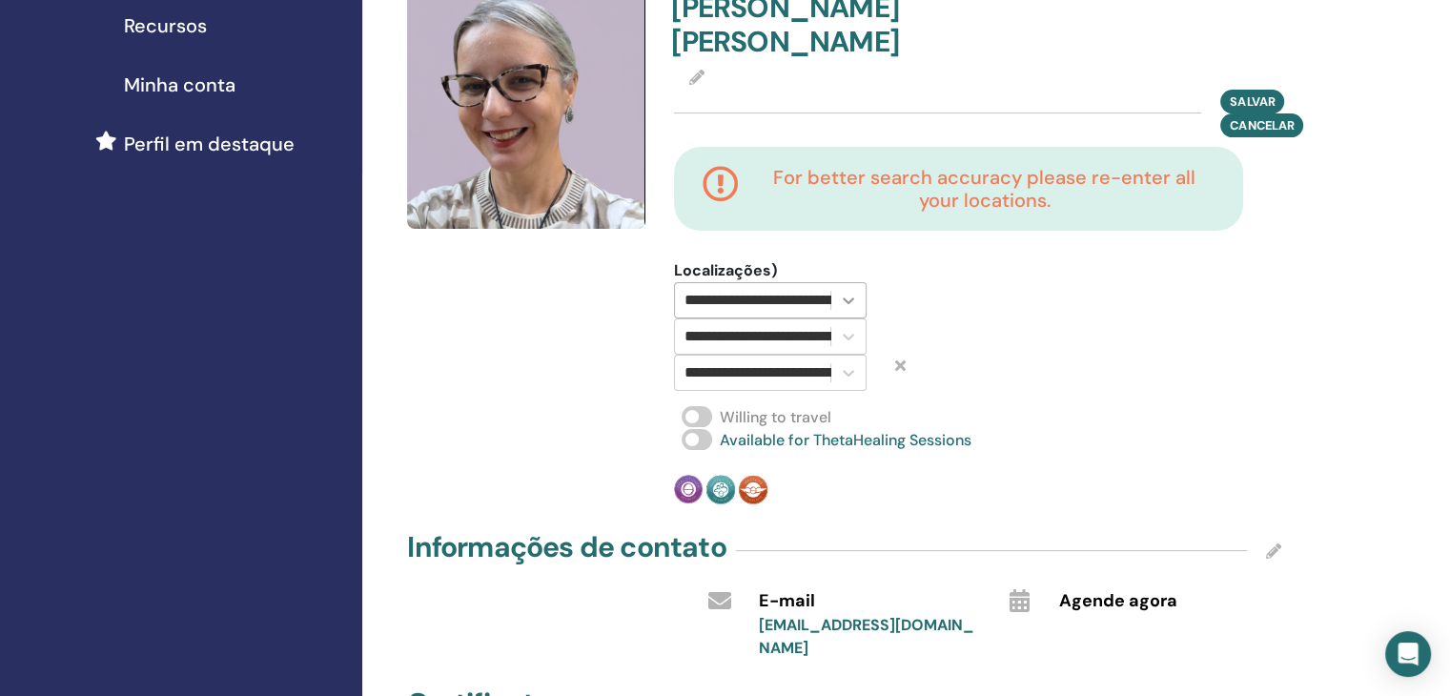
scroll to position [0, 103]
click at [850, 291] on icon at bounding box center [848, 300] width 19 height 19
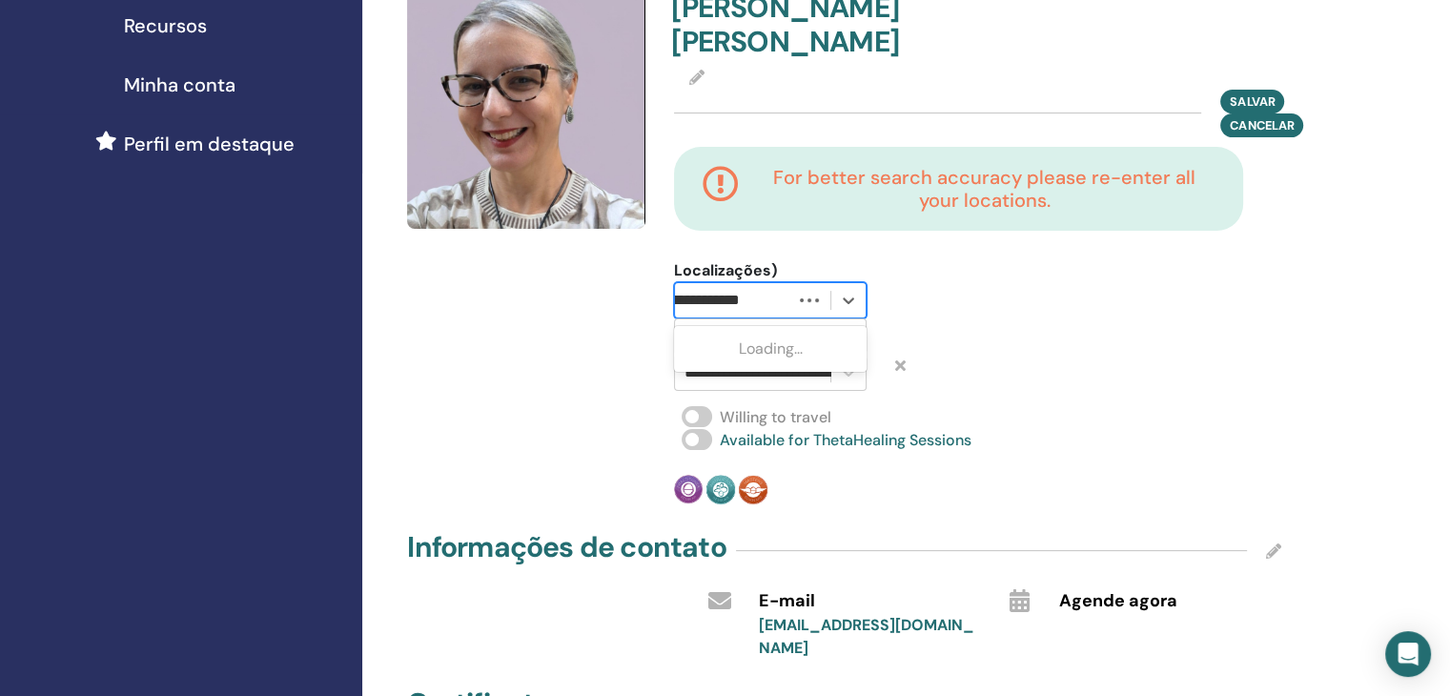
scroll to position [0, 0]
type input "*"
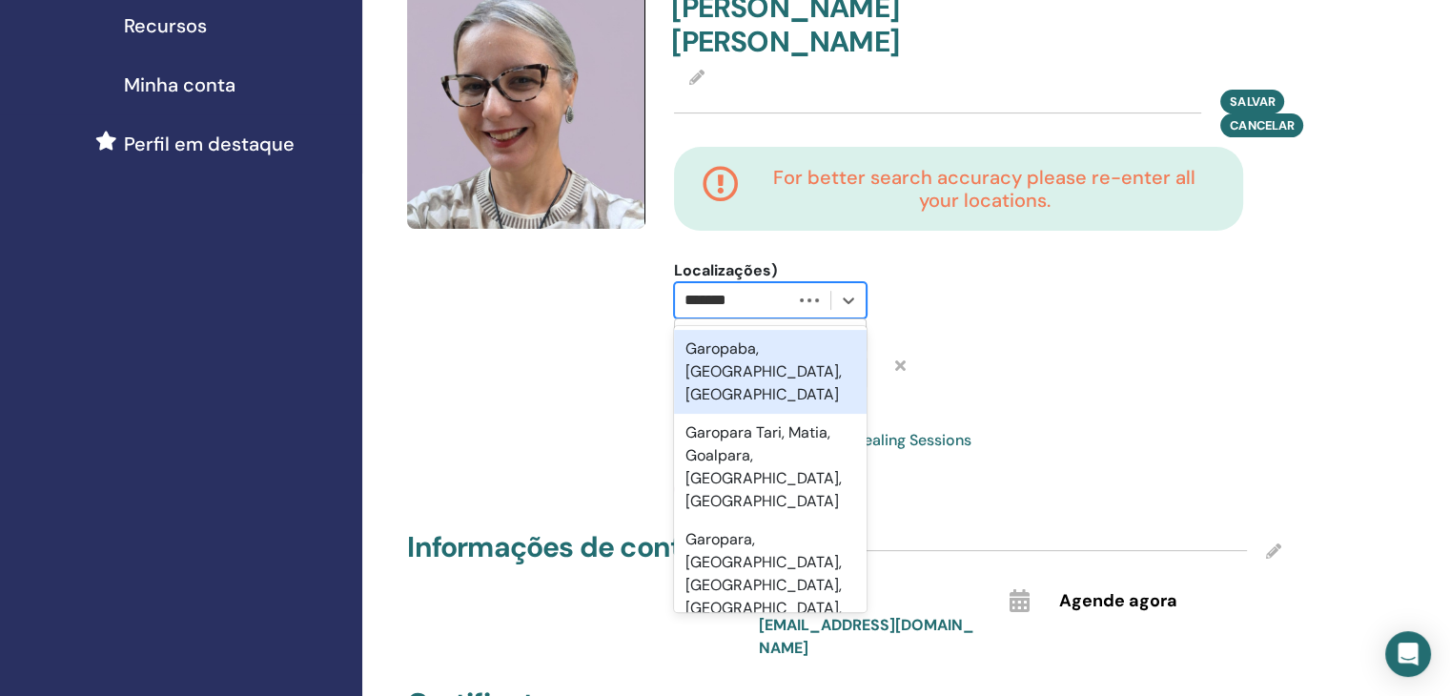
type input "********"
click at [782, 330] on div "Garopaba, Santa Catarina, BRA" at bounding box center [770, 372] width 193 height 84
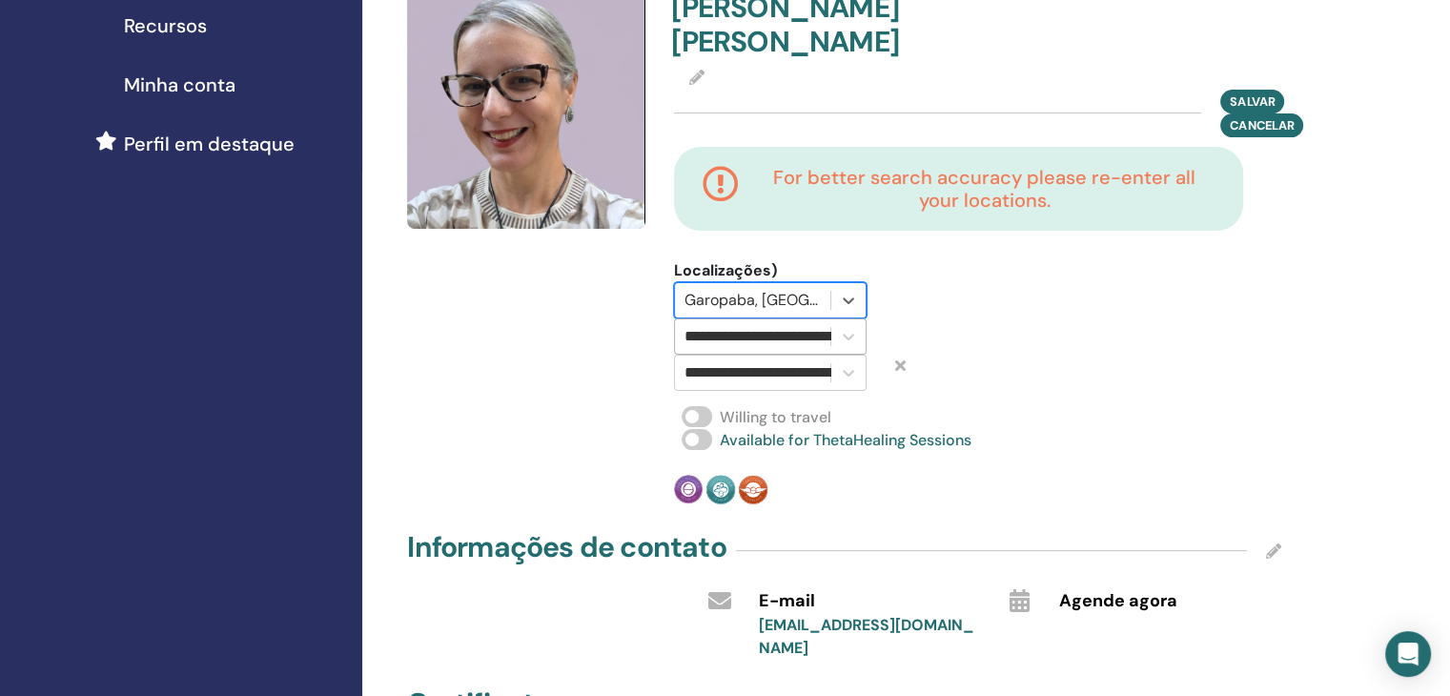
scroll to position [0, 67]
click at [814, 325] on input "**********" at bounding box center [721, 336] width 207 height 23
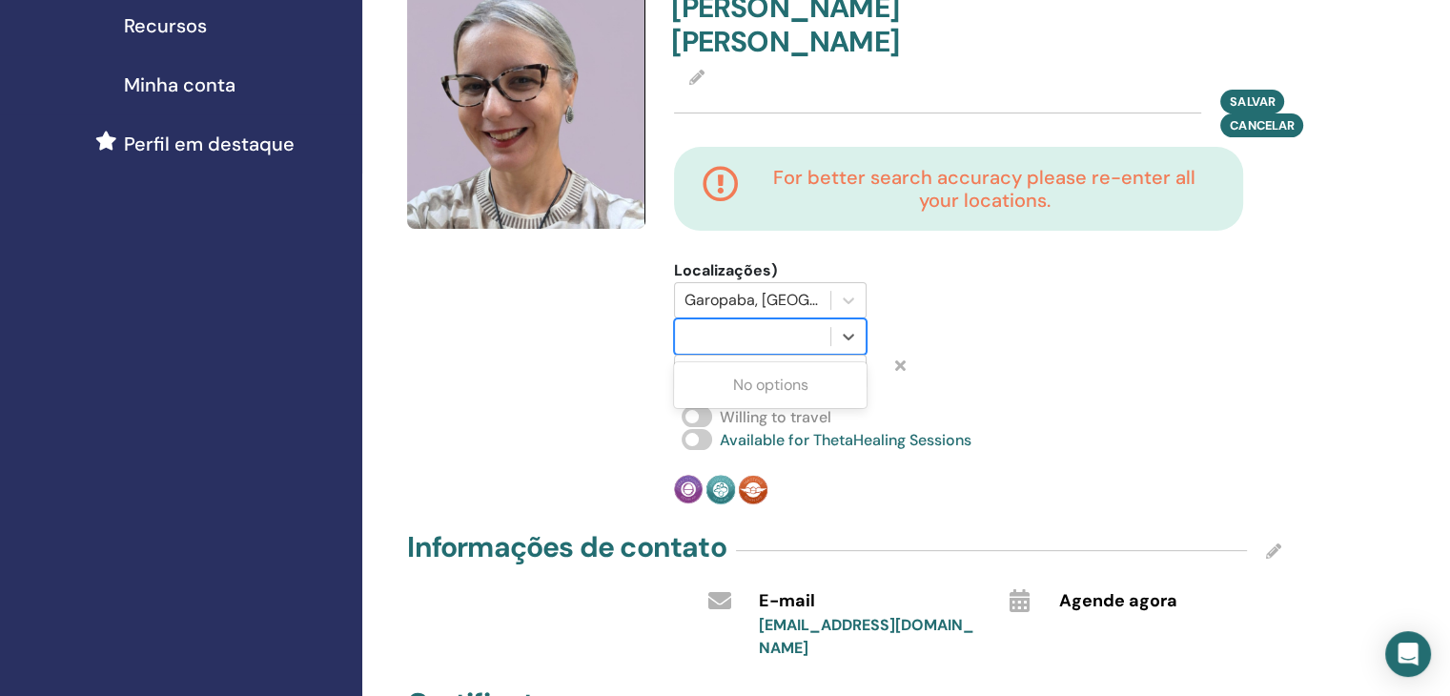
scroll to position [0, 0]
click at [822, 319] on div "Select..." at bounding box center [752, 336] width 155 height 34
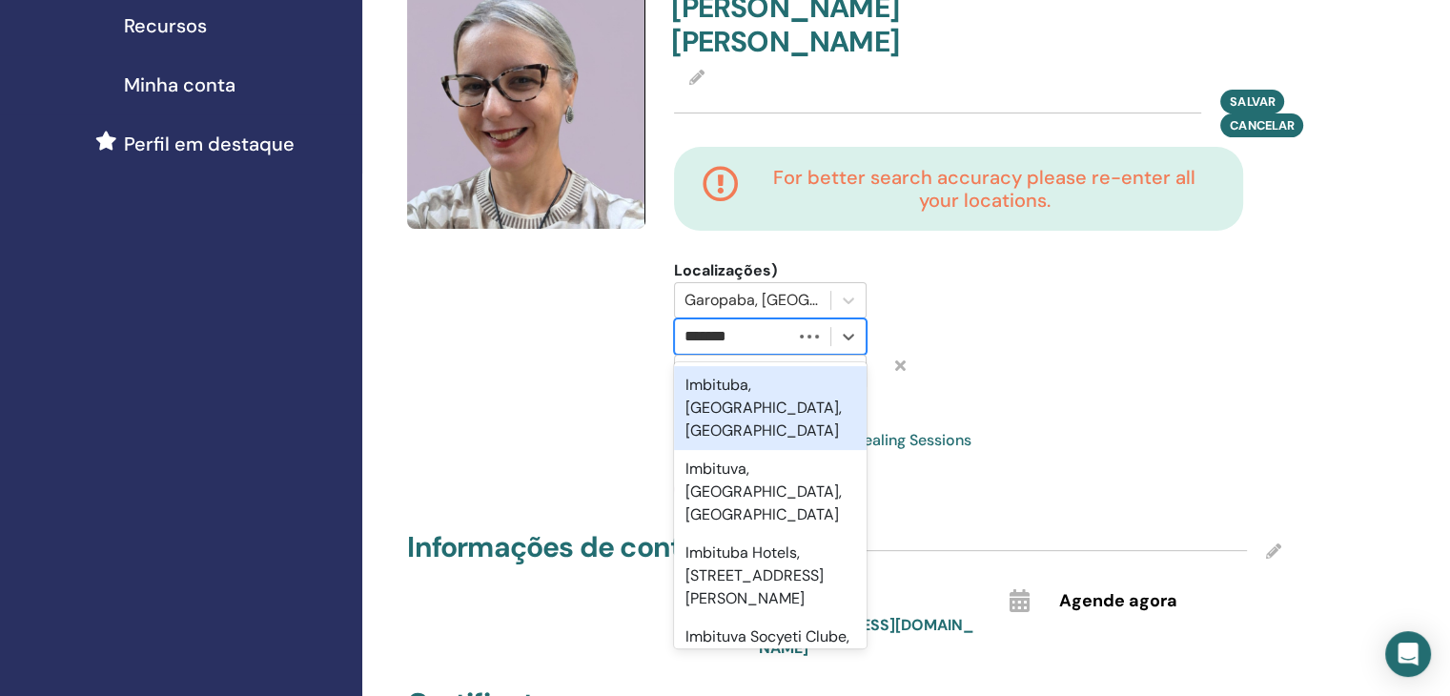
type input "********"
click at [815, 370] on div "Imbituba, Santa Catarina, BRA" at bounding box center [770, 408] width 193 height 84
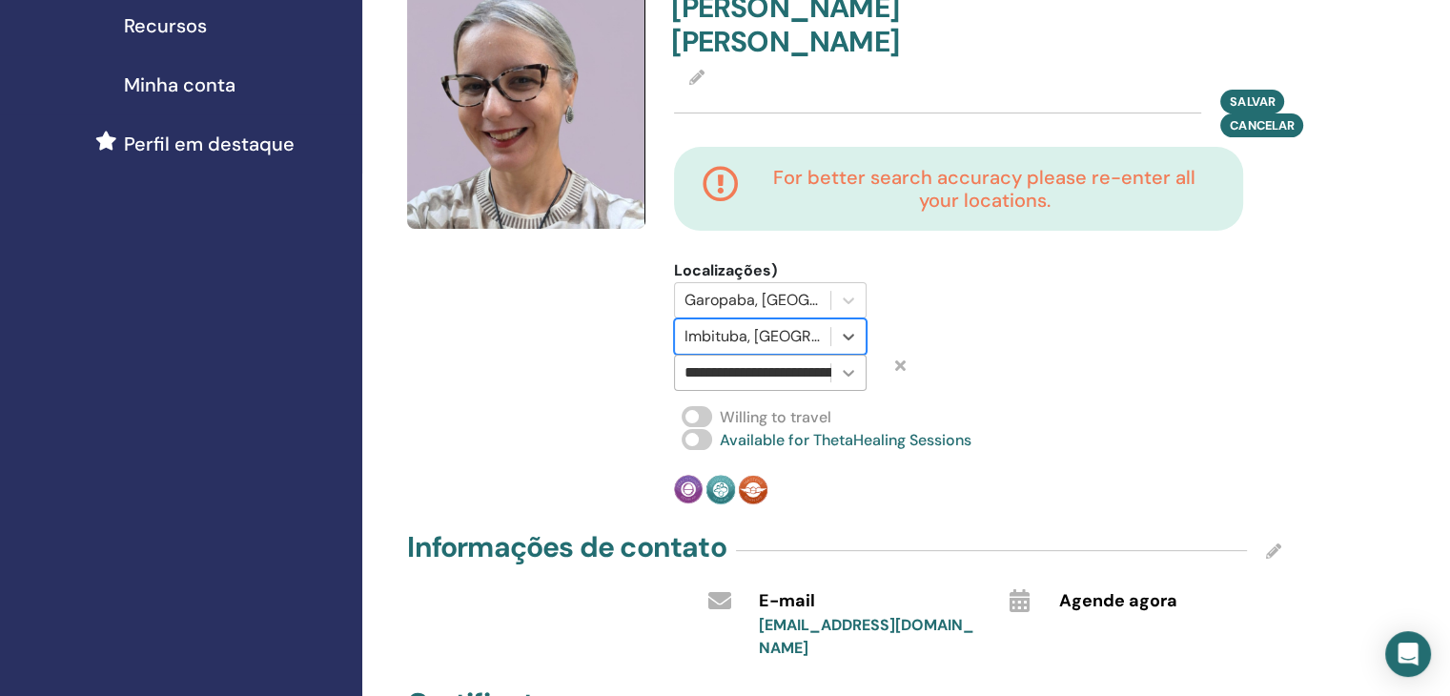
scroll to position [0, 108]
click at [847, 363] on icon at bounding box center [848, 372] width 19 height 19
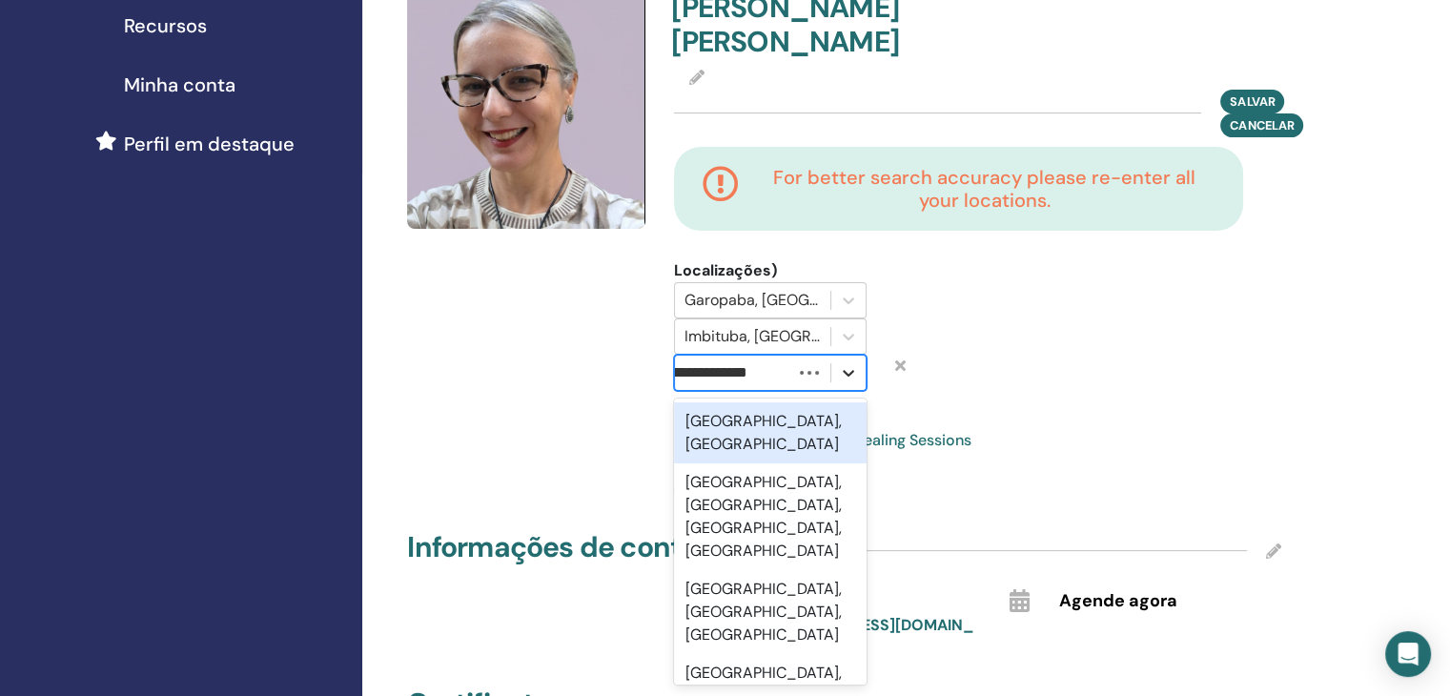
scroll to position [0, 0]
type input "*"
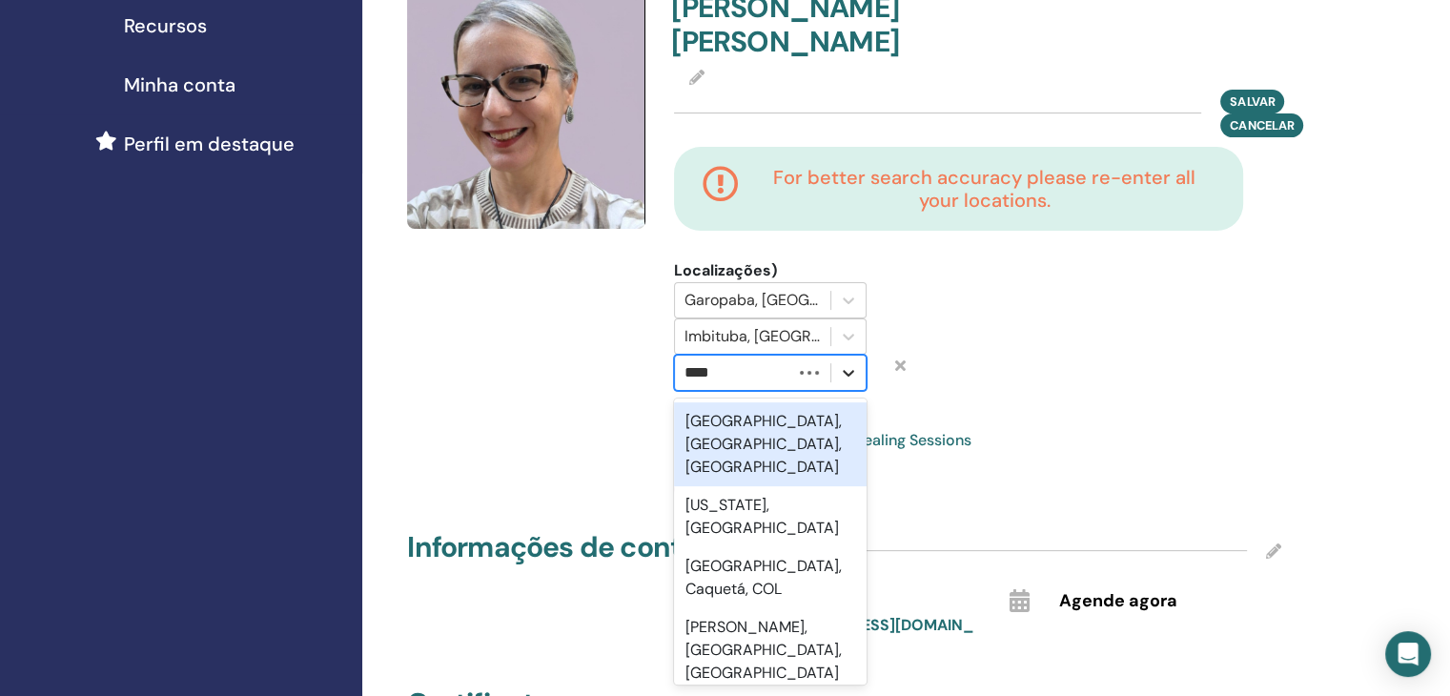
type input "*****"
click at [806, 402] on div "Florianópolis, Santa Catarina, BRA" at bounding box center [770, 444] width 193 height 84
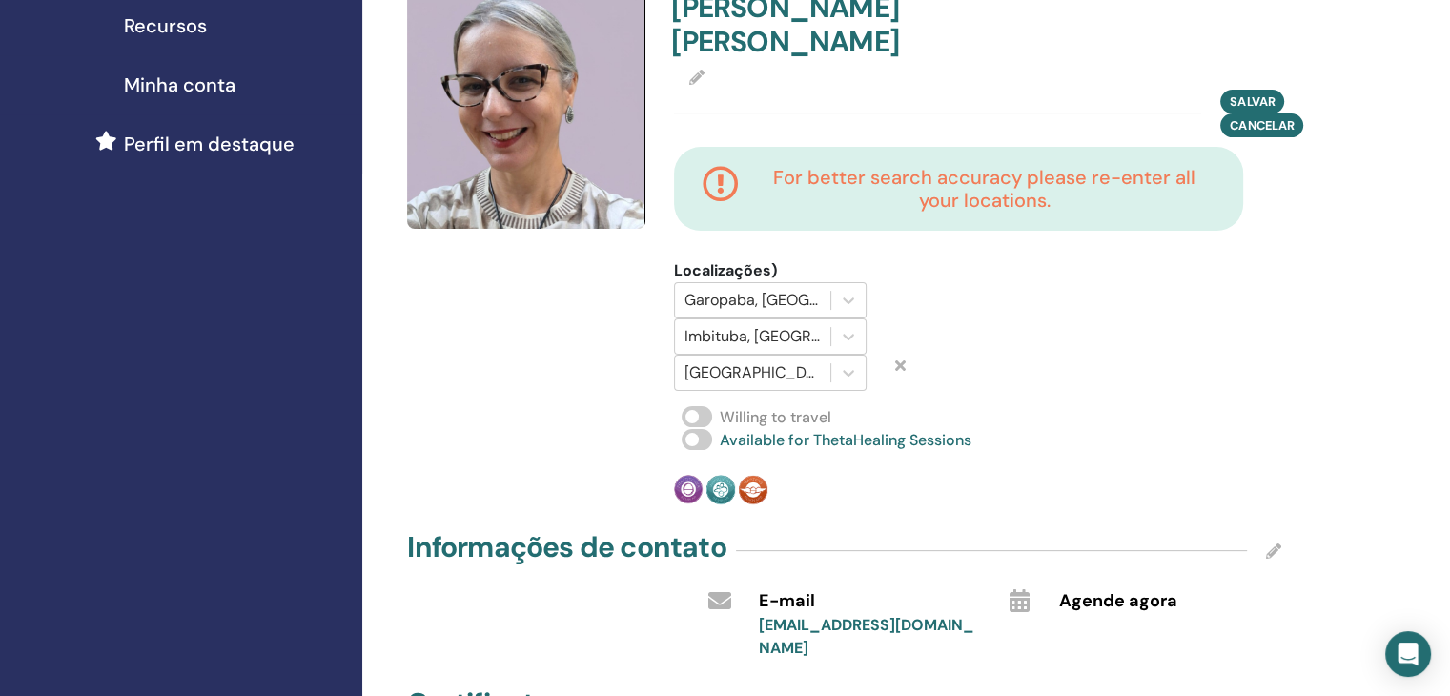
click at [703, 406] on span at bounding box center [697, 416] width 31 height 21
click at [761, 323] on div at bounding box center [752, 336] width 136 height 27
click at [820, 323] on div at bounding box center [752, 336] width 136 height 27
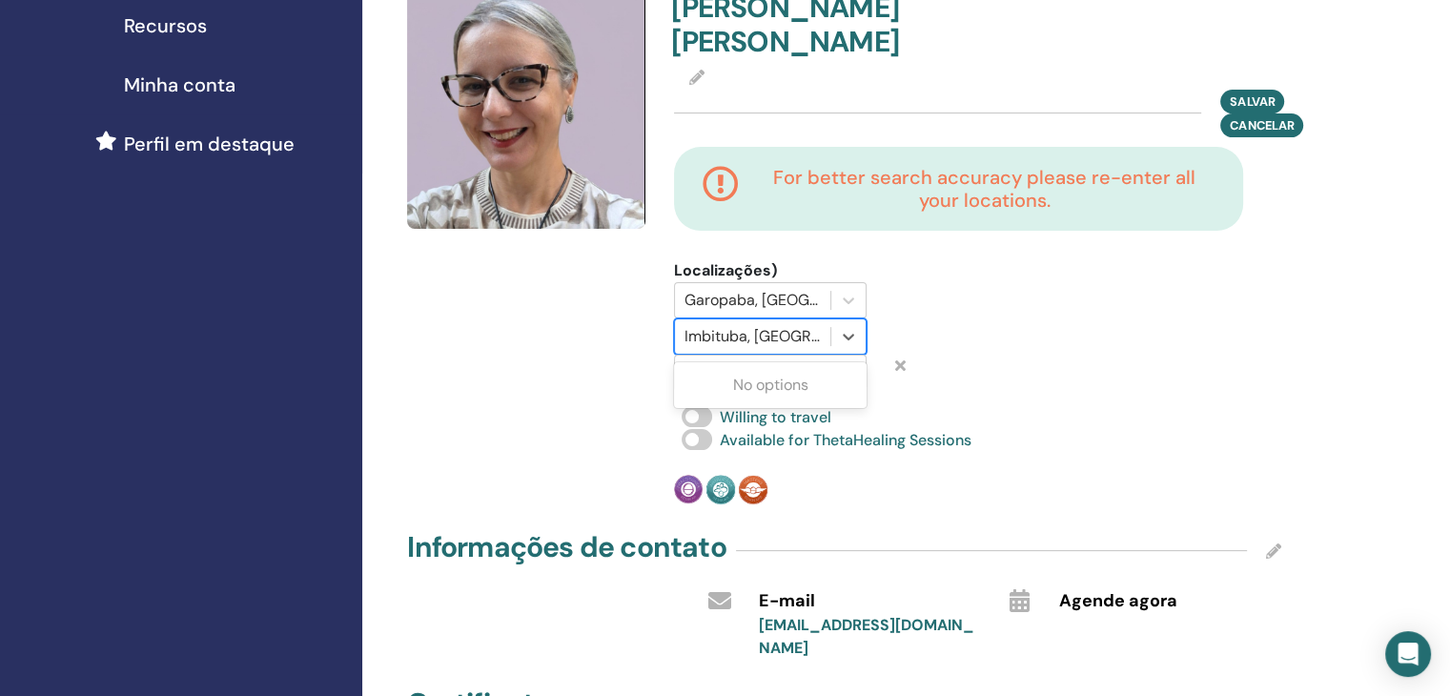
click at [812, 323] on div at bounding box center [752, 336] width 136 height 27
click at [829, 319] on div "Imbituba, Santa Catarina, BRA" at bounding box center [752, 336] width 155 height 34
click at [817, 323] on div at bounding box center [752, 336] width 136 height 27
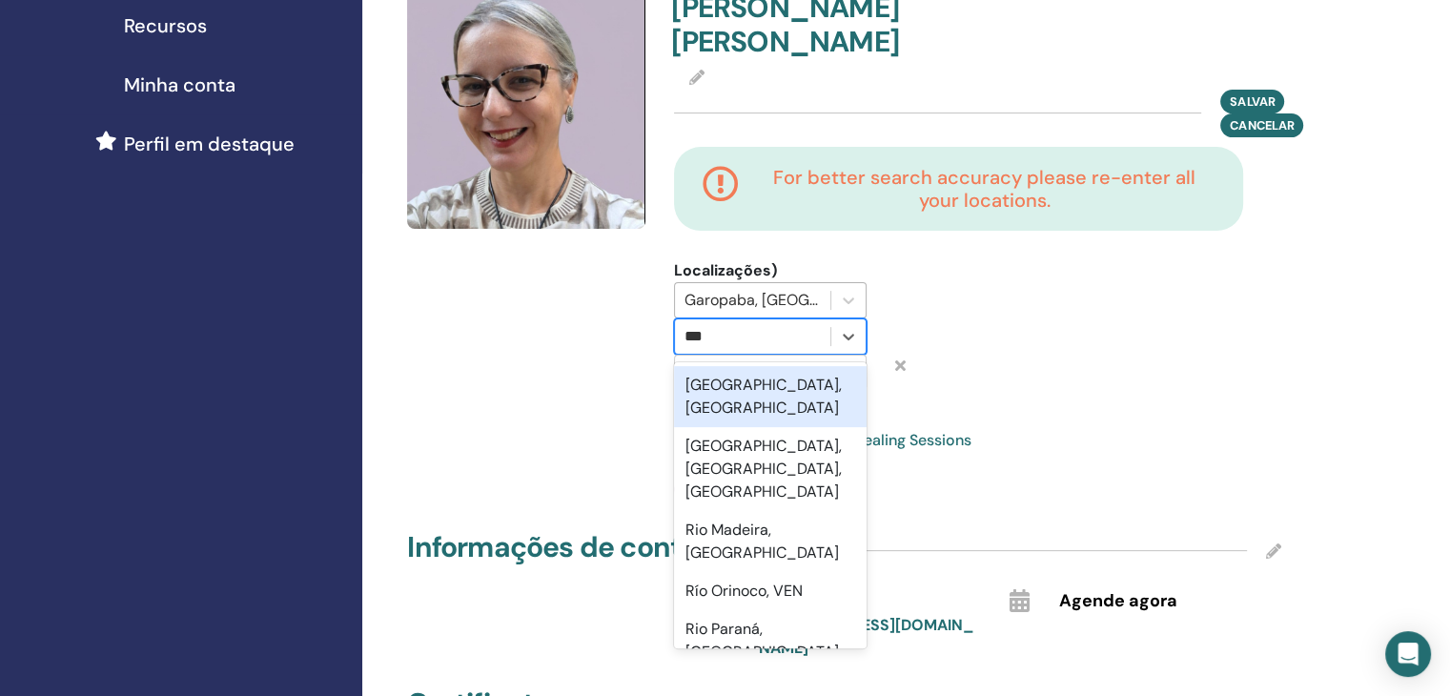
type input "***"
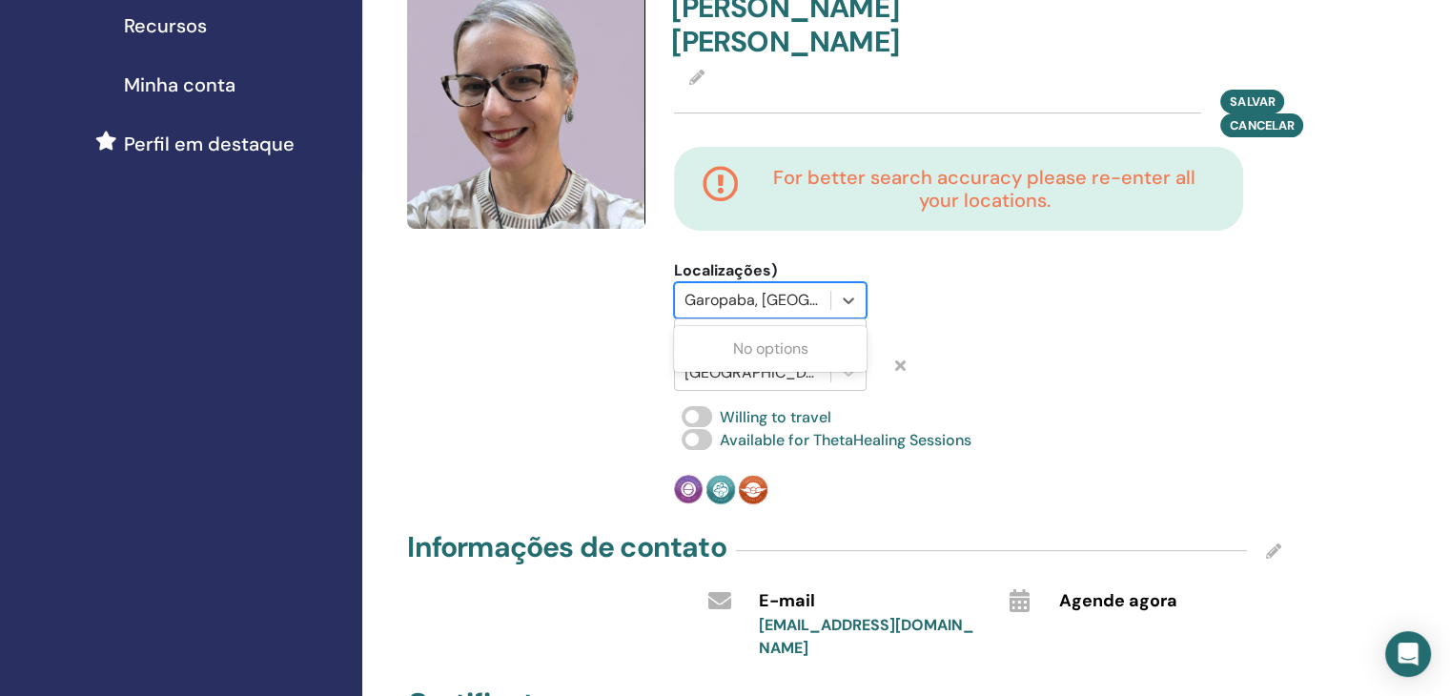
click at [802, 287] on div at bounding box center [752, 300] width 136 height 27
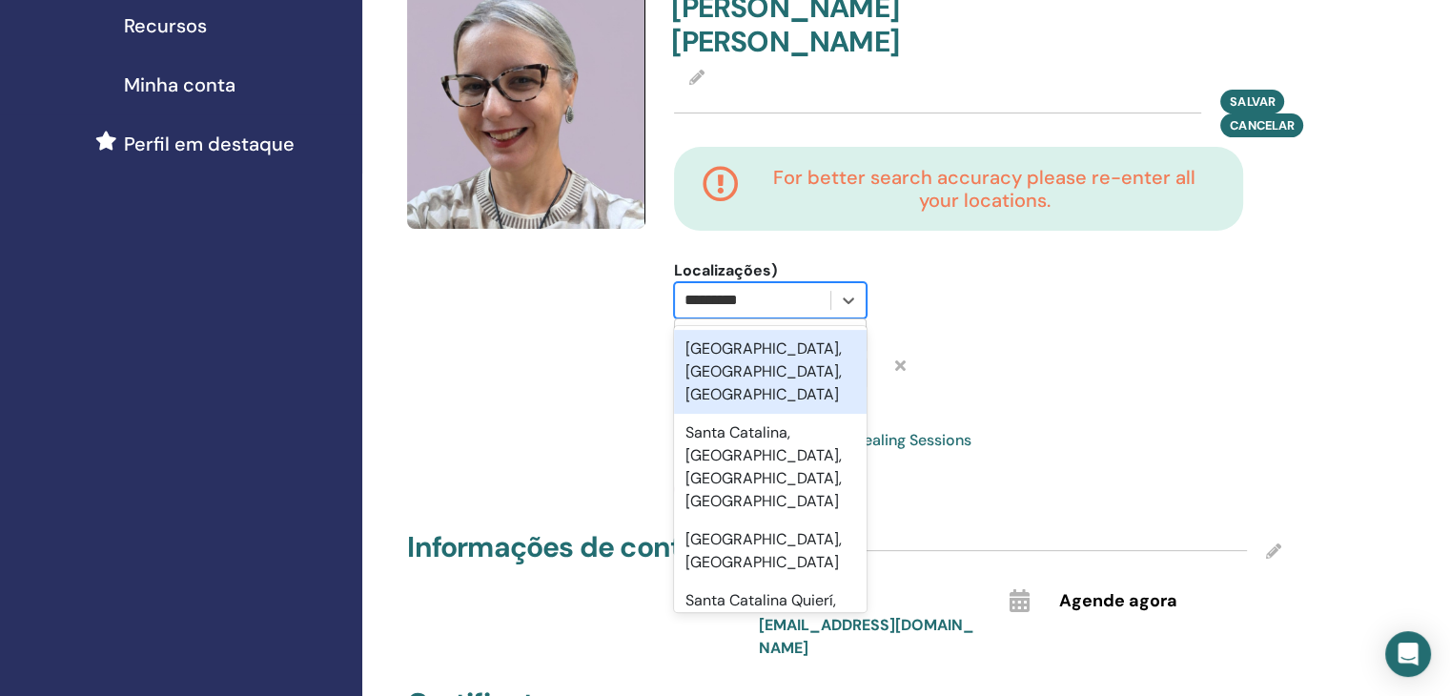
type input "**********"
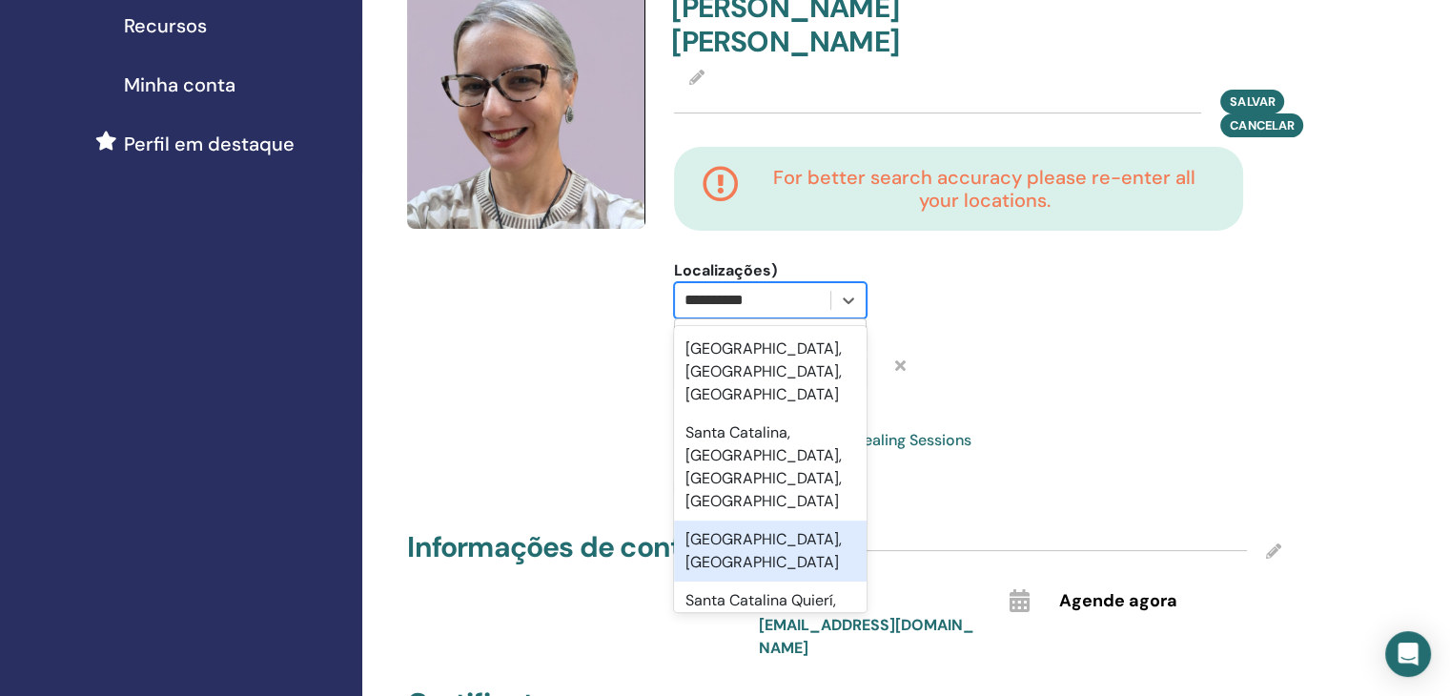
click at [802, 521] on div "Santa Catarina, BRA" at bounding box center [770, 551] width 193 height 61
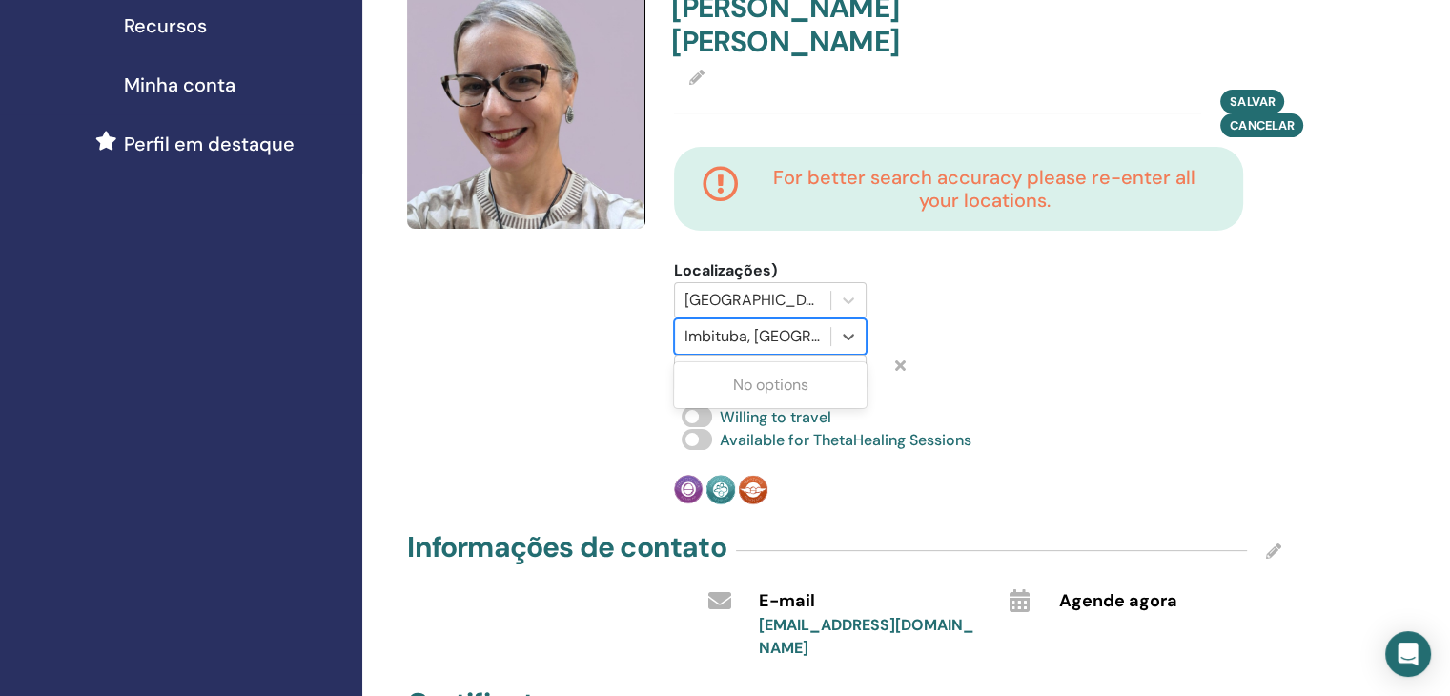
click at [780, 323] on div at bounding box center [752, 336] width 136 height 27
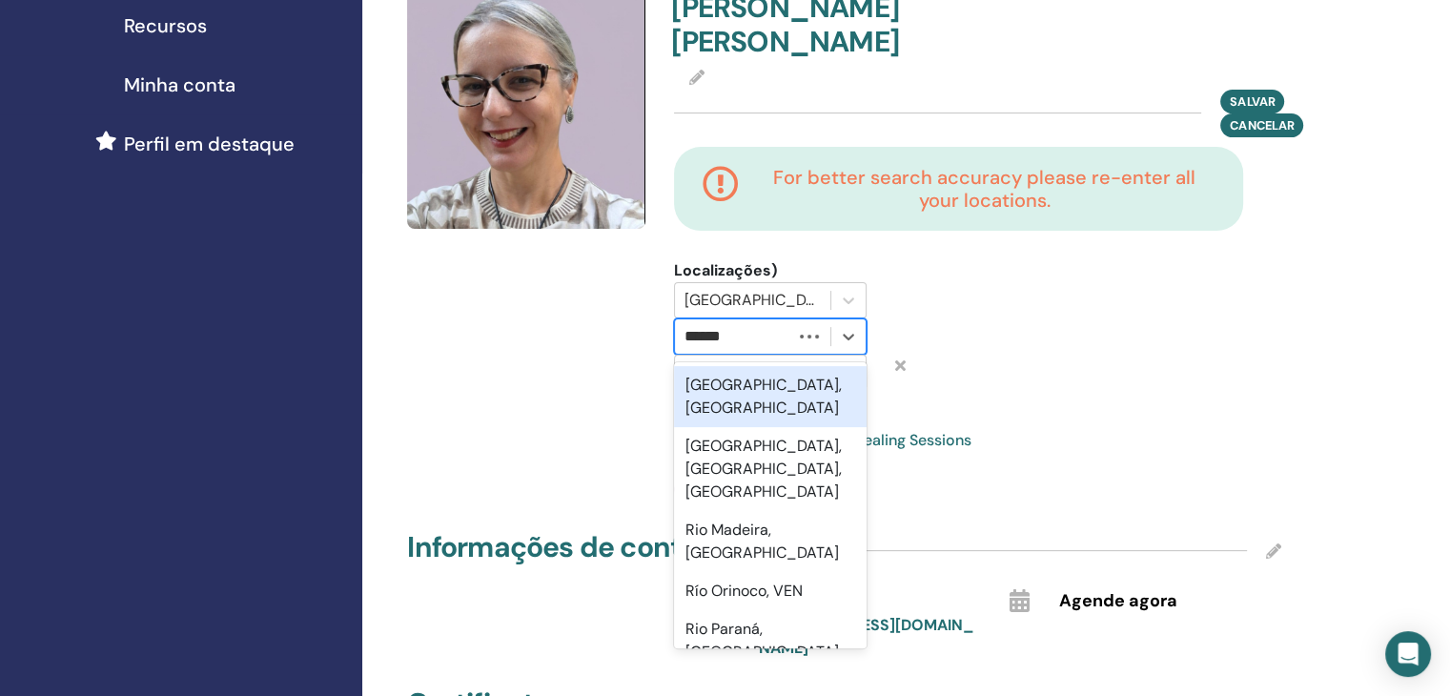
type input "******"
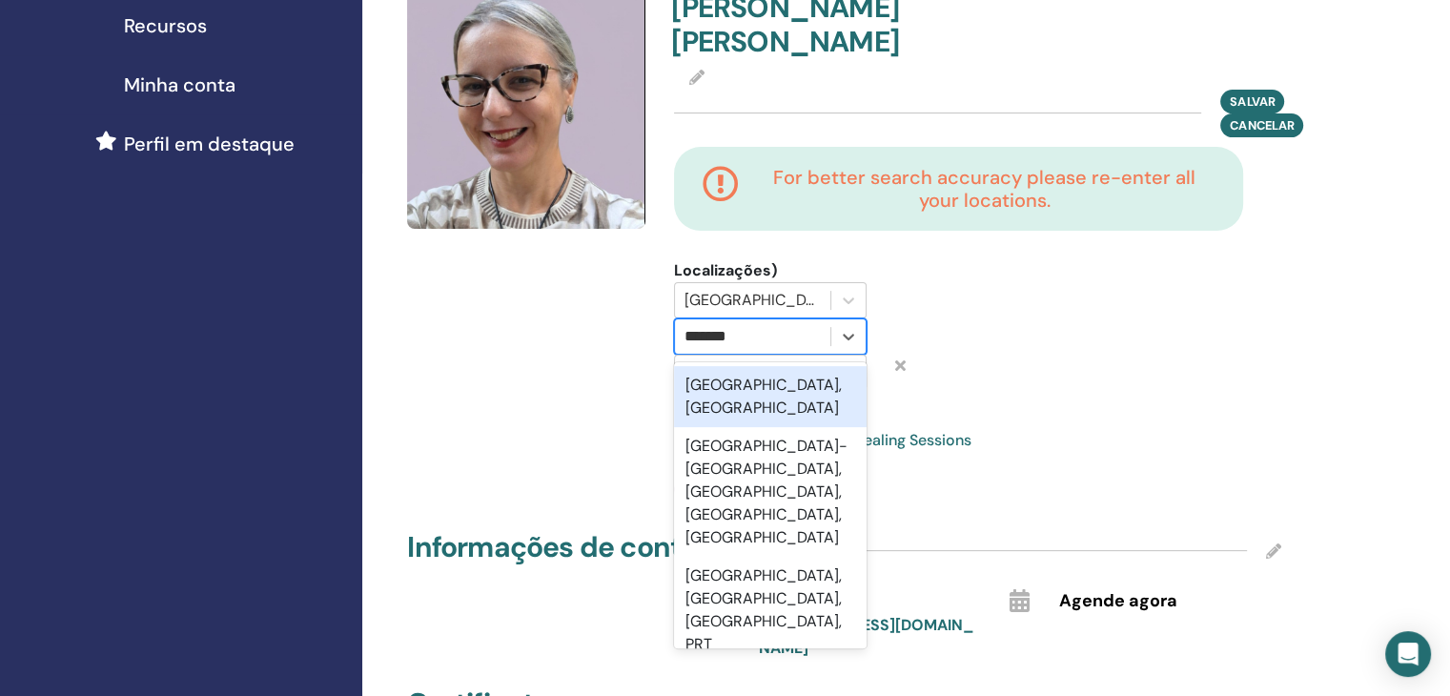
click at [777, 366] on div "Rio de Janeiro, BRA" at bounding box center [770, 396] width 193 height 61
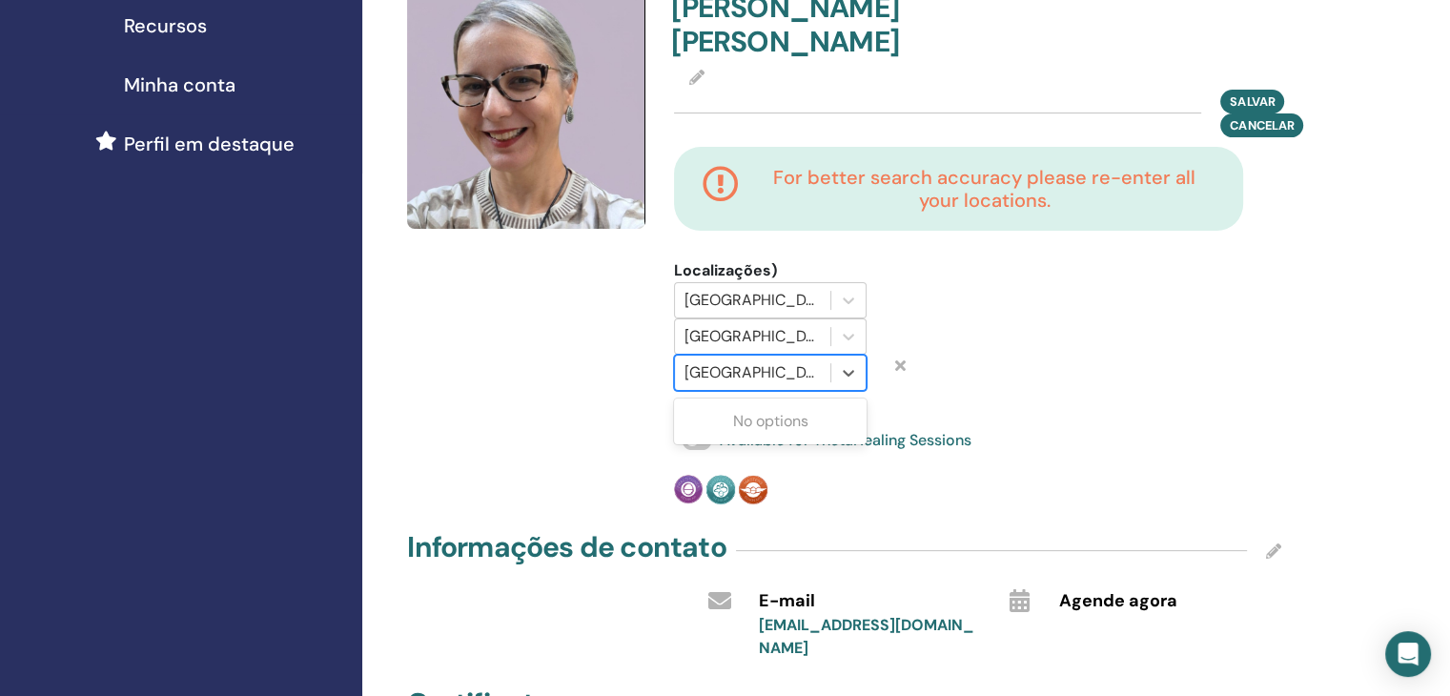
click at [772, 359] on div at bounding box center [752, 372] width 136 height 27
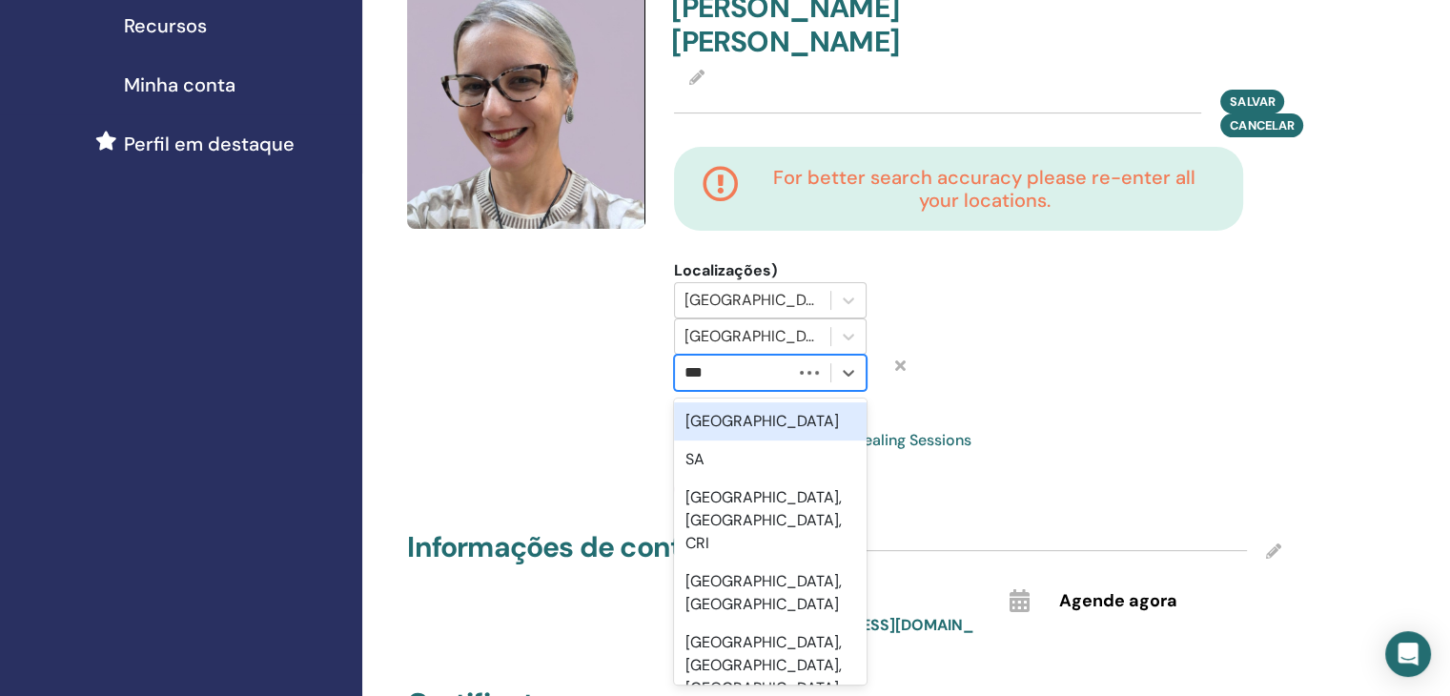
type input "***"
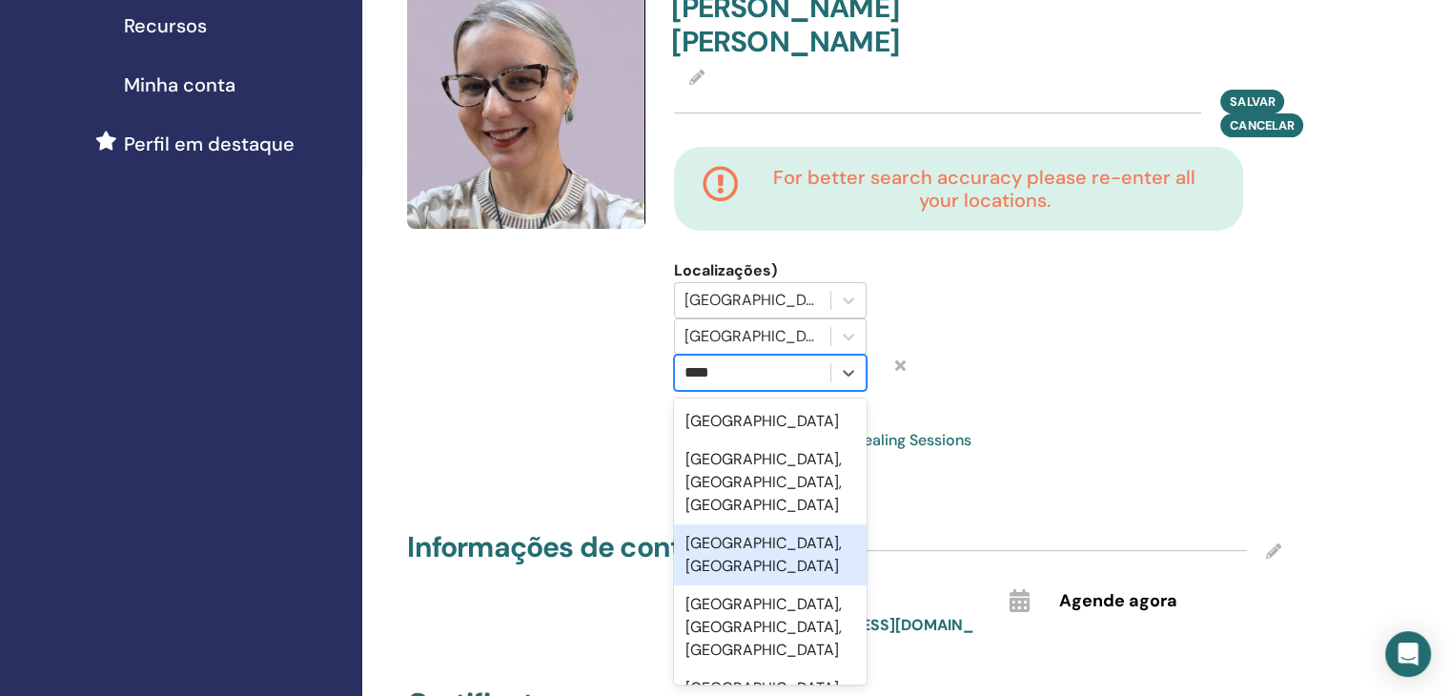
click at [763, 524] on div "São Paulo, BRA" at bounding box center [770, 554] width 193 height 61
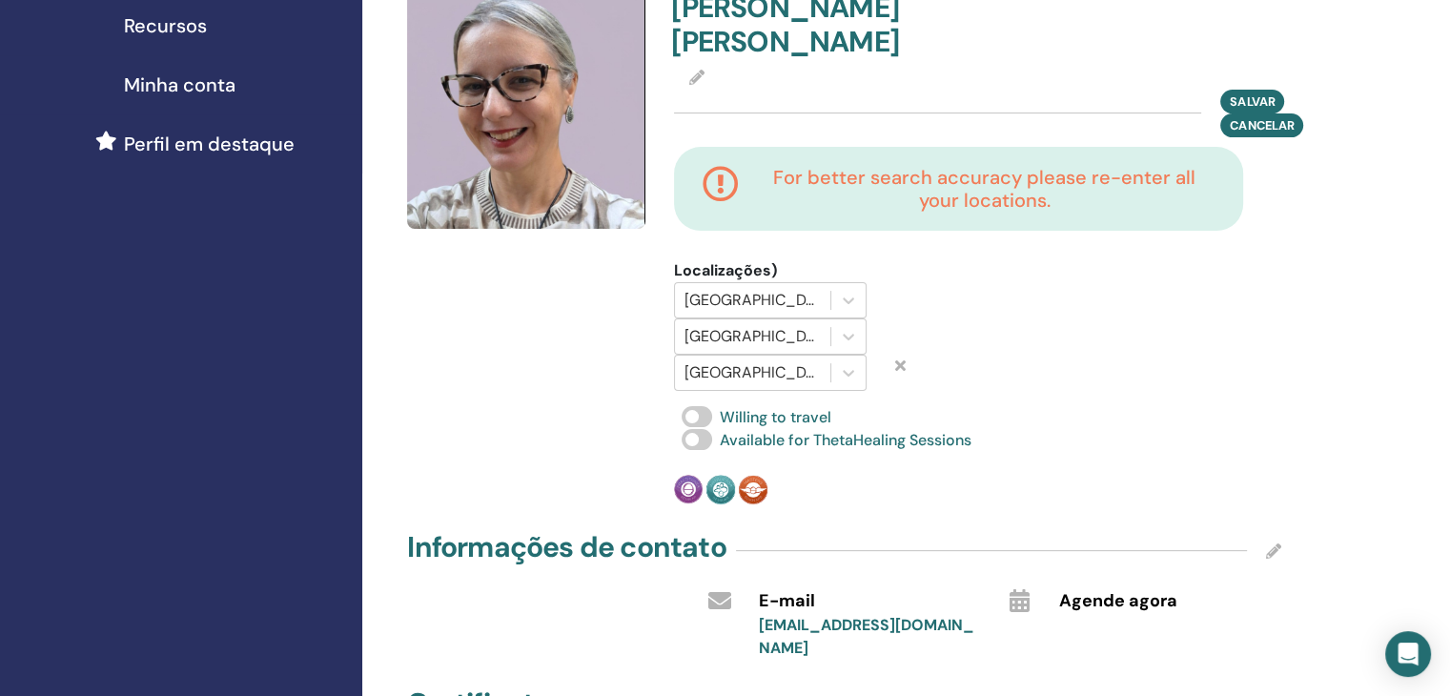
click at [1001, 406] on div "Willing to travel" at bounding box center [977, 417] width 607 height 23
click at [1139, 406] on div "Willing to travel" at bounding box center [977, 417] width 607 height 23
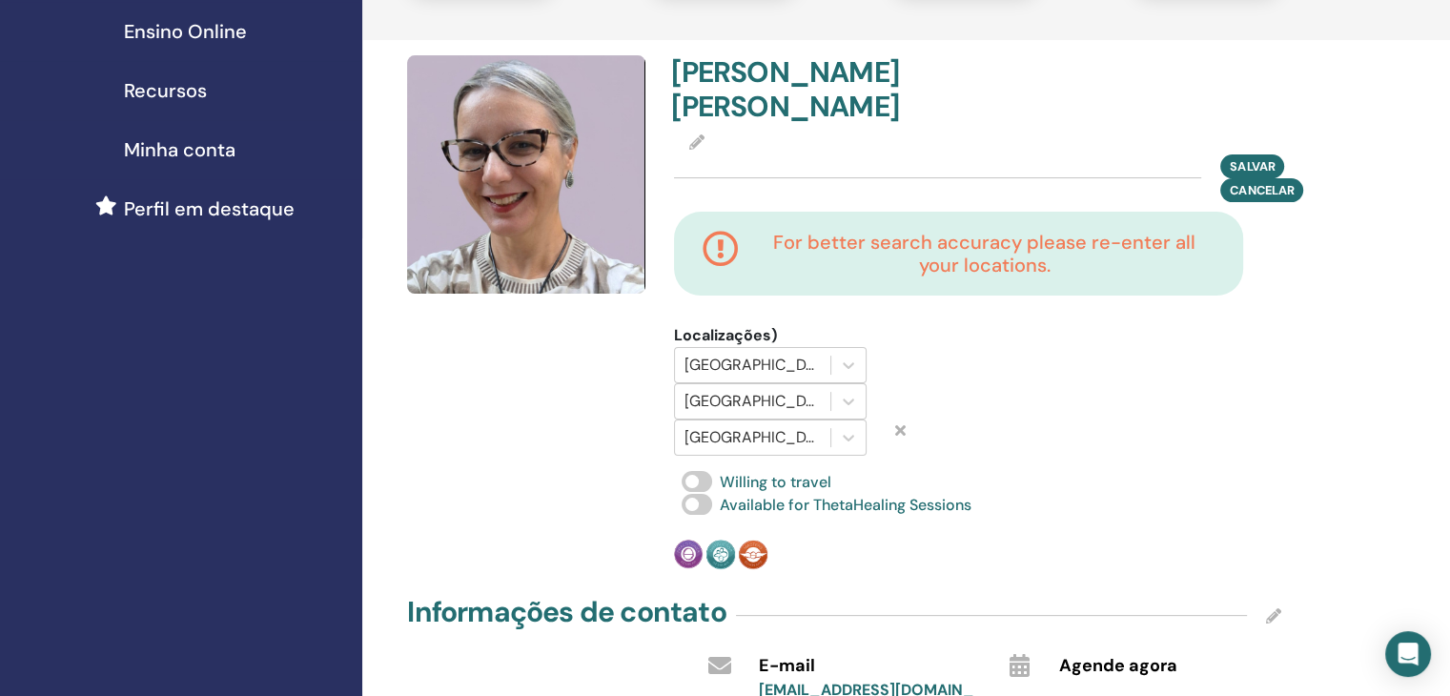
scroll to position [343, 0]
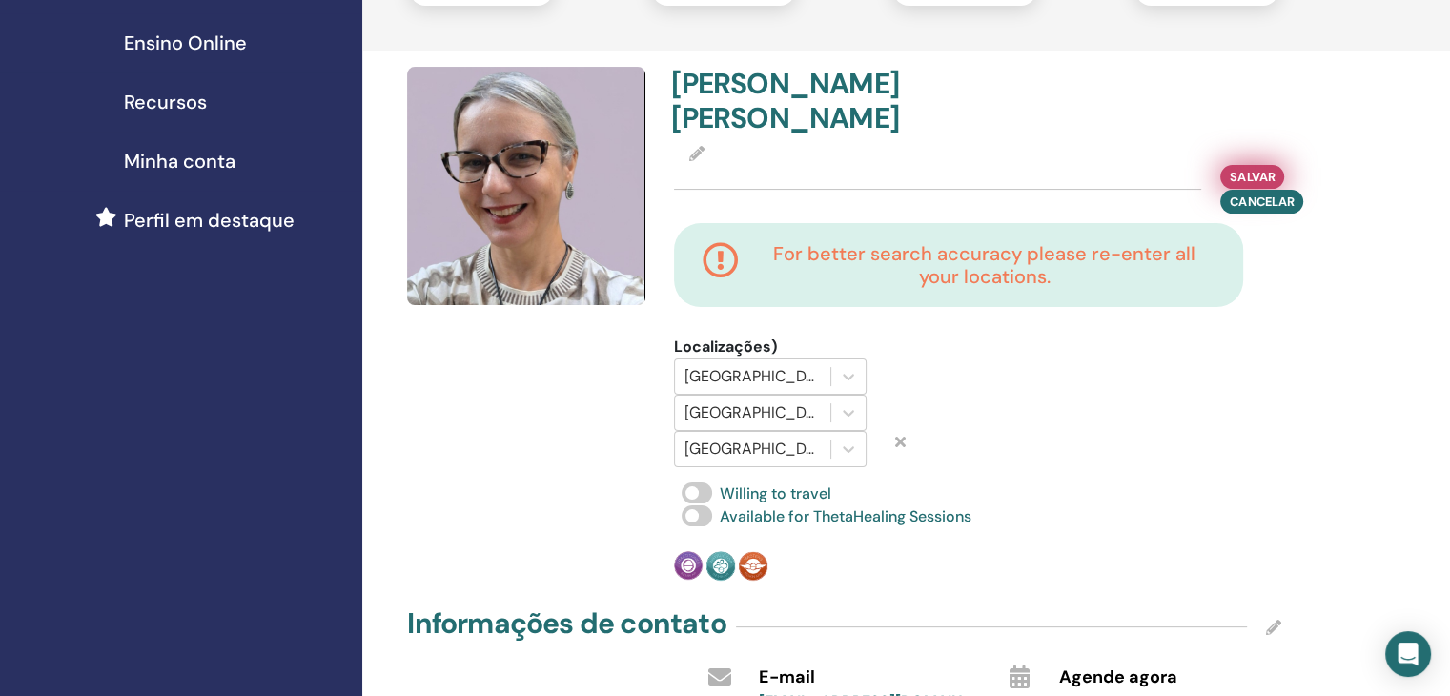
click at [1262, 167] on span "Salvar" at bounding box center [1252, 177] width 45 height 20
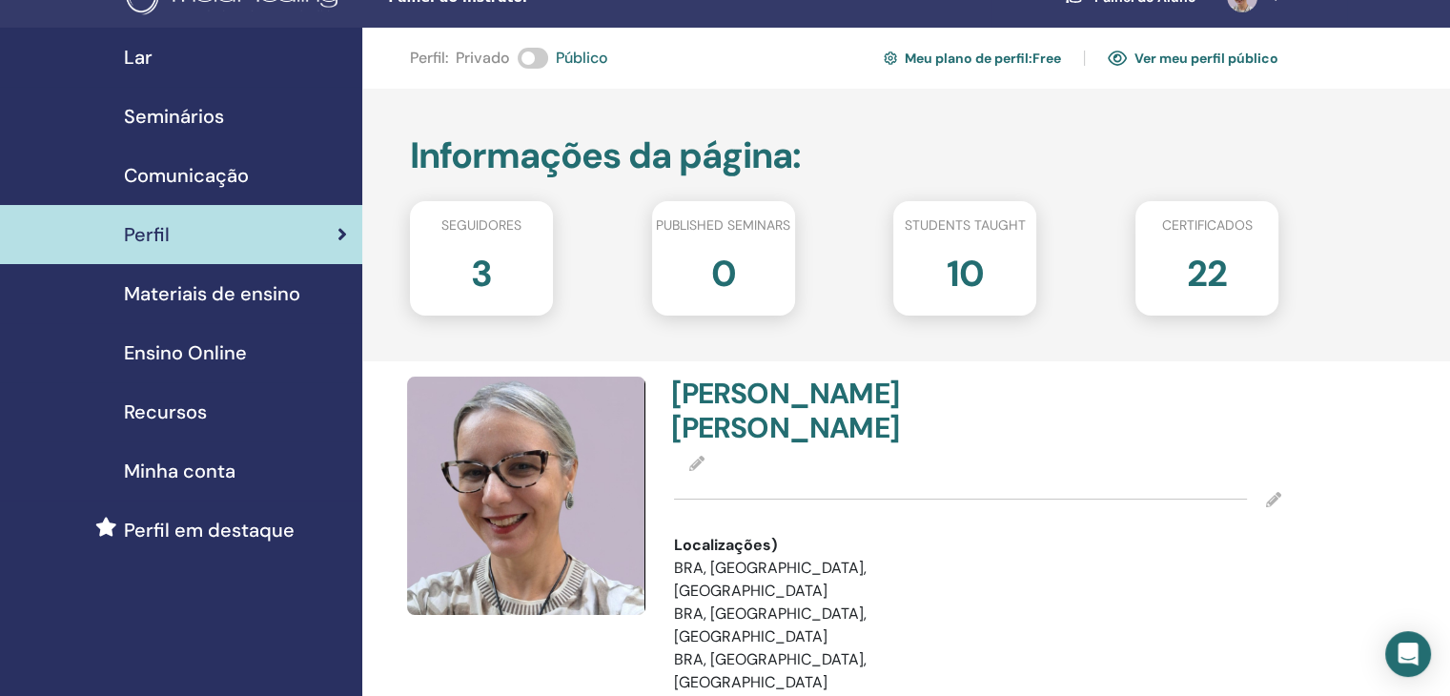
scroll to position [0, 0]
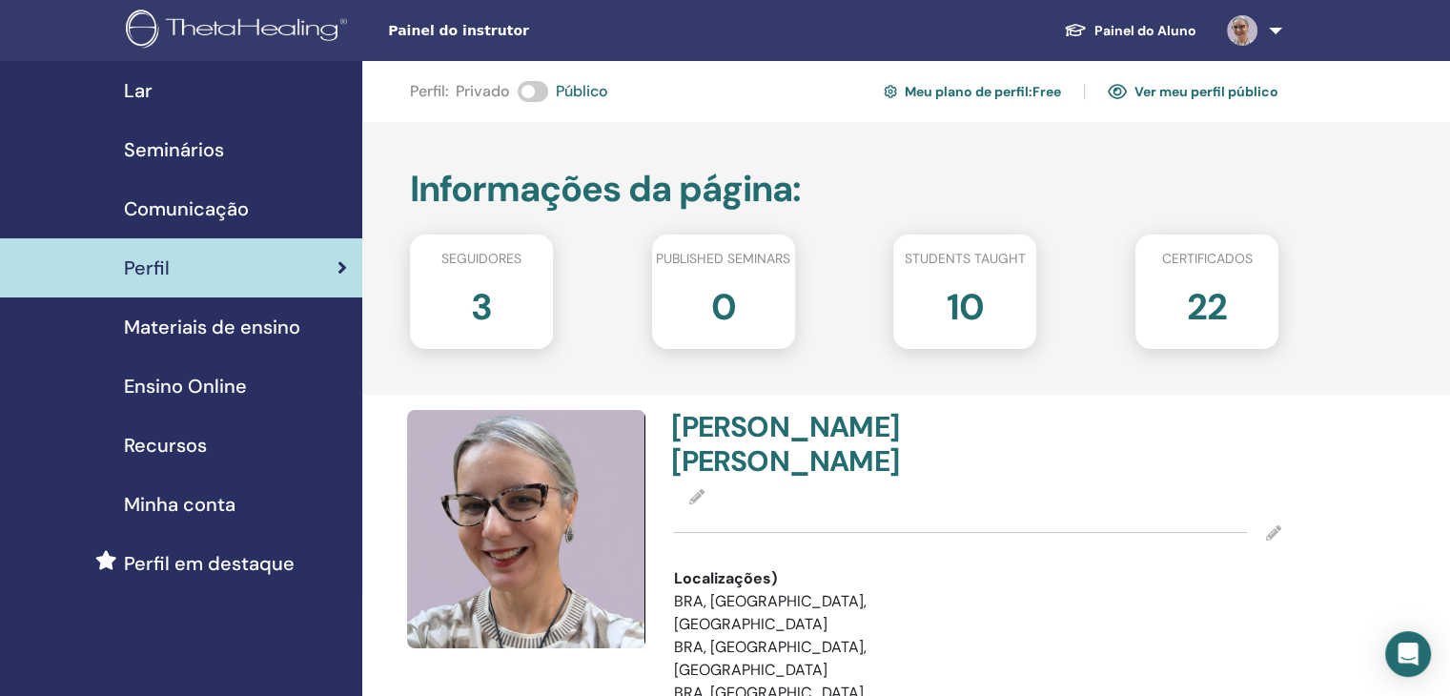
click at [1203, 92] on link "Ver meu perfil público" at bounding box center [1193, 91] width 171 height 31
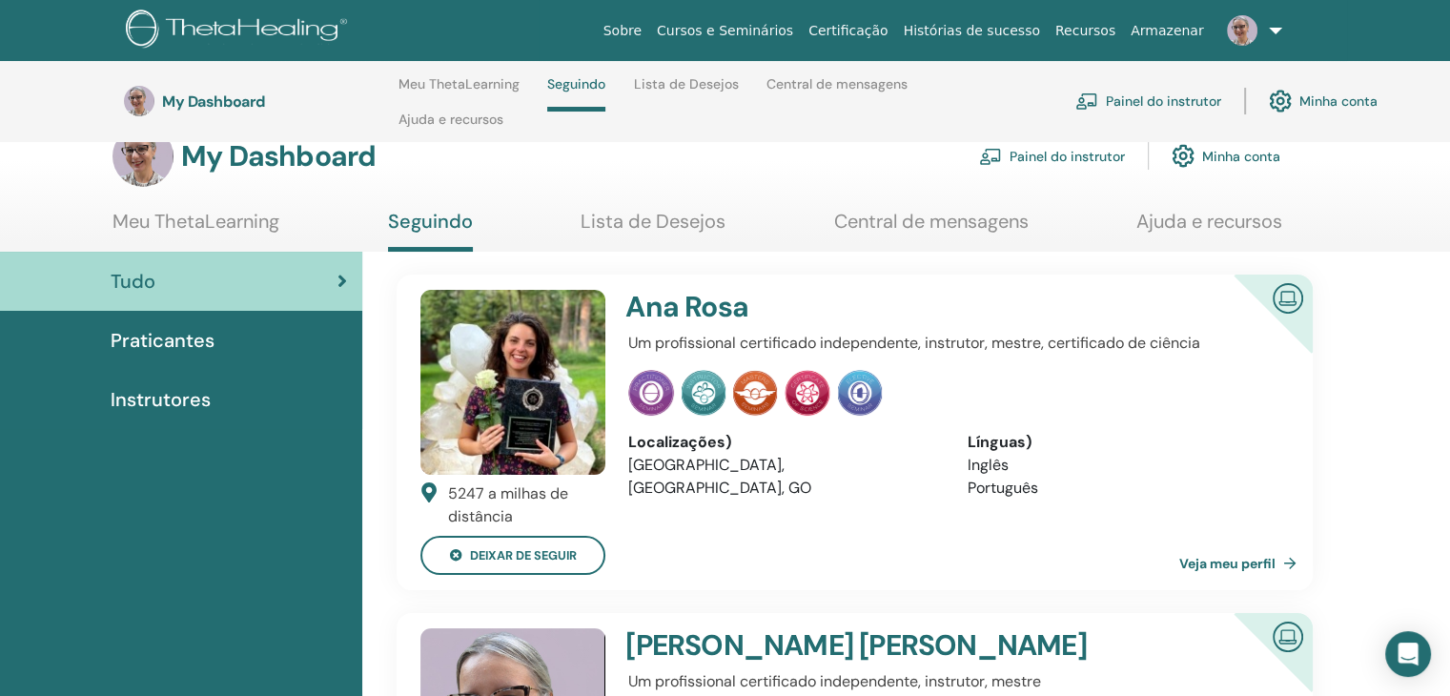
scroll to position [38, 0]
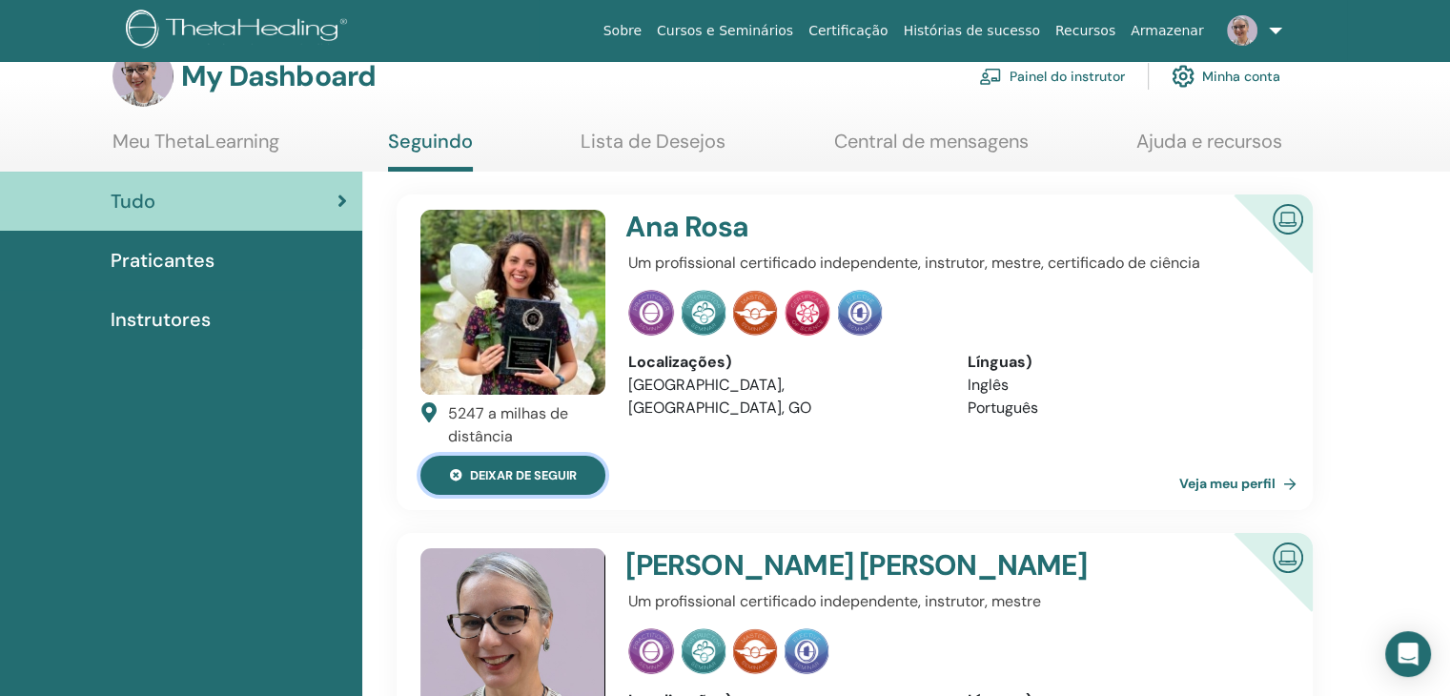
click at [454, 472] on icon at bounding box center [456, 476] width 12 height 12
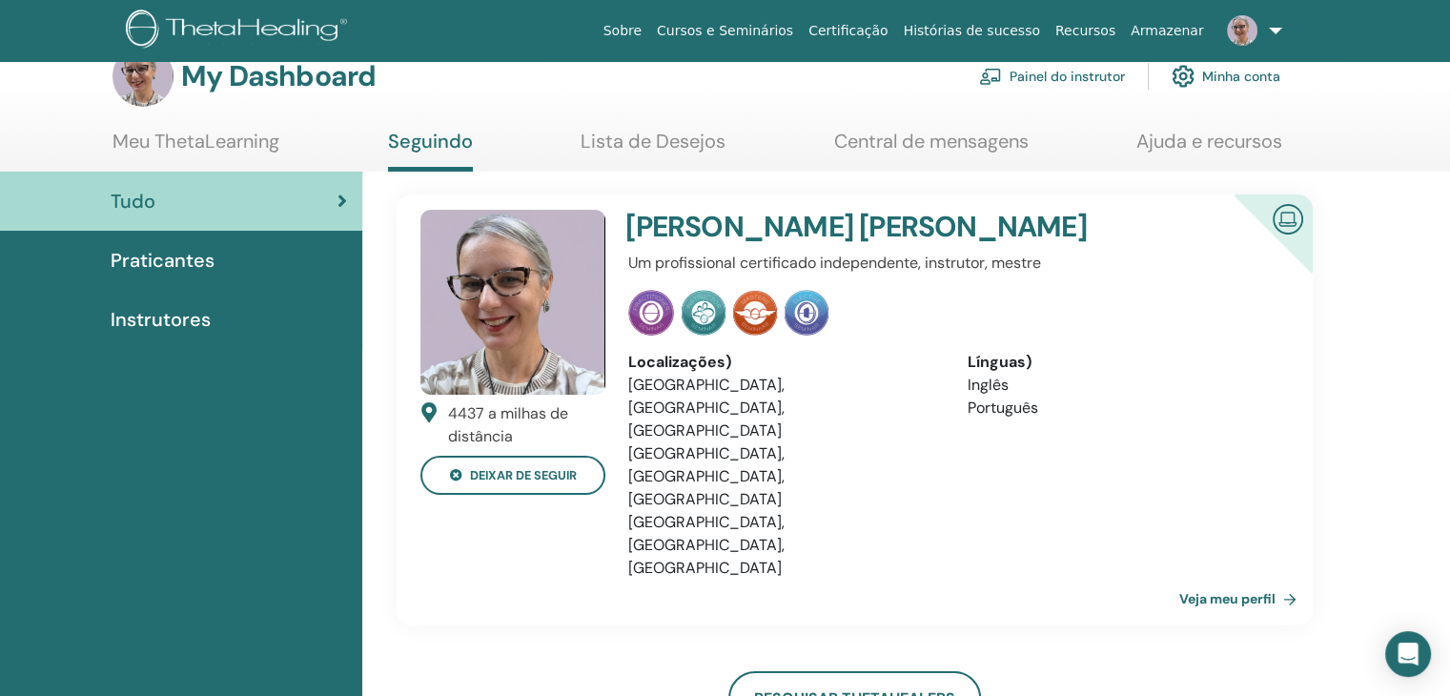
click at [1289, 218] on img at bounding box center [1288, 217] width 46 height 43
click at [175, 256] on span "Praticantes" at bounding box center [163, 260] width 104 height 29
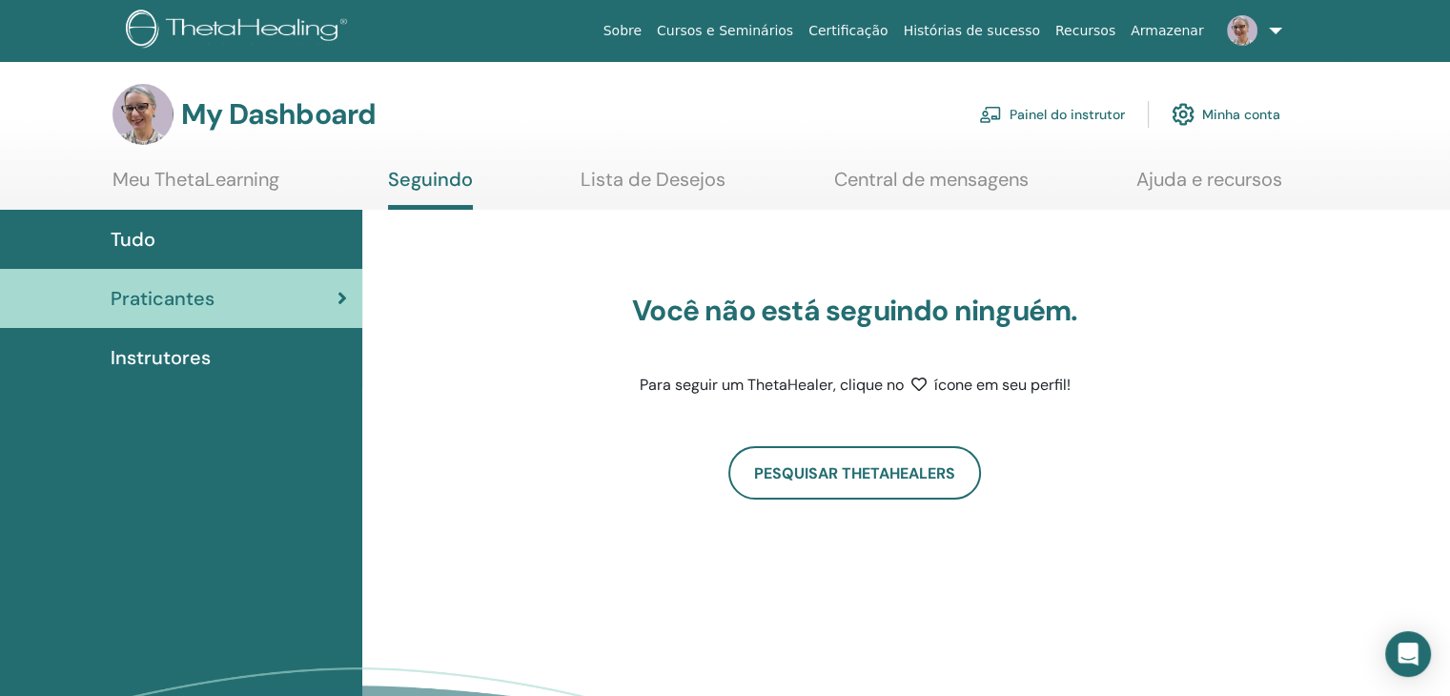
click at [166, 360] on span "Instrutores" at bounding box center [161, 357] width 100 height 29
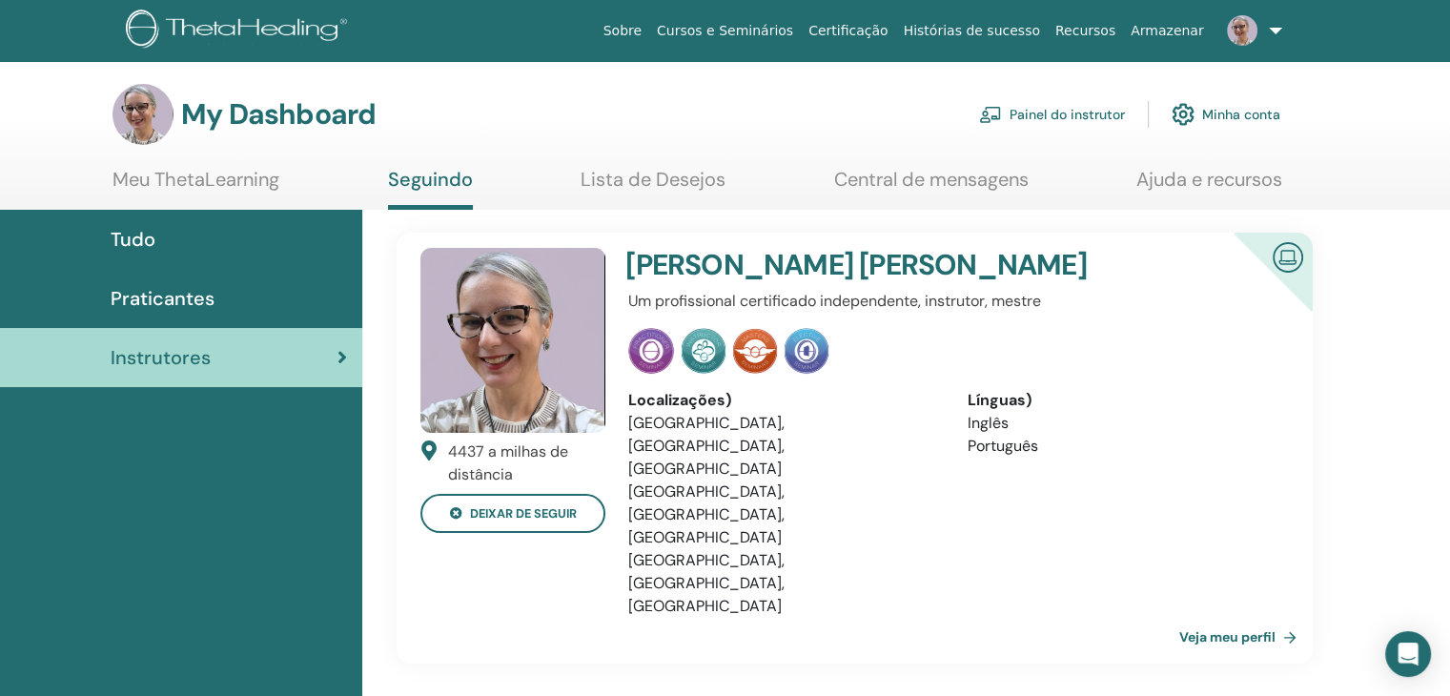
click at [1229, 618] on link "Veja meu perfil" at bounding box center [1241, 637] width 125 height 38
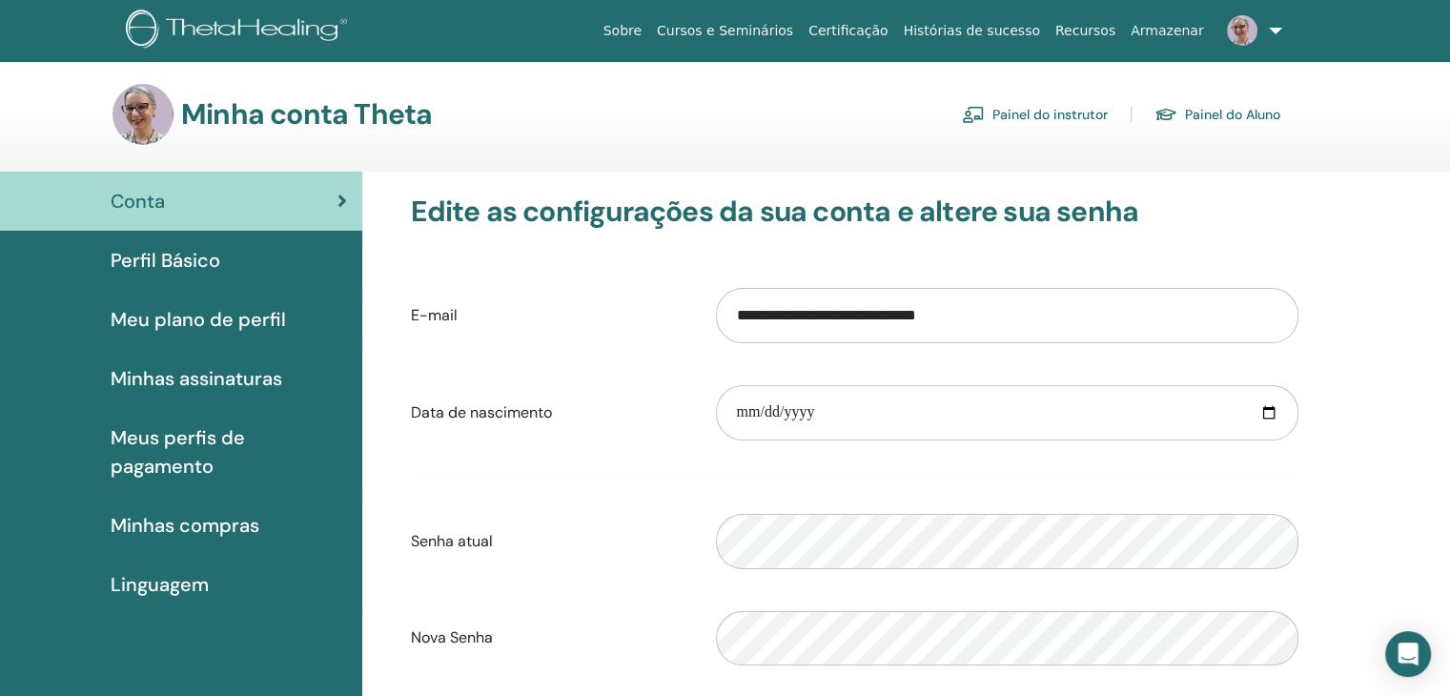
click at [190, 258] on span "Perfil Básico" at bounding box center [166, 260] width 110 height 29
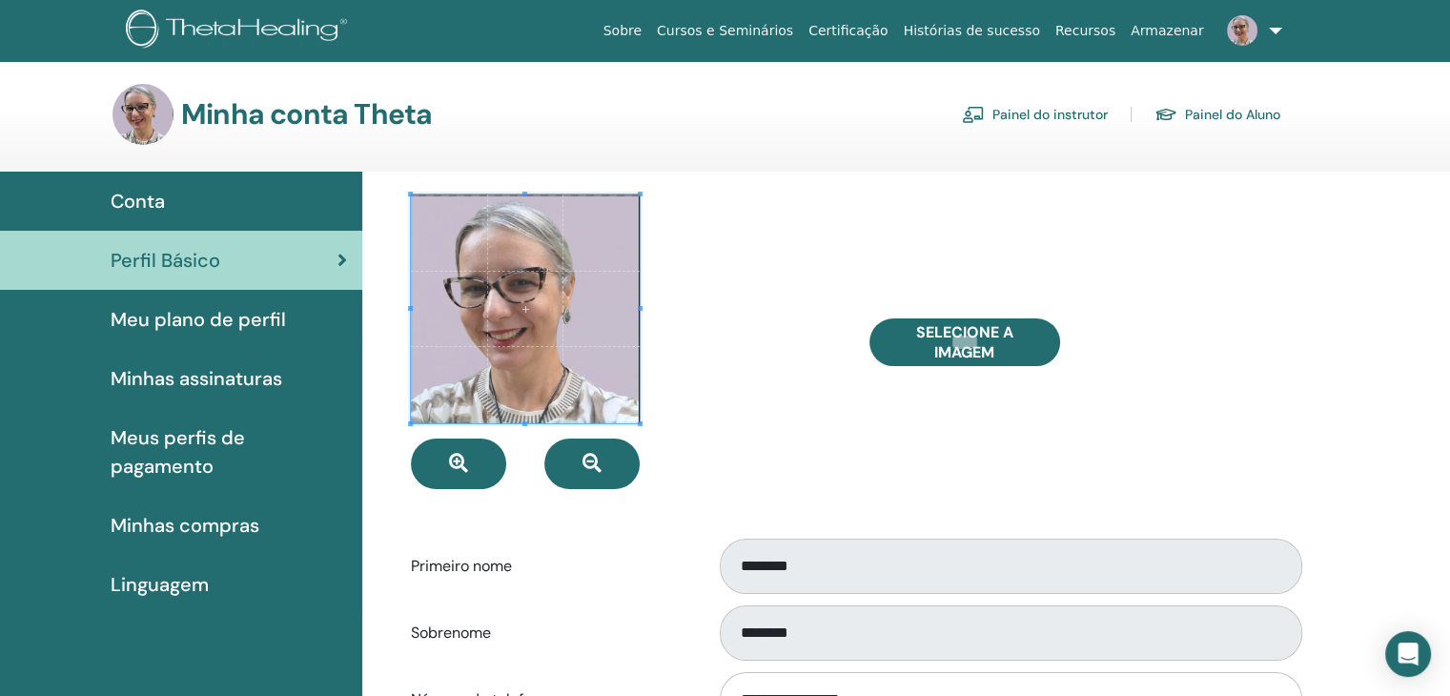
click at [137, 196] on span "Conta" at bounding box center [138, 201] width 54 height 29
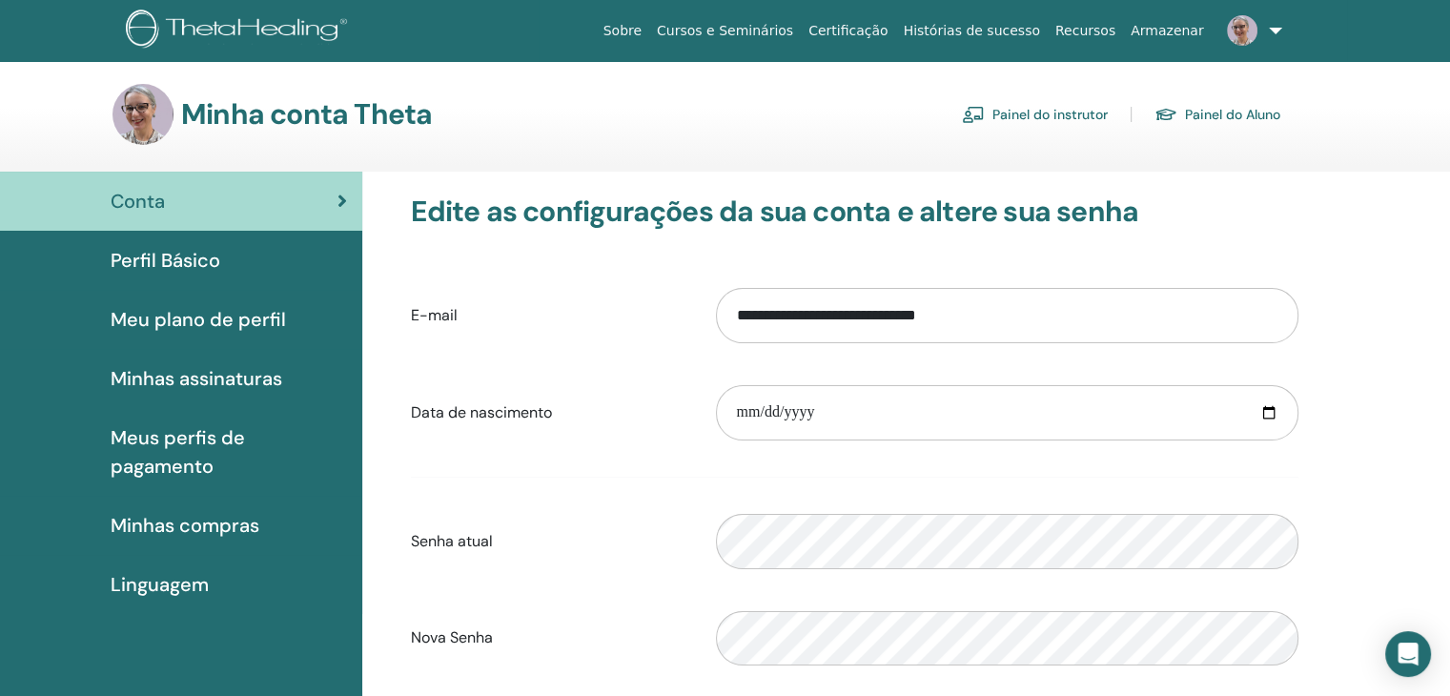
click at [219, 378] on span "Minhas assinaturas" at bounding box center [197, 378] width 172 height 29
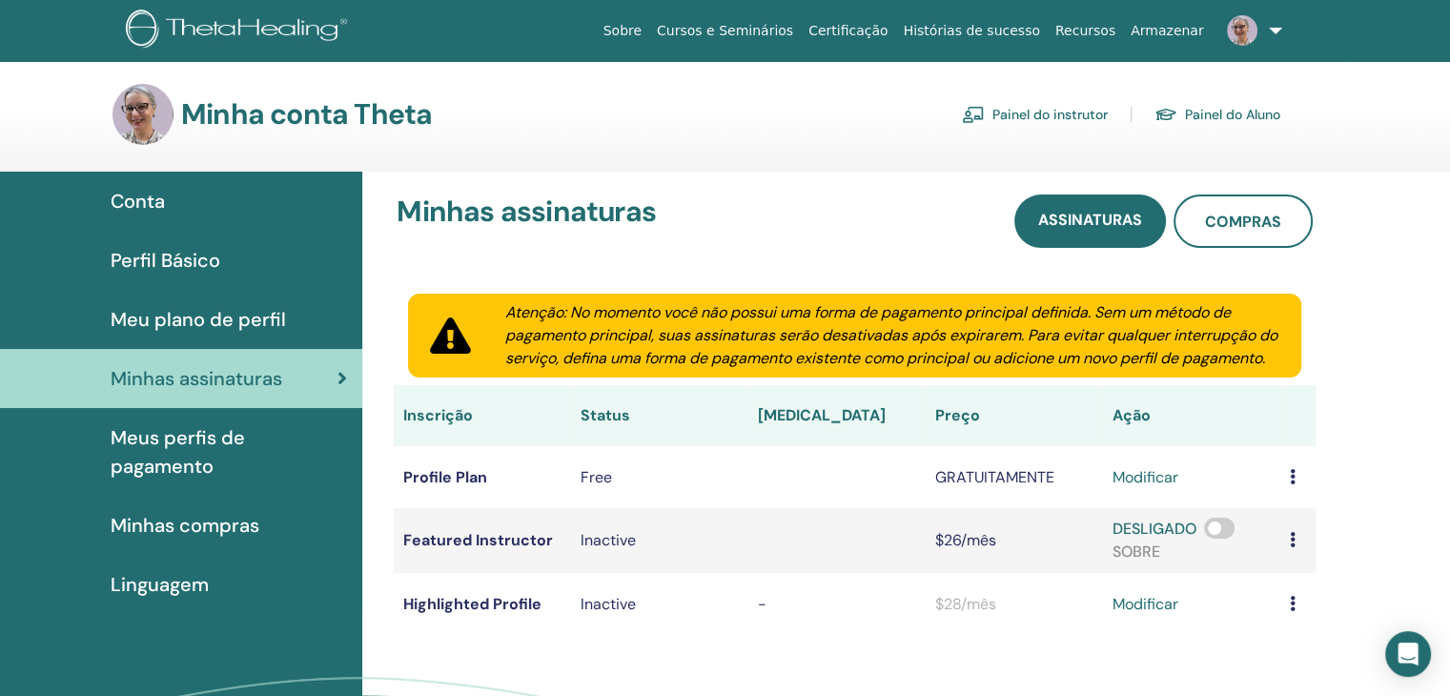
click at [161, 578] on span "Linguagem" at bounding box center [160, 584] width 98 height 29
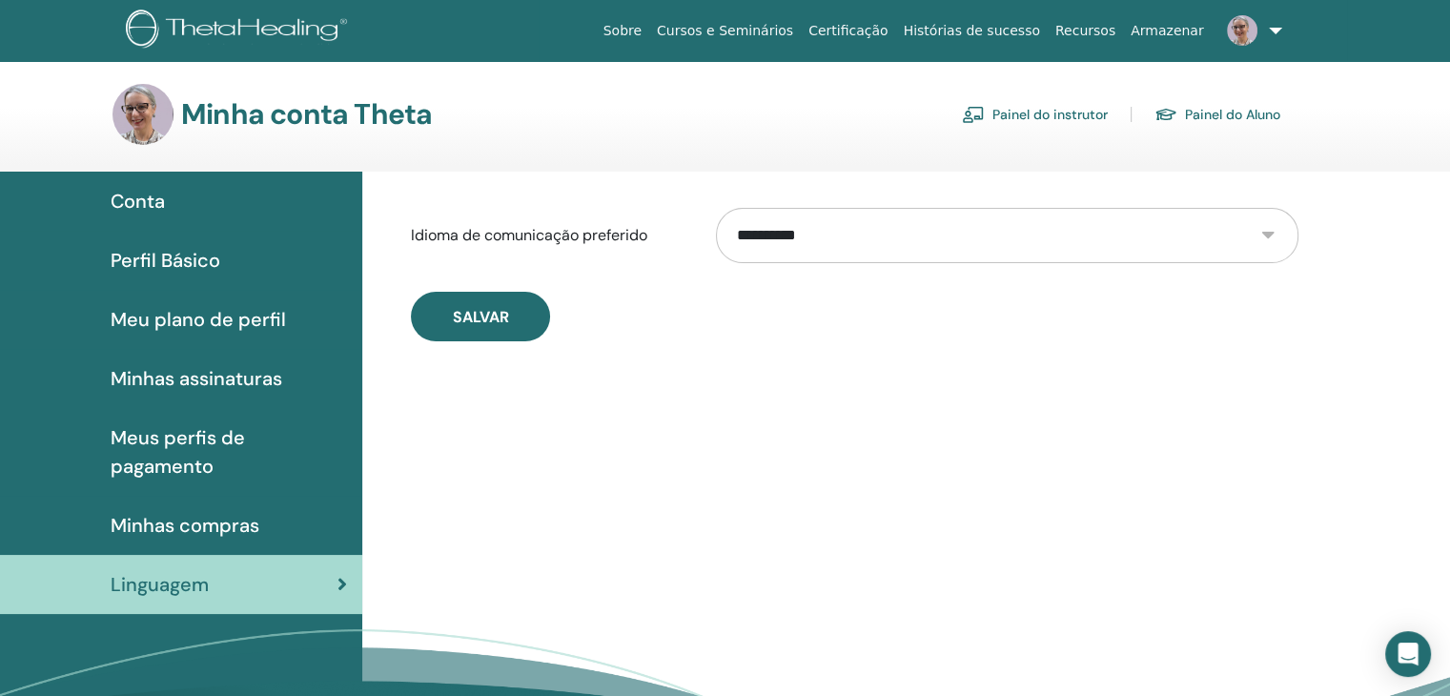
click at [149, 199] on span "Conta" at bounding box center [138, 201] width 54 height 29
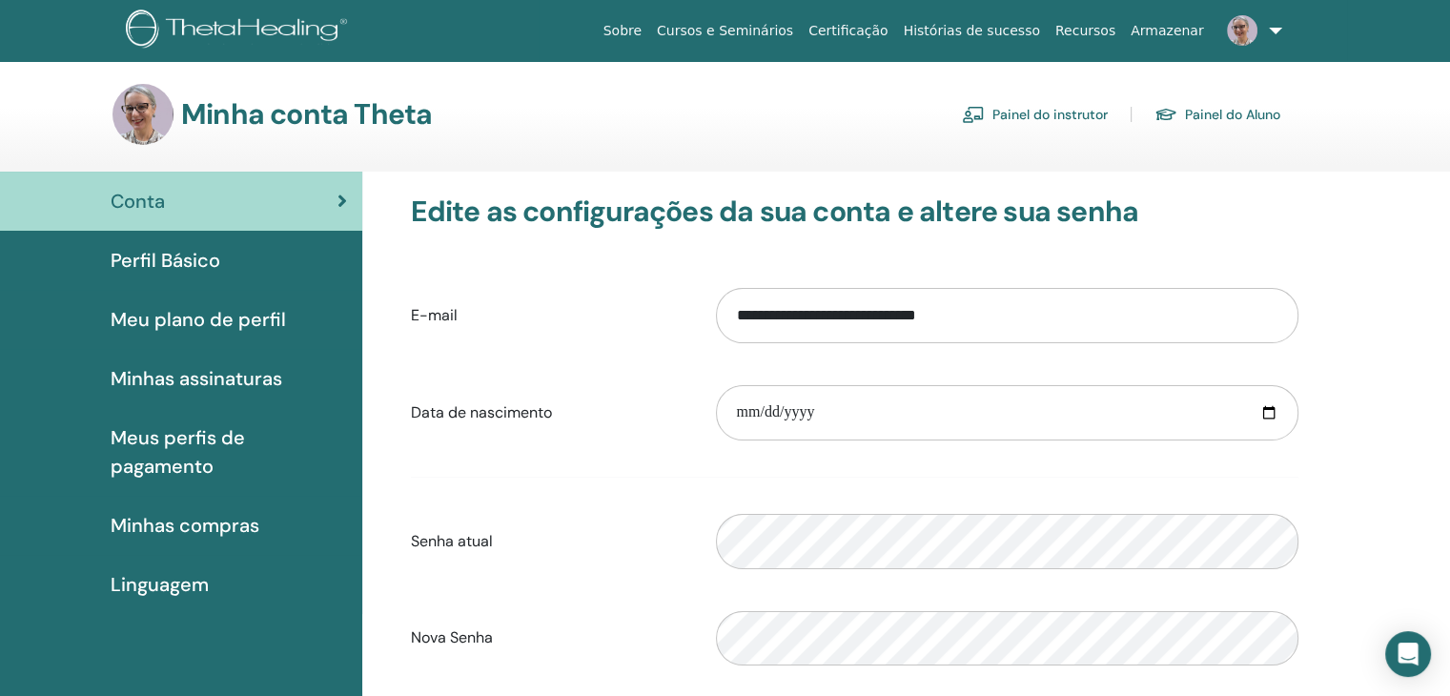
click at [1271, 31] on link at bounding box center [1251, 30] width 78 height 61
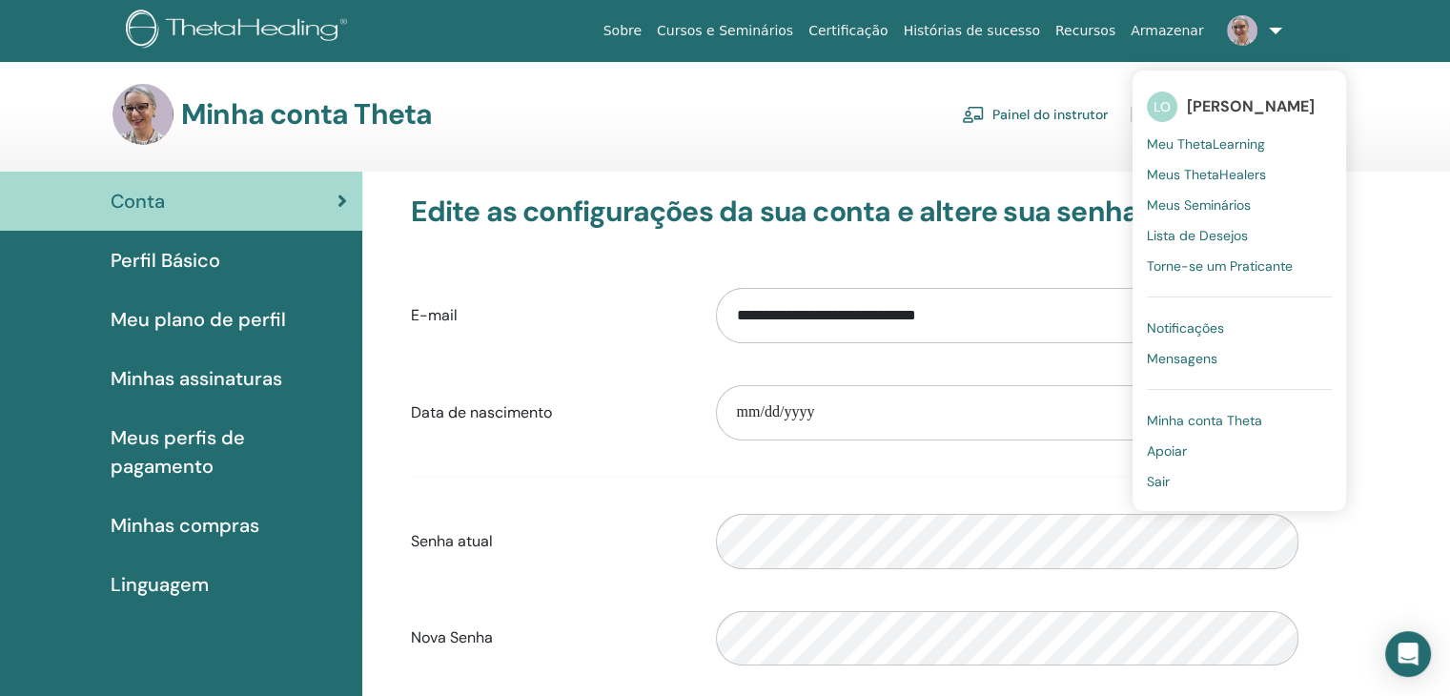
click at [1220, 419] on span "Minha conta Theta" at bounding box center [1204, 420] width 115 height 17
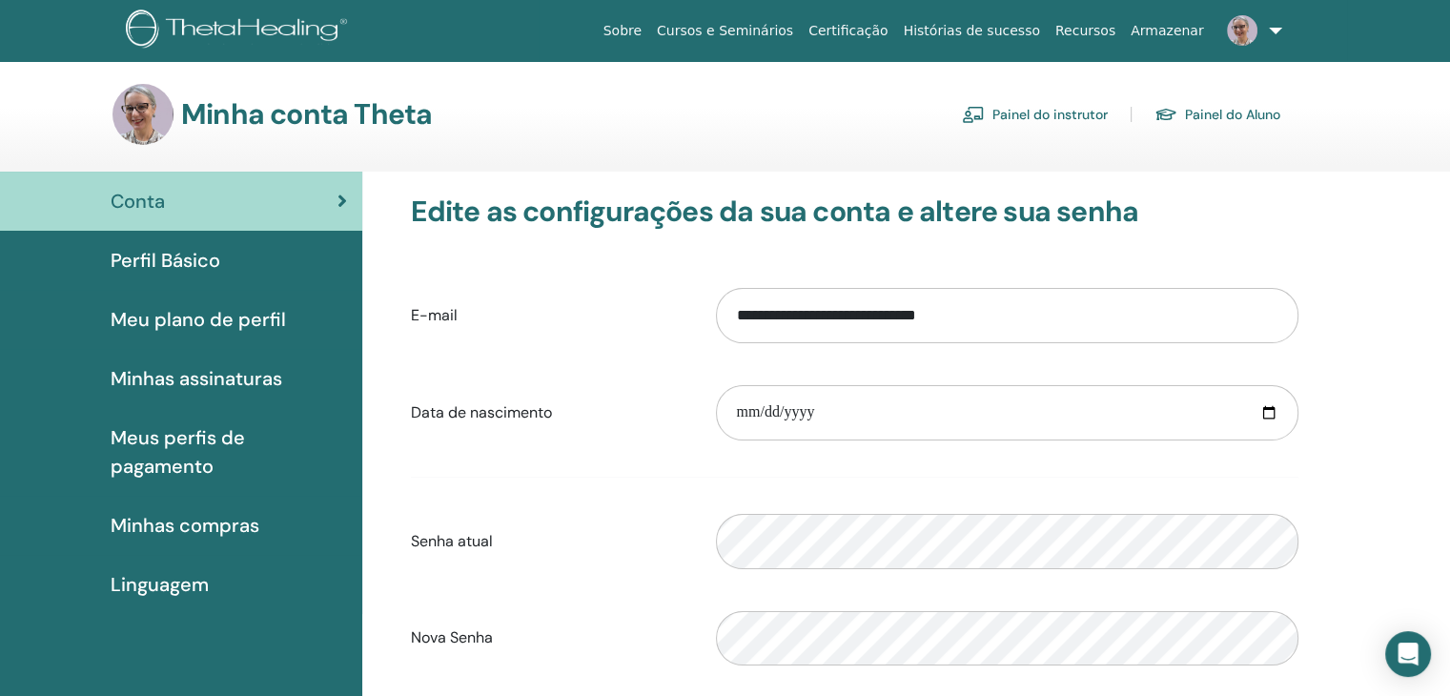
click at [194, 263] on span "Perfil Básico" at bounding box center [166, 260] width 110 height 29
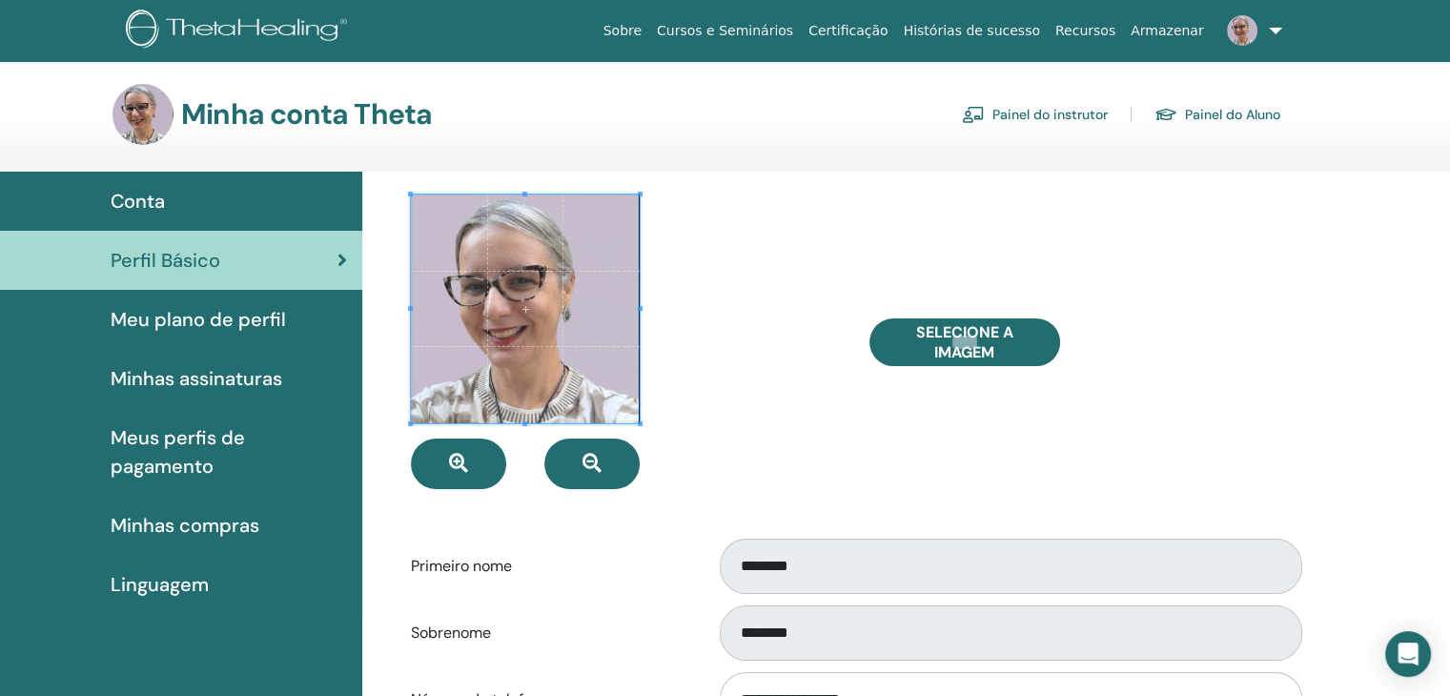
click at [1278, 26] on link at bounding box center [1251, 30] width 78 height 61
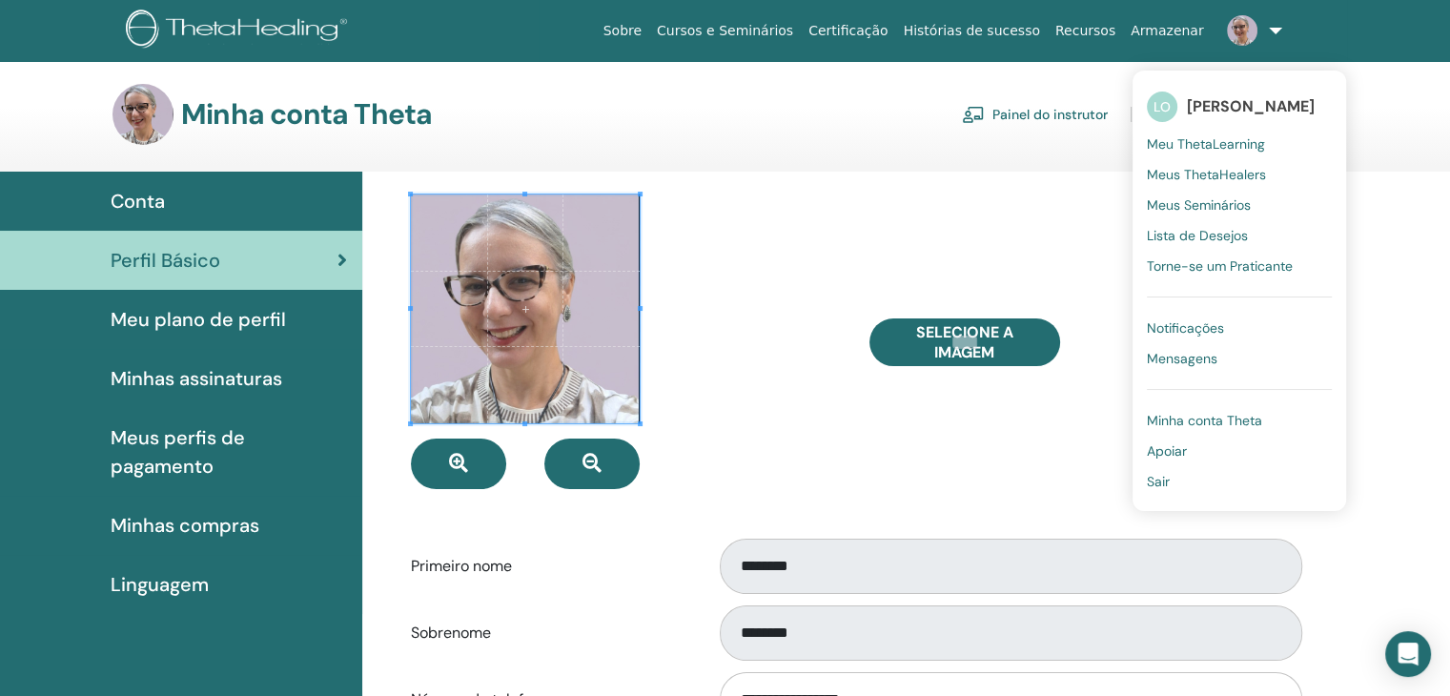
click at [1168, 418] on span "Minha conta Theta" at bounding box center [1204, 420] width 115 height 17
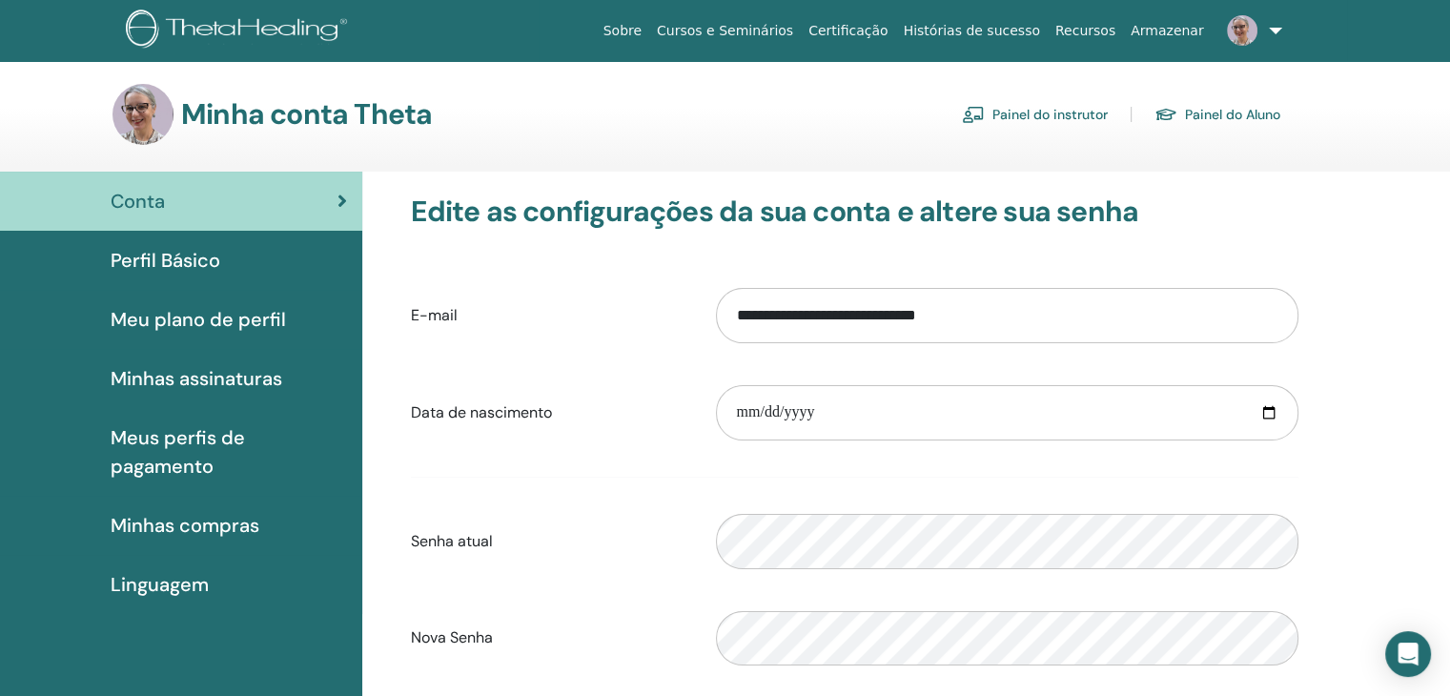
click at [182, 247] on span "Perfil Básico" at bounding box center [166, 260] width 110 height 29
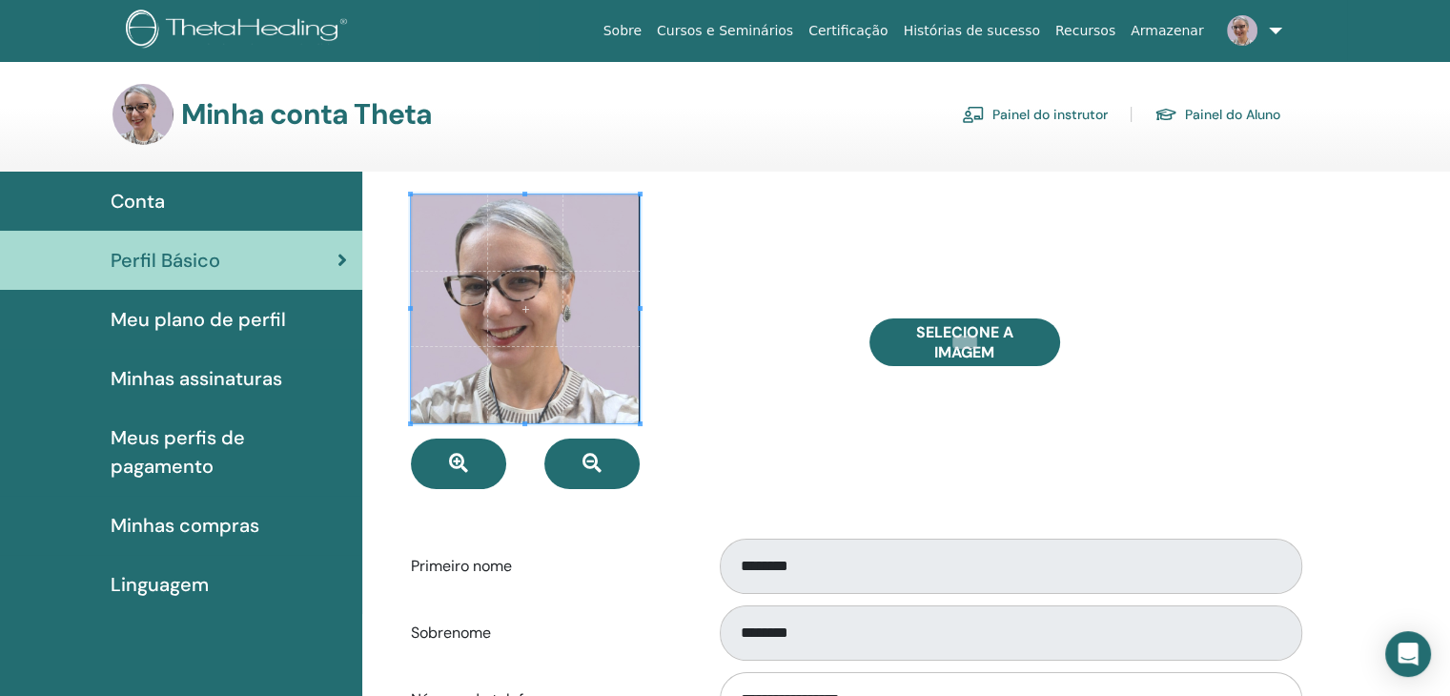
click at [253, 314] on span "Meu plano de perfil" at bounding box center [198, 319] width 175 height 29
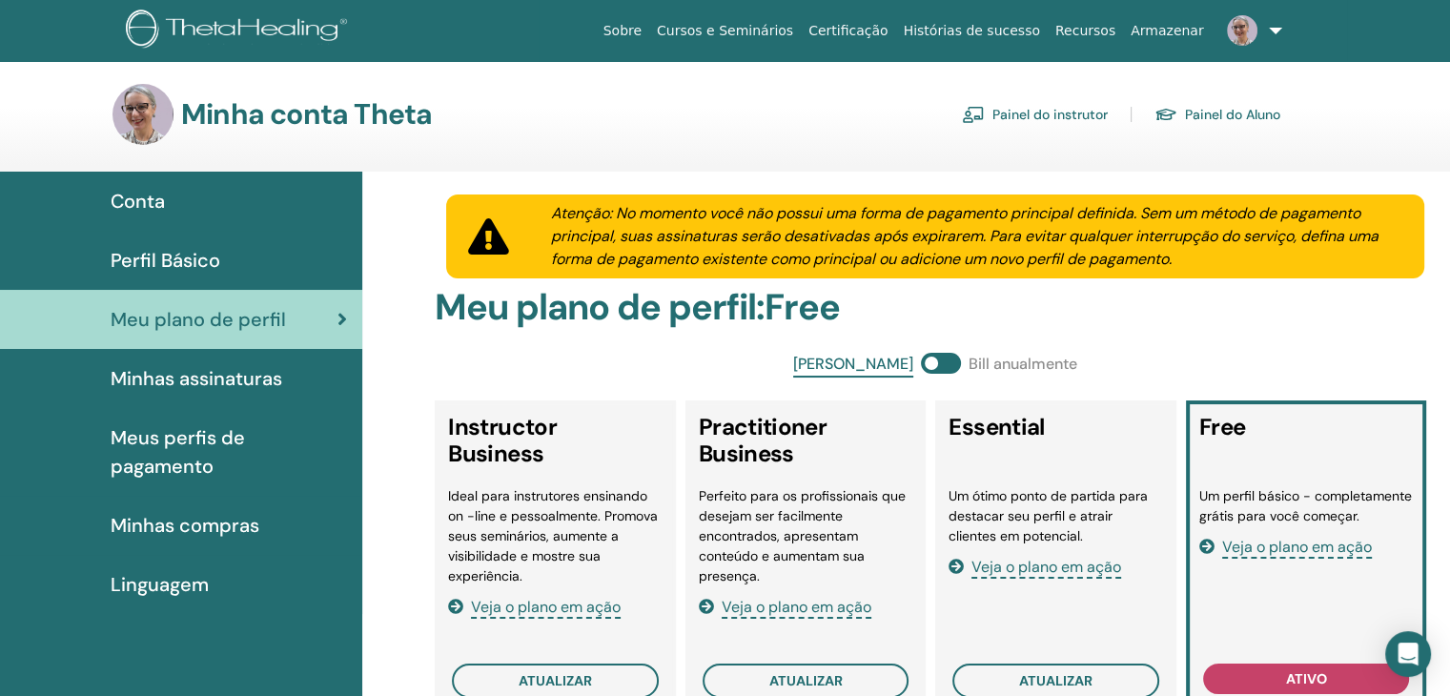
click at [1210, 115] on link "Painel do Aluno" at bounding box center [1217, 114] width 126 height 31
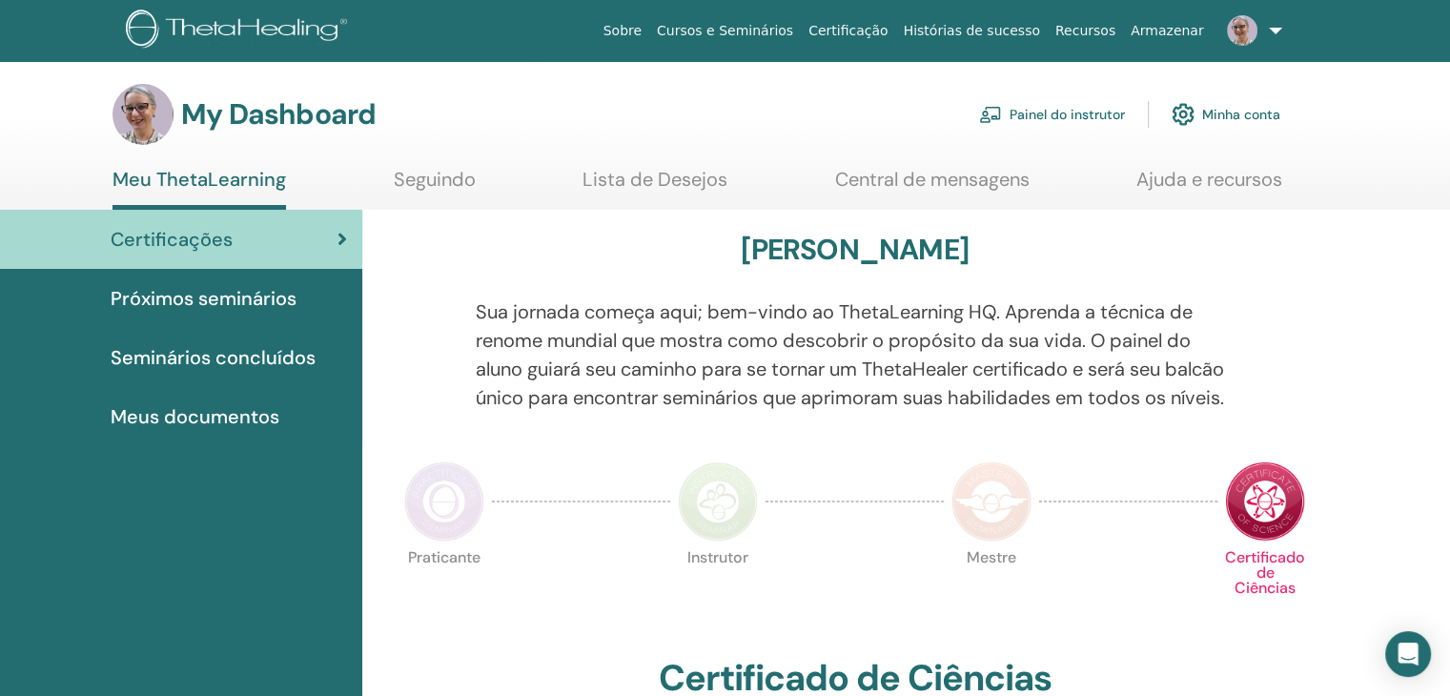
click at [1071, 115] on link "Painel do instrutor" at bounding box center [1052, 114] width 146 height 42
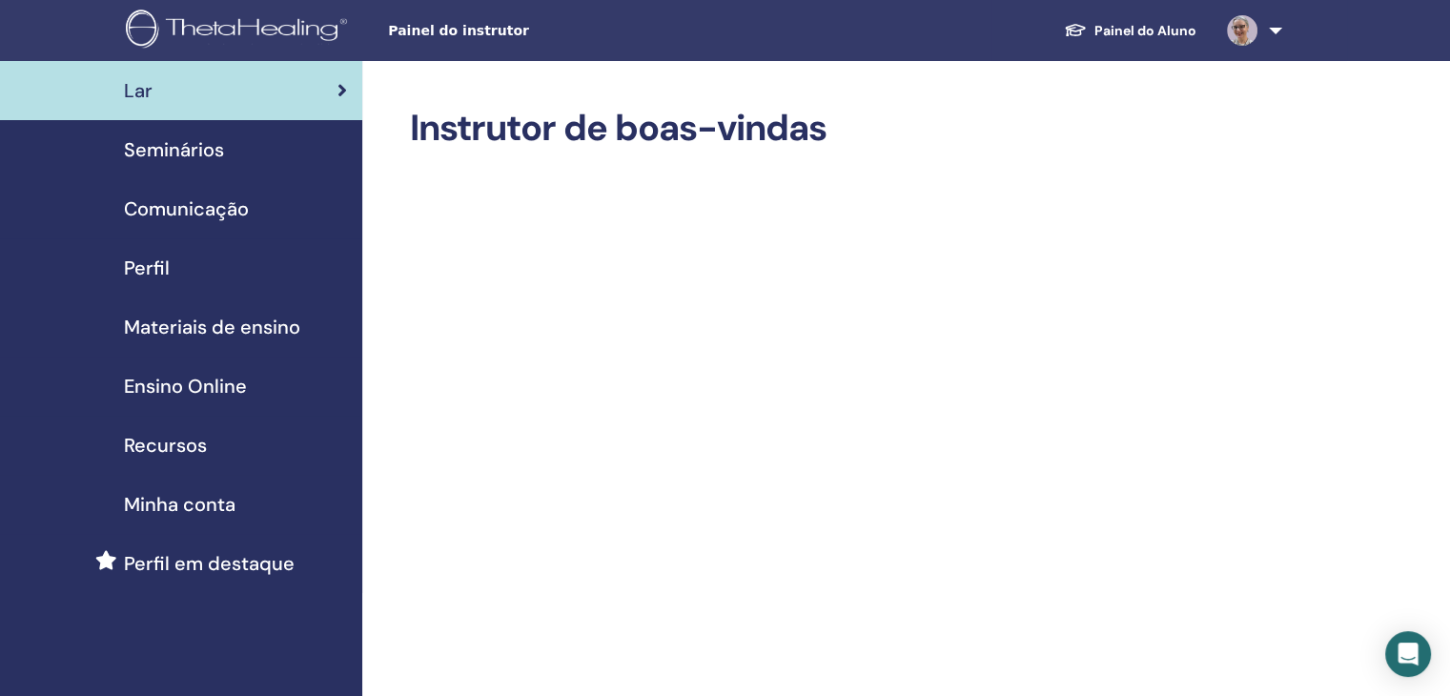
click at [153, 265] on span "Perfil" at bounding box center [147, 268] width 46 height 29
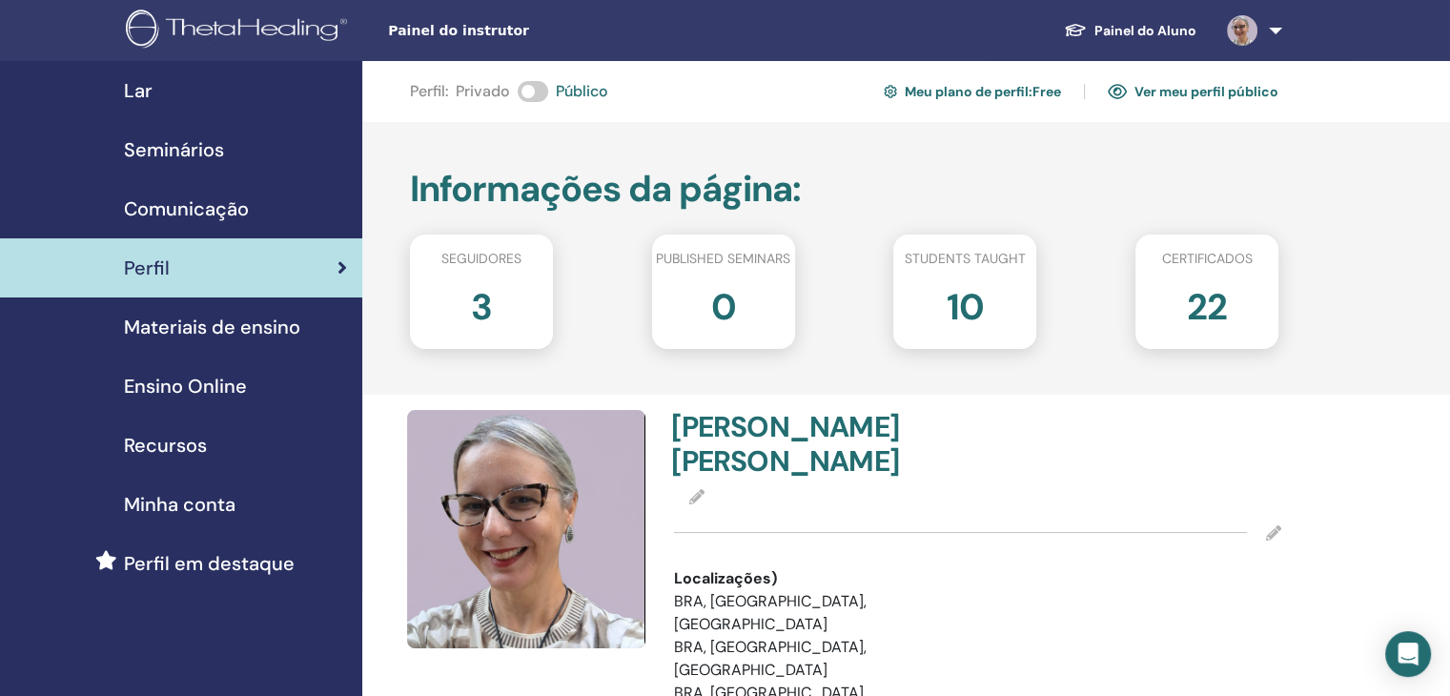
click at [1194, 92] on link "Ver meu perfil público" at bounding box center [1193, 91] width 171 height 31
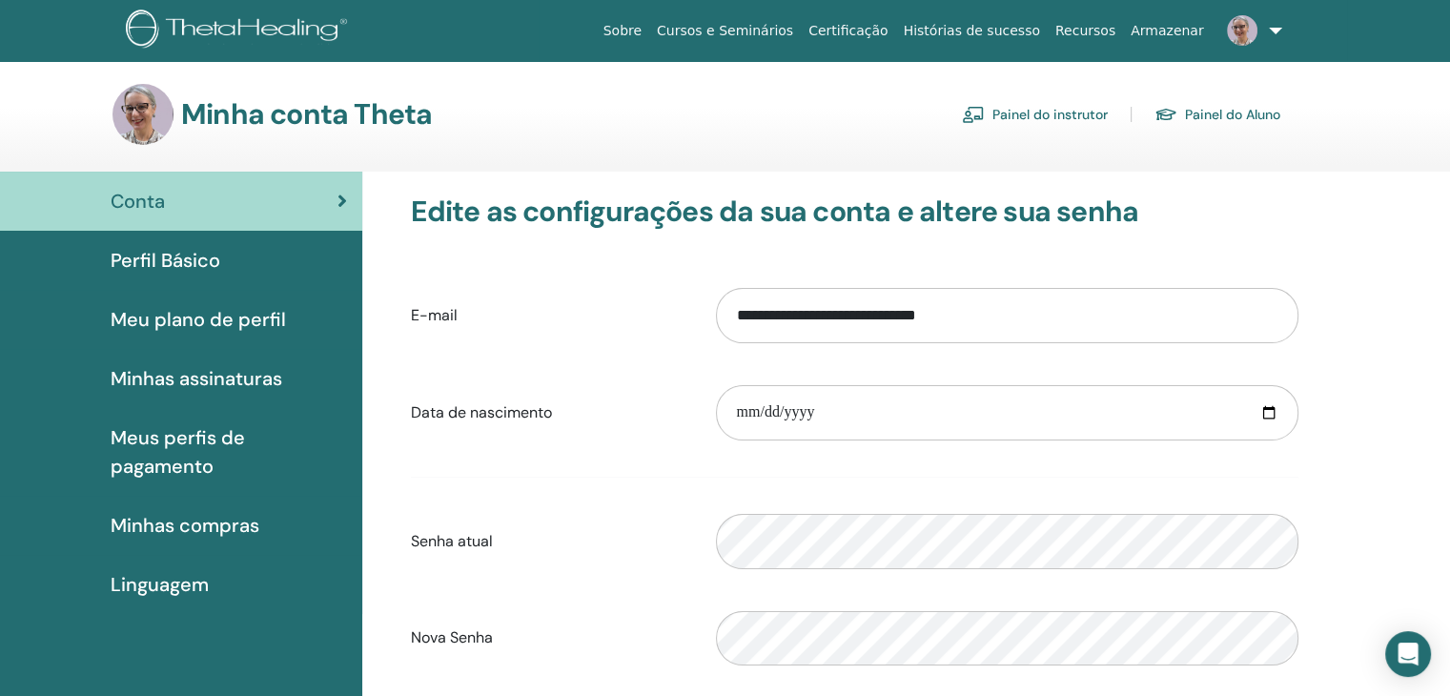
click at [195, 264] on span "Perfil Básico" at bounding box center [166, 260] width 110 height 29
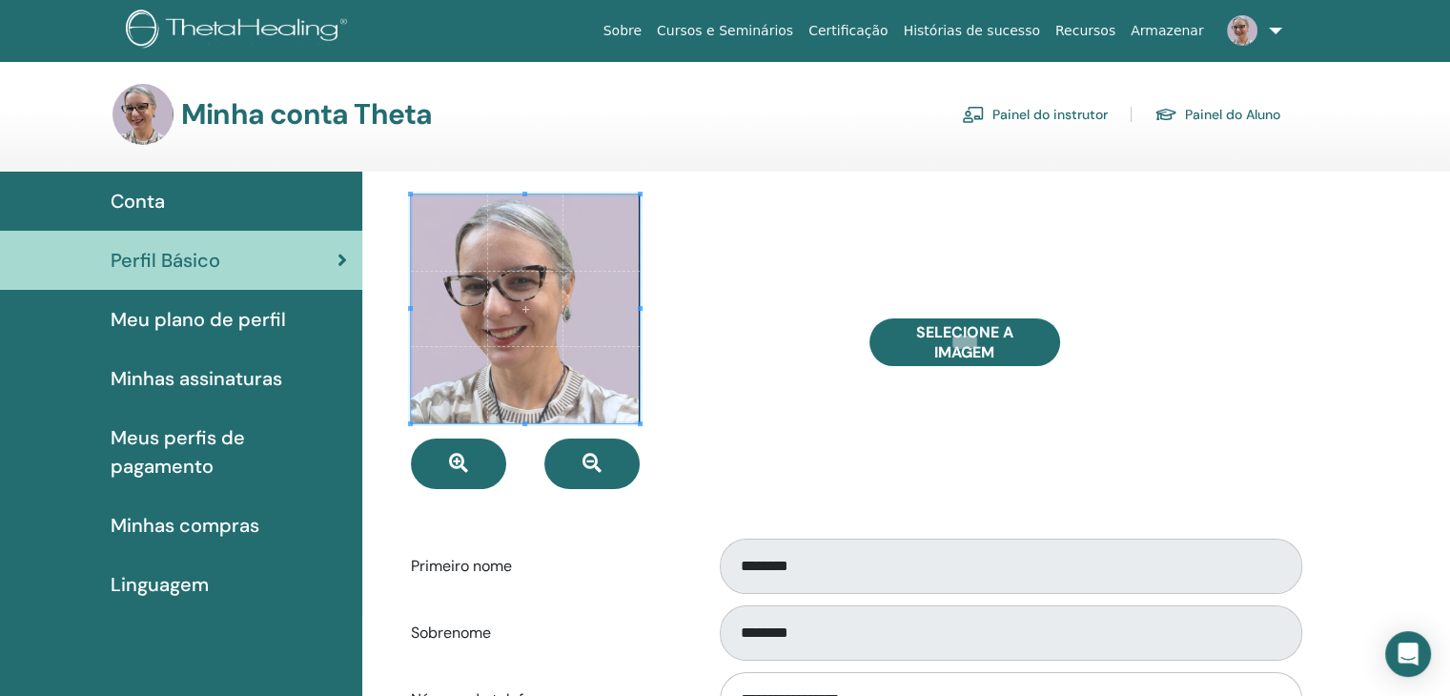
click at [808, 432] on div at bounding box center [626, 341] width 458 height 295
click at [1208, 459] on div "Selecione a imagem" at bounding box center [1084, 341] width 458 height 295
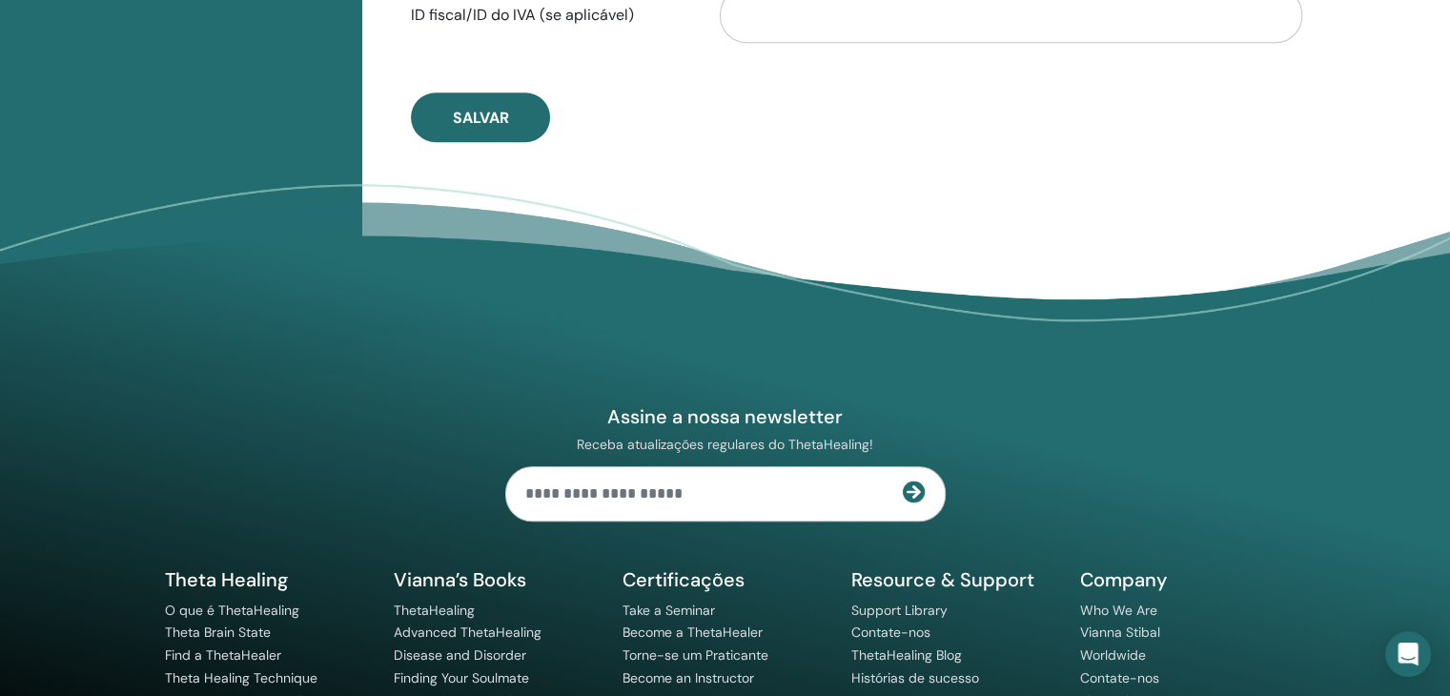
scroll to position [1243, 0]
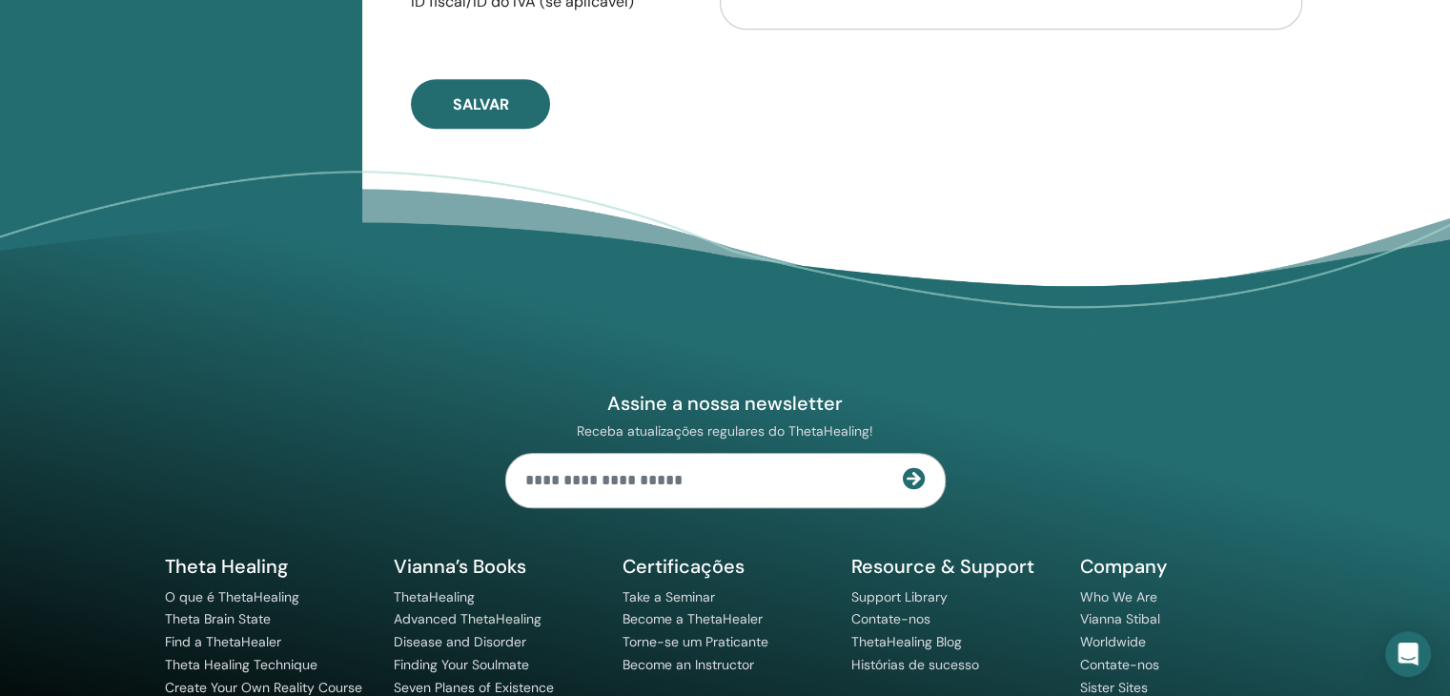
click at [251, 321] on div "Assine a nossa newsletter Receba atualizações regulares do ThetaHealing! Theta …" at bounding box center [725, 513] width 1144 height 518
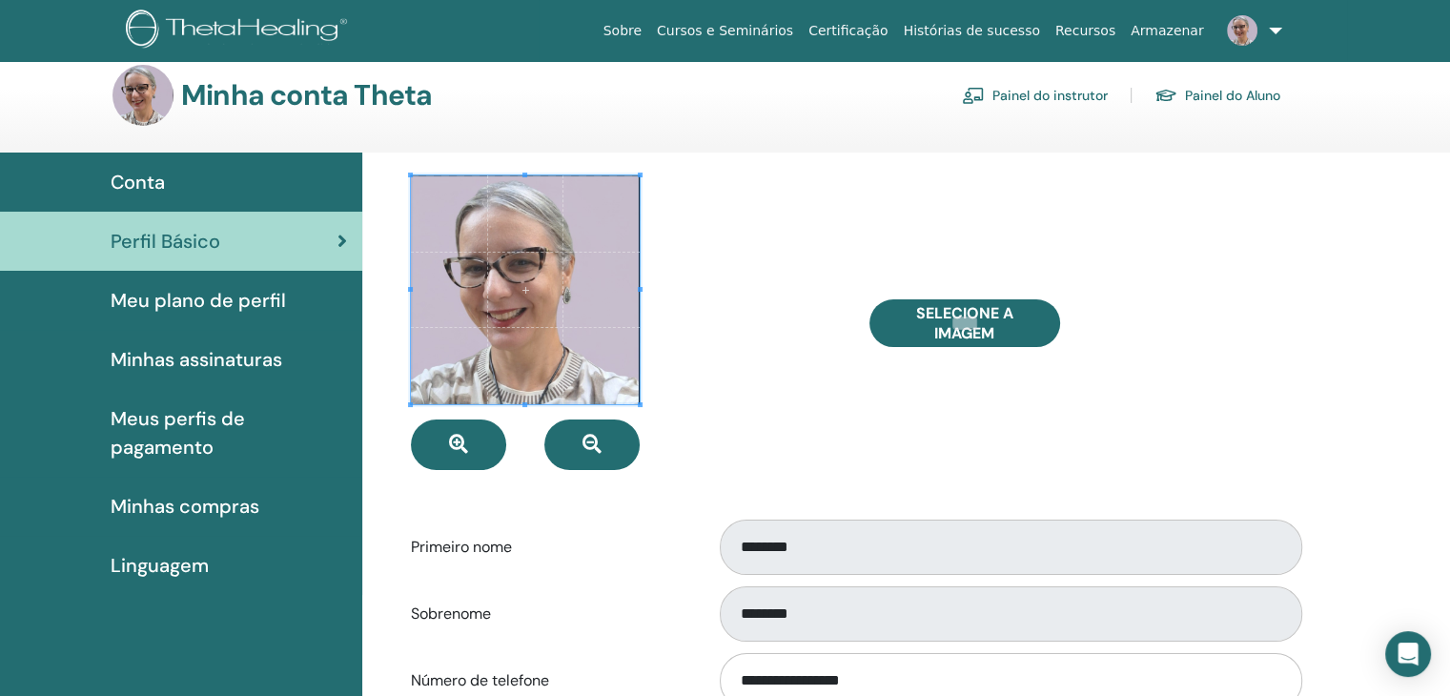
scroll to position [0, 0]
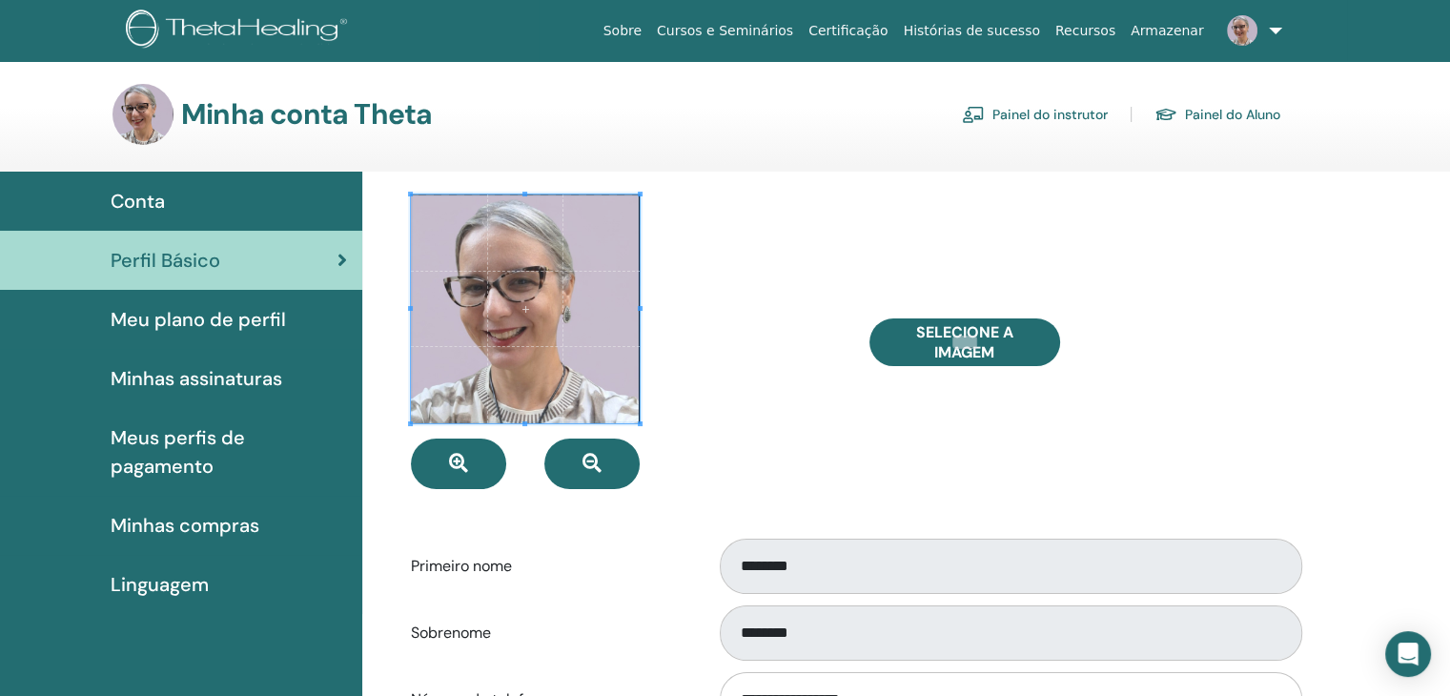
click at [254, 319] on span "Meu plano de perfil" at bounding box center [198, 319] width 175 height 29
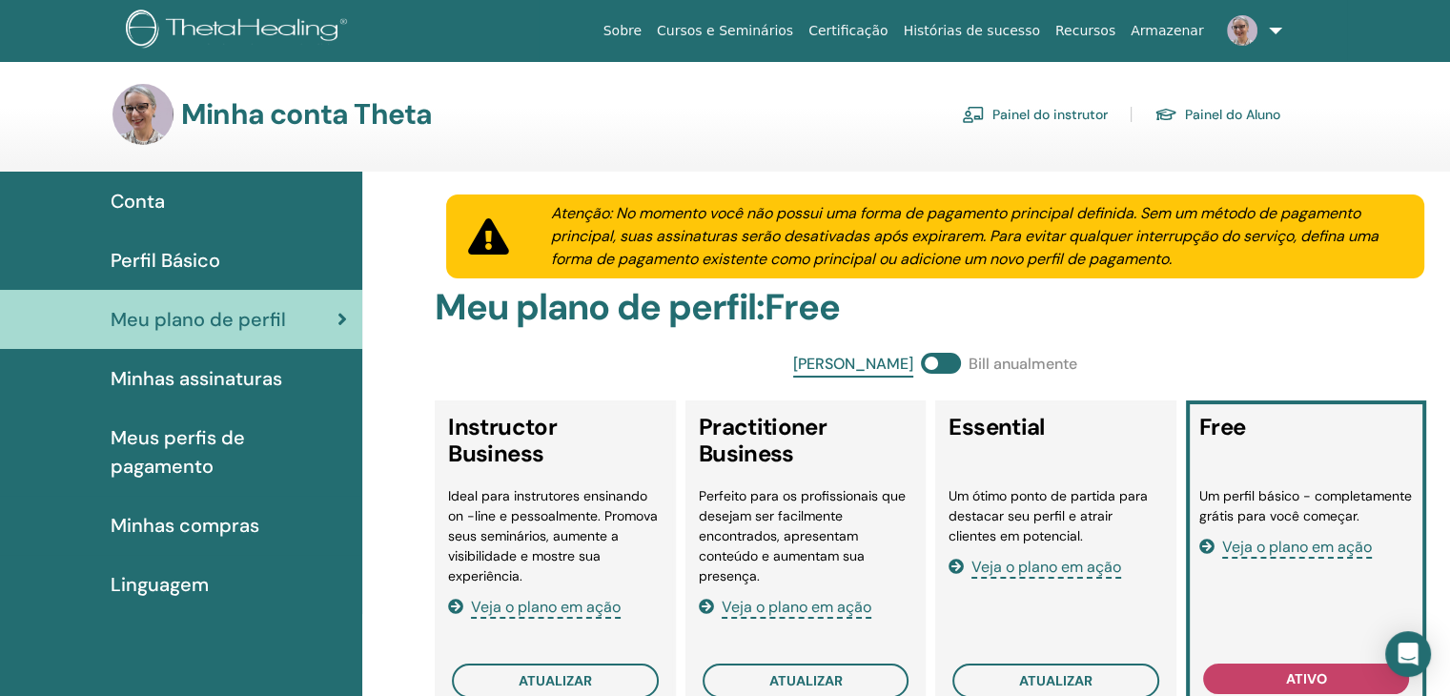
click at [160, 585] on span "Linguagem" at bounding box center [160, 584] width 98 height 29
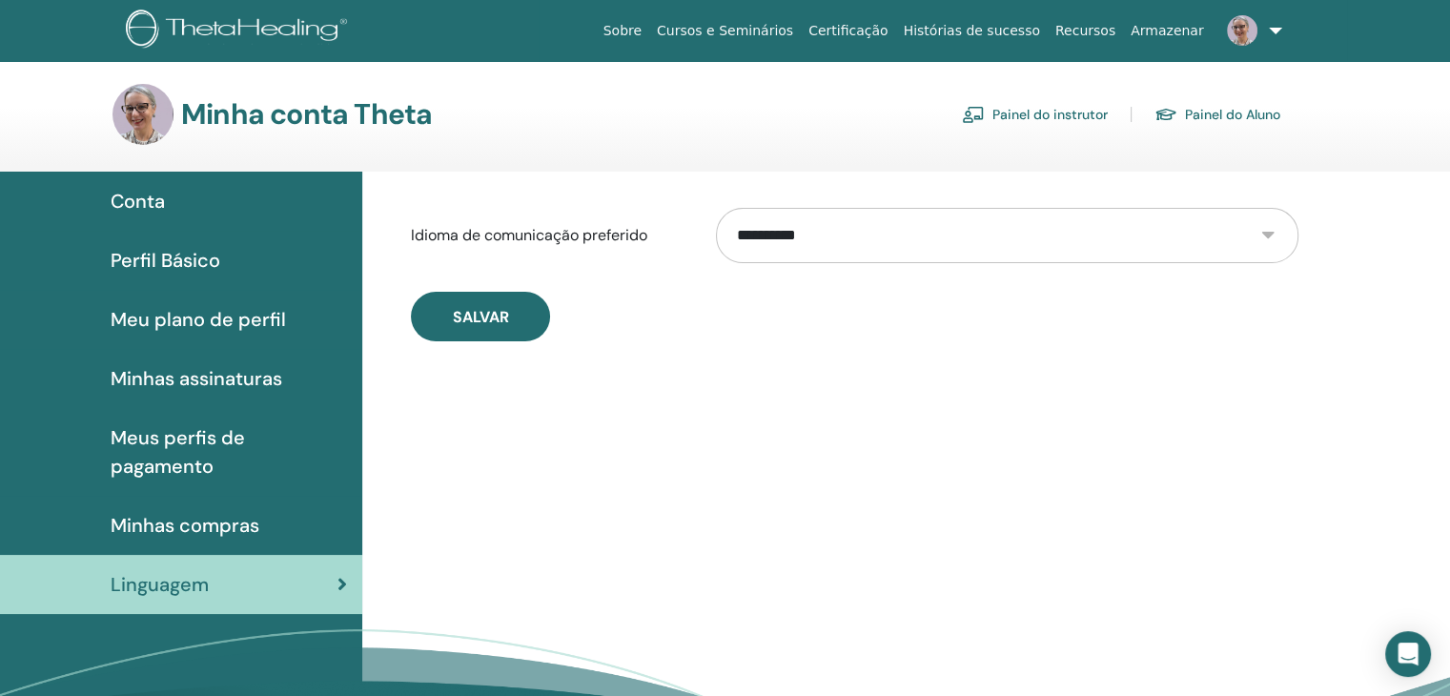
click at [1269, 234] on select "**********" at bounding box center [1007, 235] width 582 height 55
select select "***"
click at [716, 208] on select "**********" at bounding box center [1007, 235] width 582 height 55
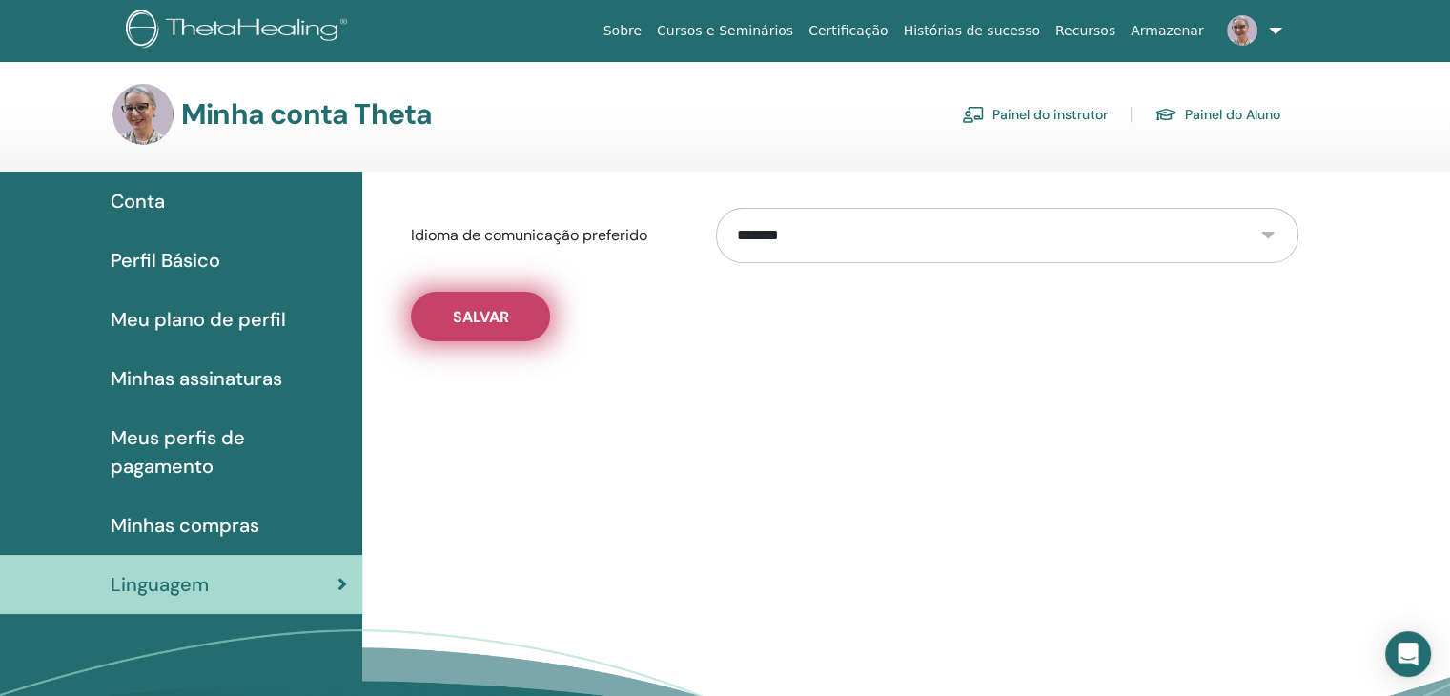
click at [485, 317] on span "Salvar" at bounding box center [481, 317] width 56 height 20
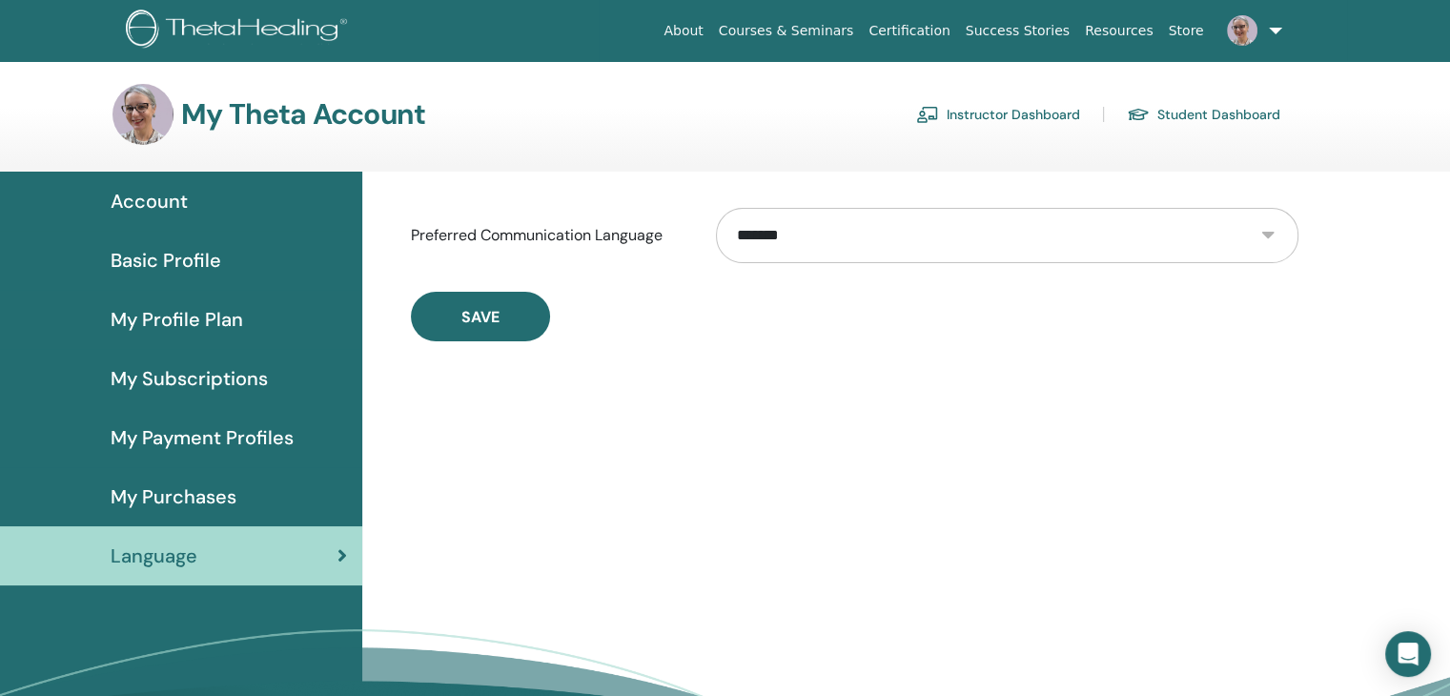
click at [1274, 20] on link at bounding box center [1251, 30] width 78 height 61
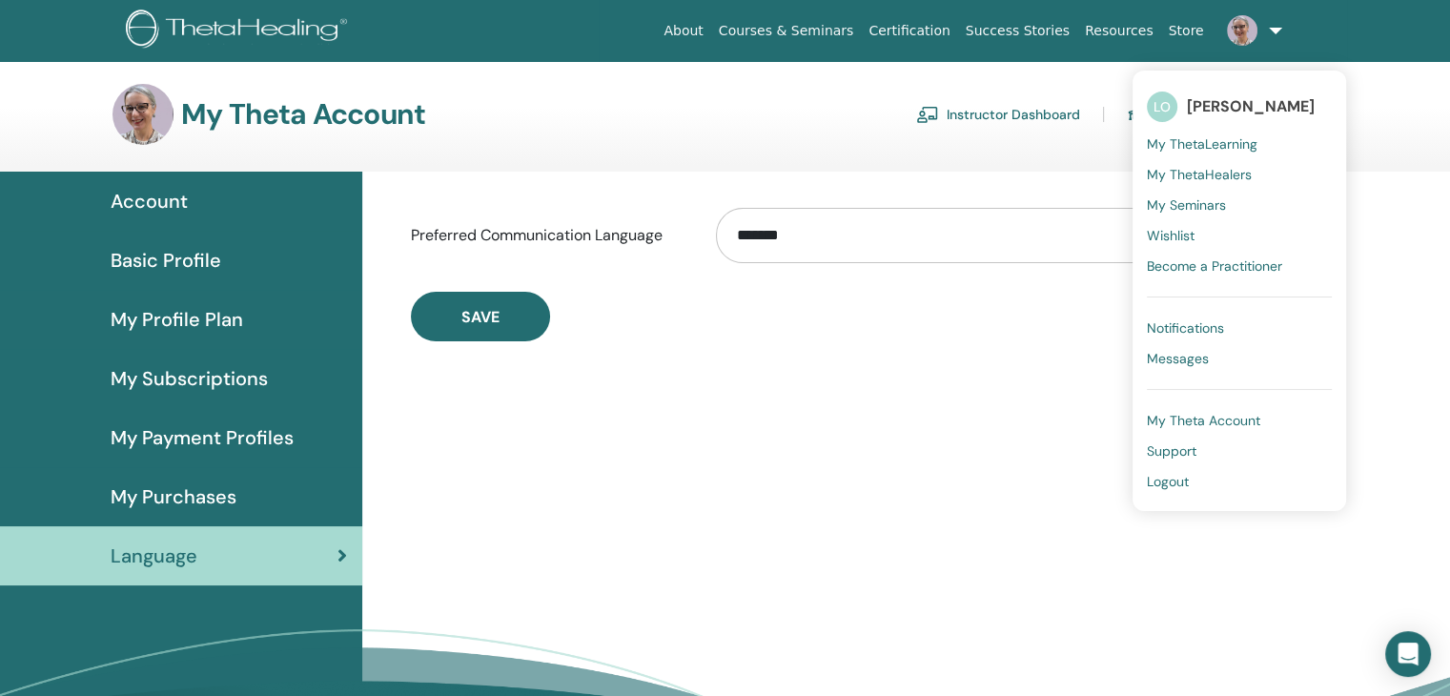
click at [1222, 420] on span "My Theta Account" at bounding box center [1203, 420] width 113 height 17
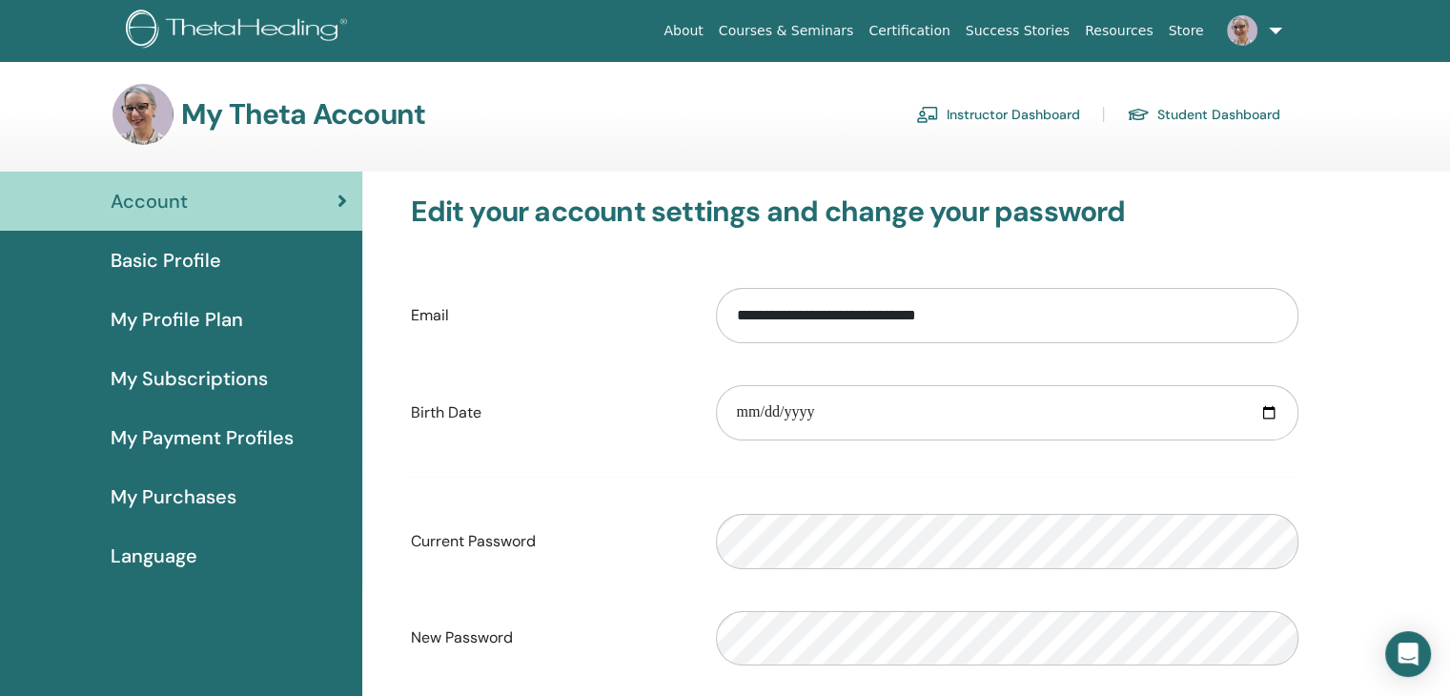
click at [163, 264] on span "Basic Profile" at bounding box center [166, 260] width 111 height 29
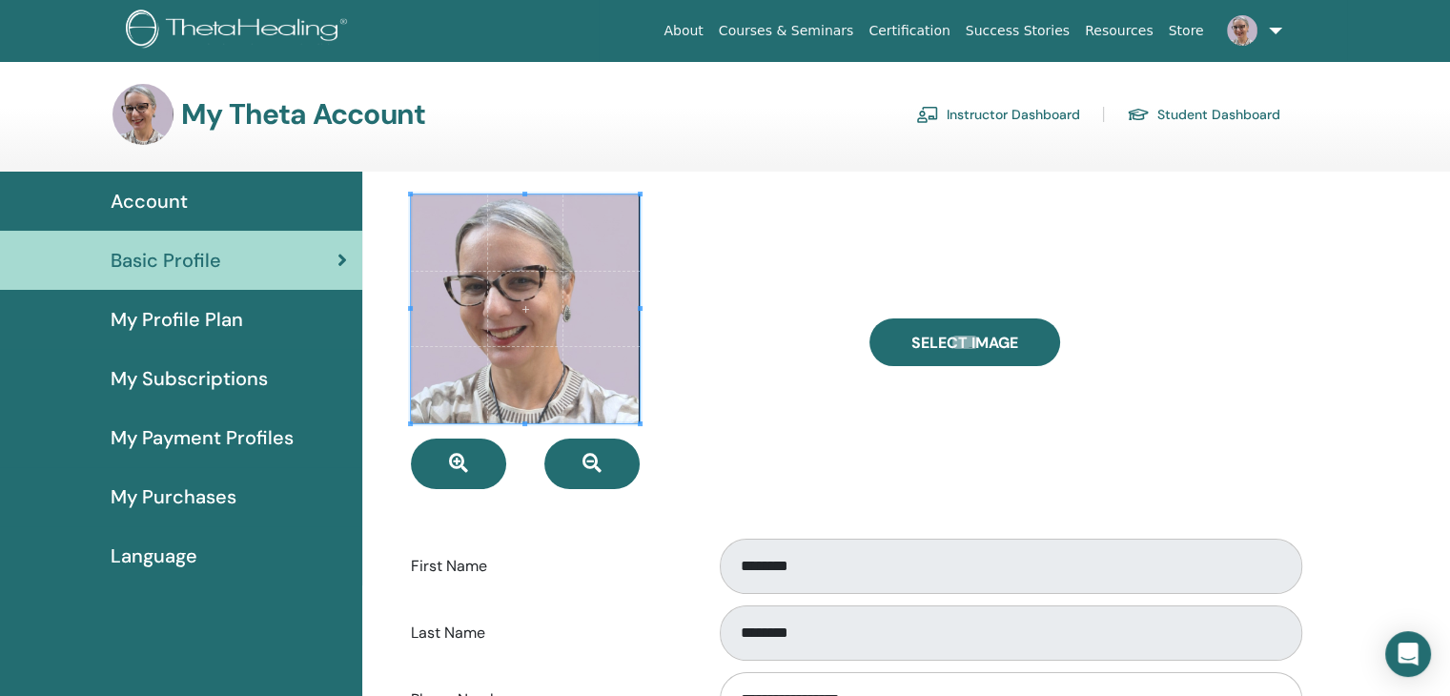
click at [1276, 24] on link at bounding box center [1251, 30] width 78 height 61
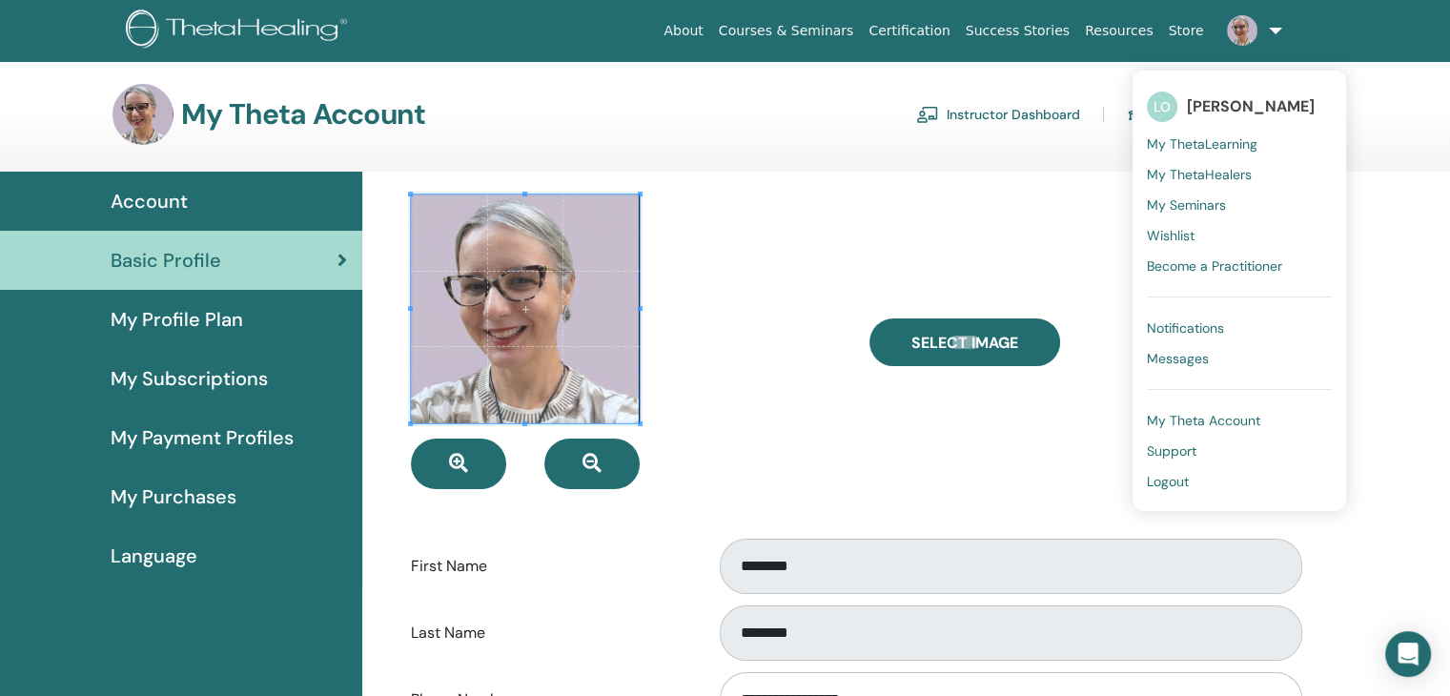
click at [1230, 138] on span "My ThetaLearning" at bounding box center [1202, 143] width 111 height 17
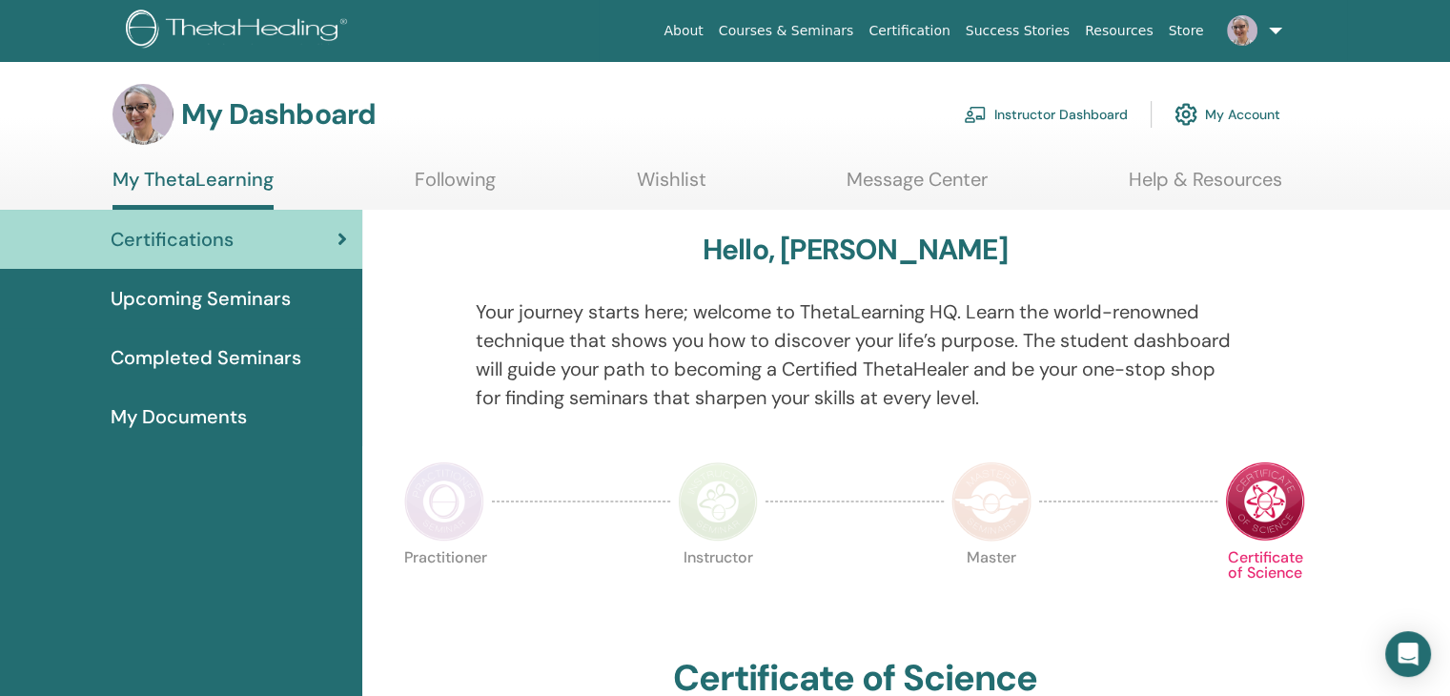
click at [1046, 116] on link "Instructor Dashboard" at bounding box center [1046, 114] width 164 height 42
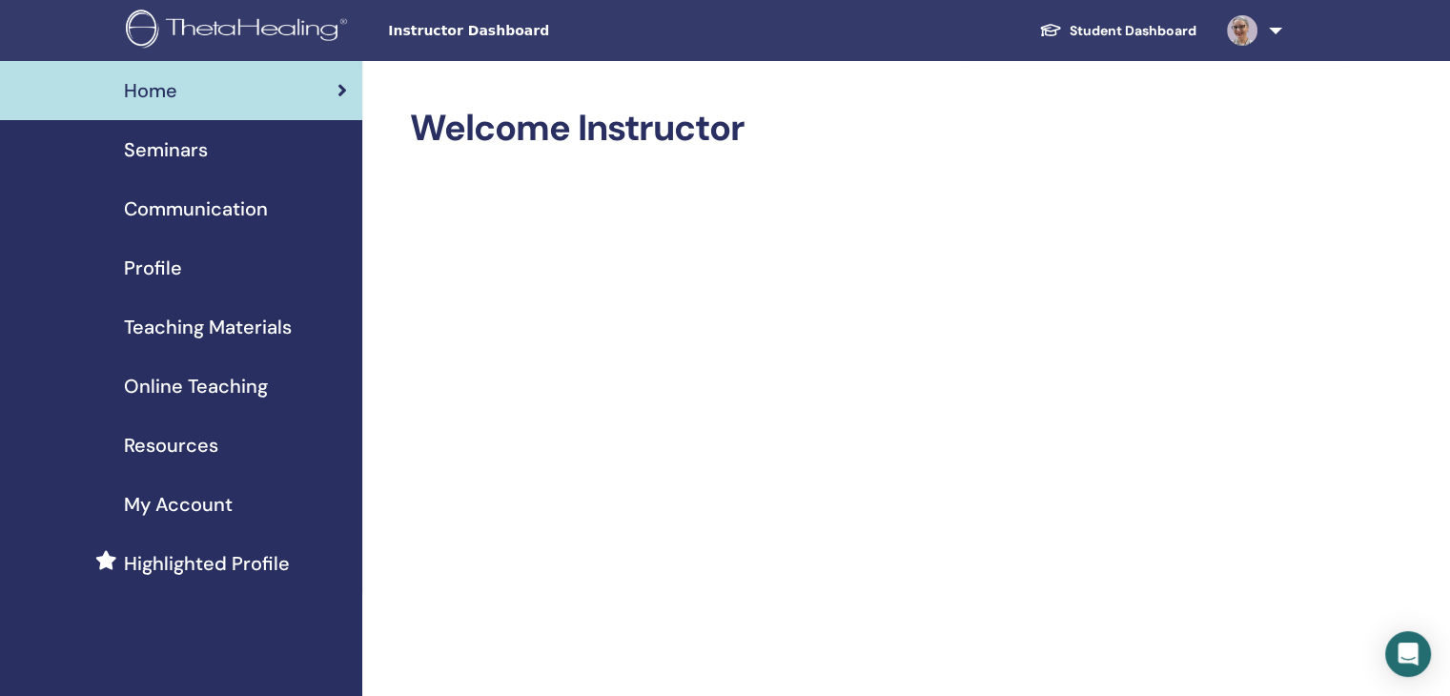
click at [161, 265] on span "Profile" at bounding box center [153, 268] width 58 height 29
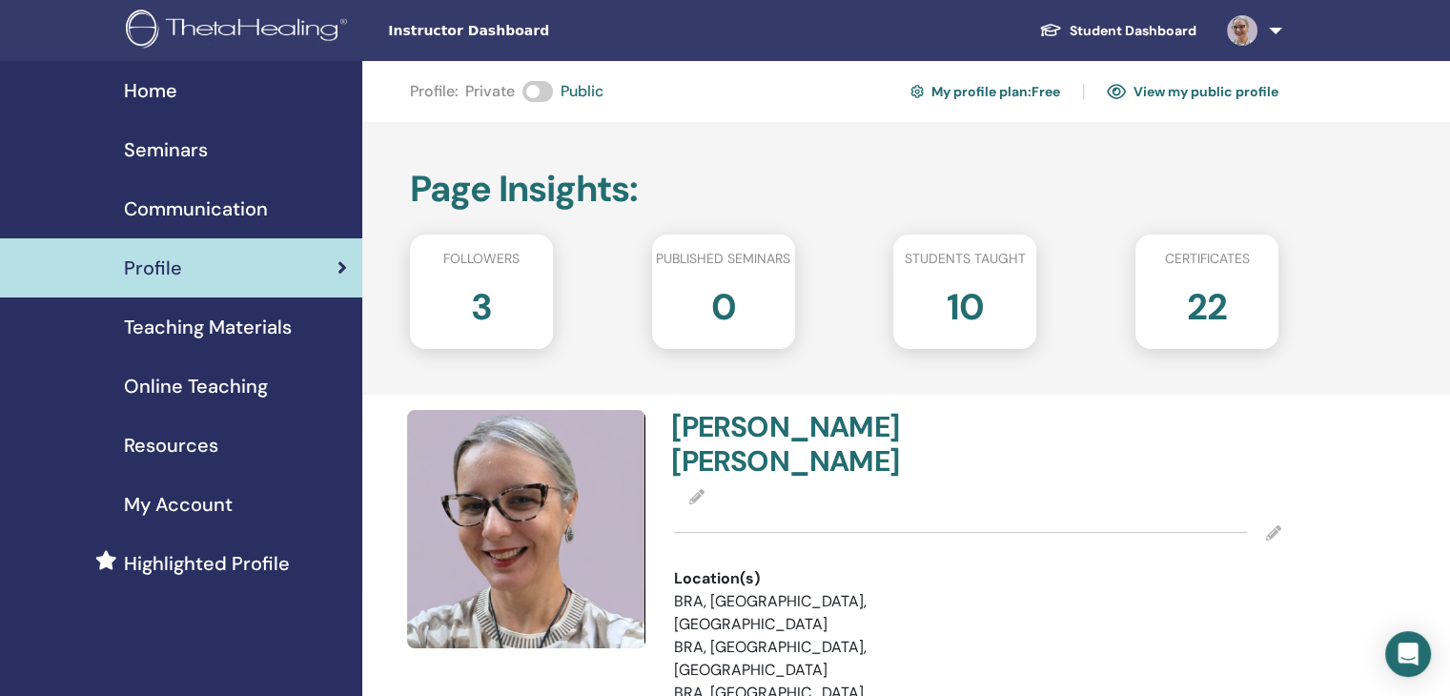
click at [180, 209] on span "Communication" at bounding box center [196, 208] width 144 height 29
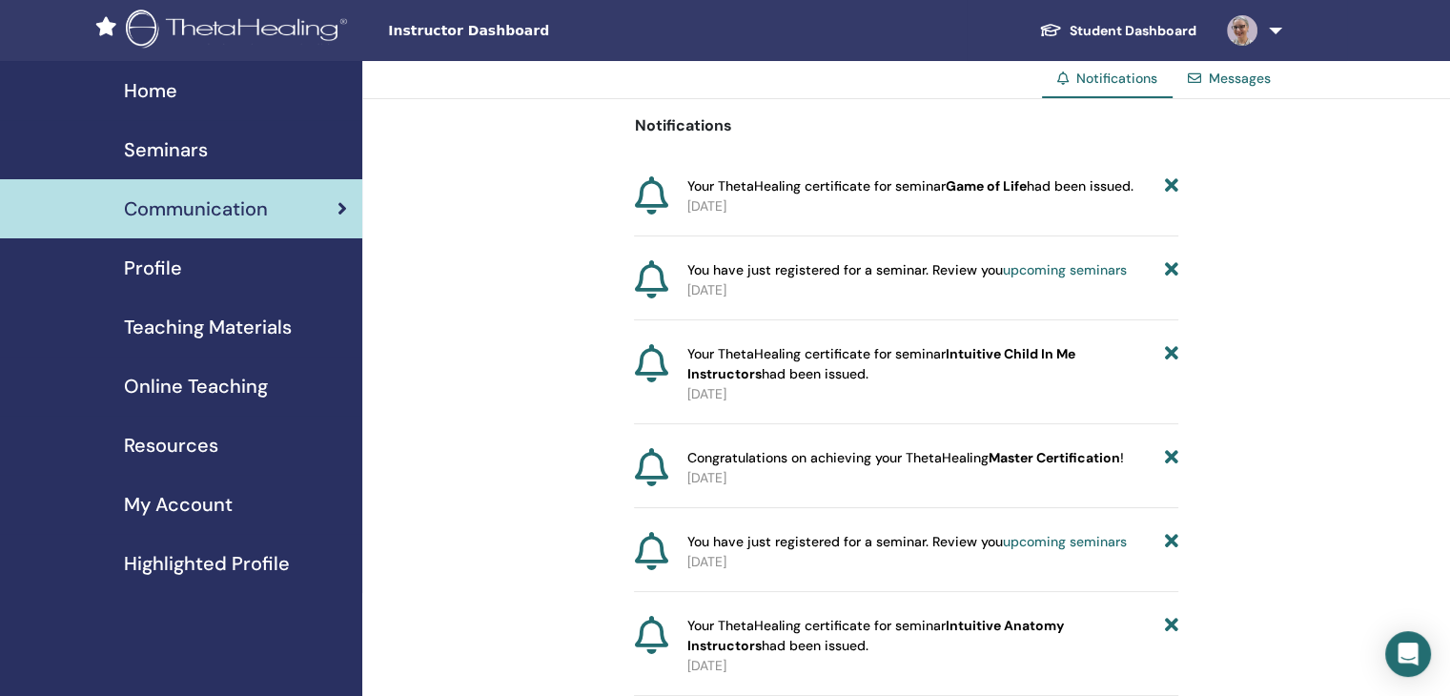
click at [180, 276] on div "Profile" at bounding box center [181, 268] width 332 height 29
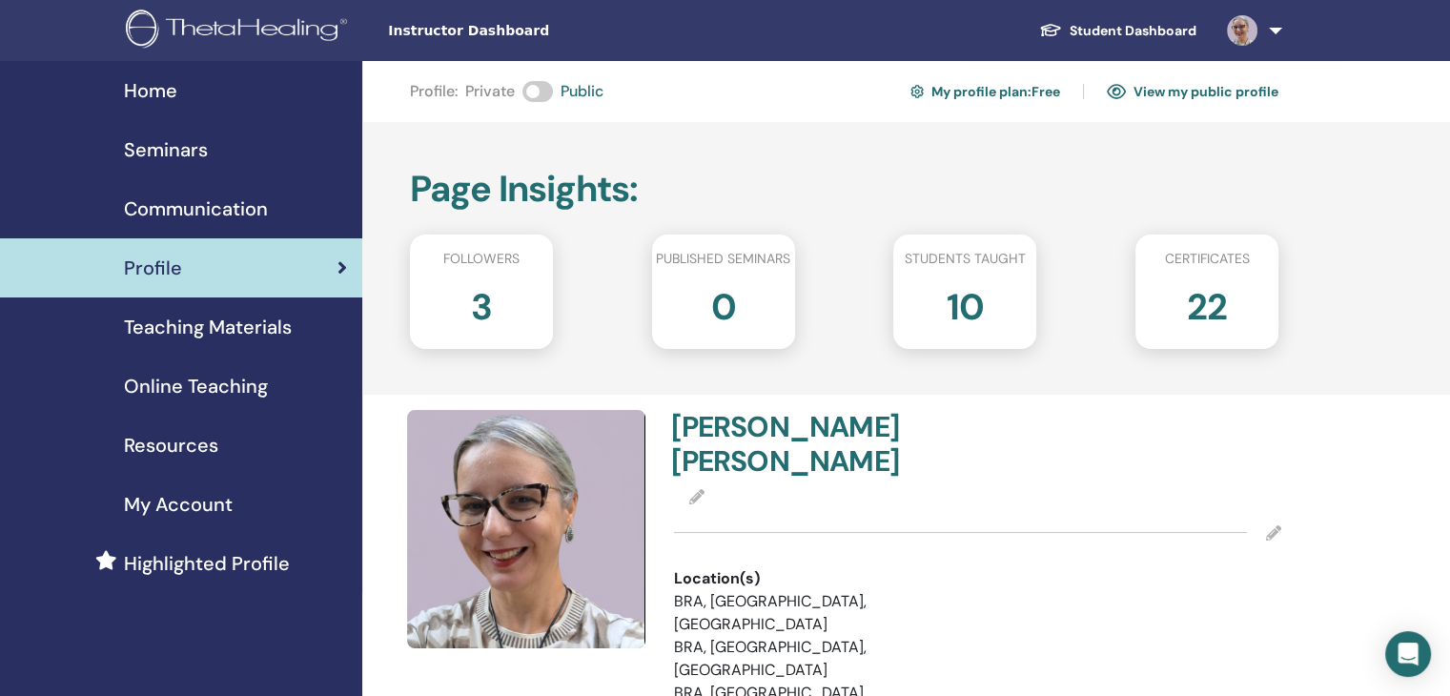
click at [1201, 89] on link "View my public profile" at bounding box center [1193, 91] width 172 height 31
